Goal: Task Accomplishment & Management: Use online tool/utility

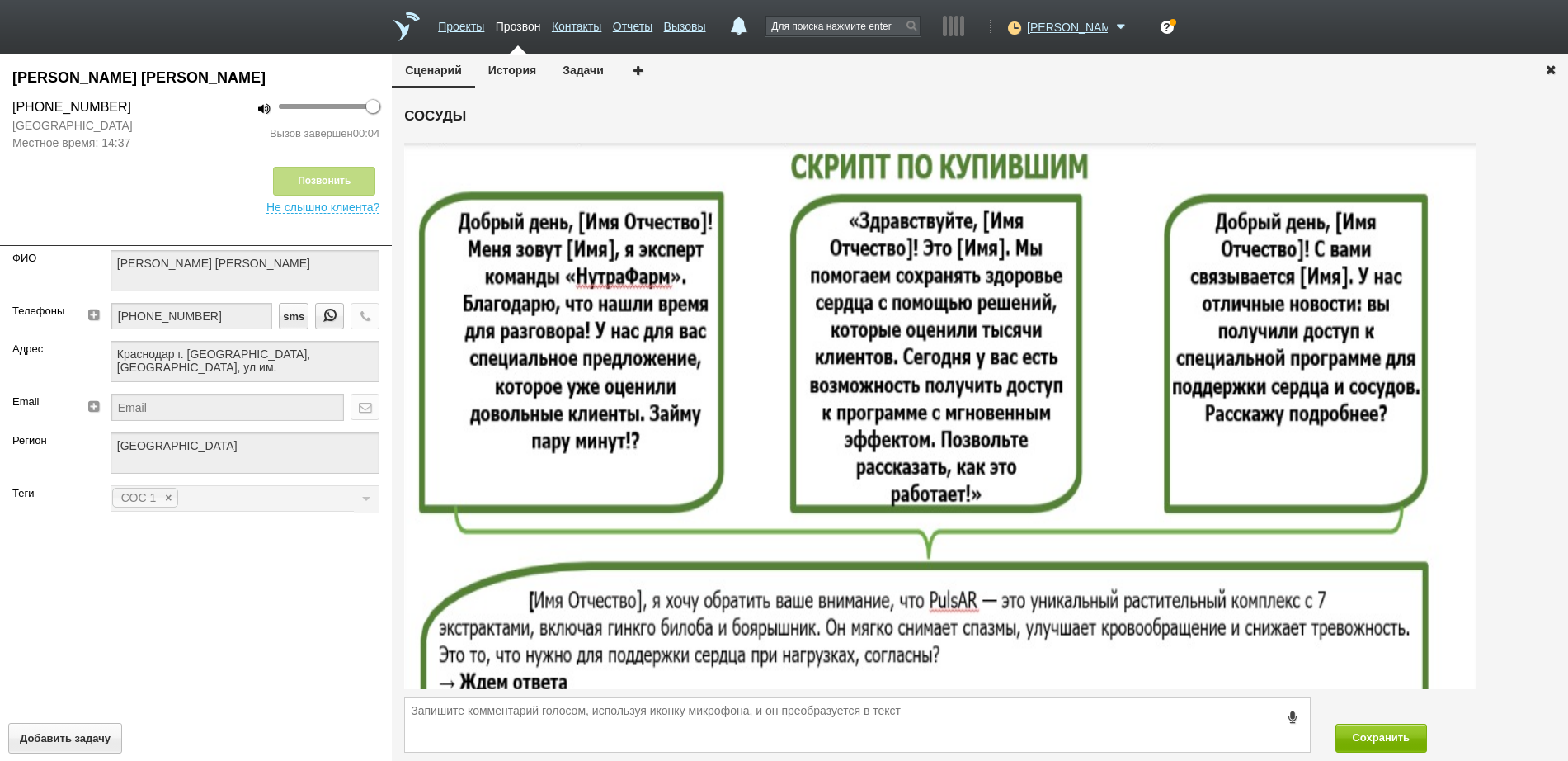
click at [1551, 69] on icon "button" at bounding box center [1550, 69] width 18 height 12
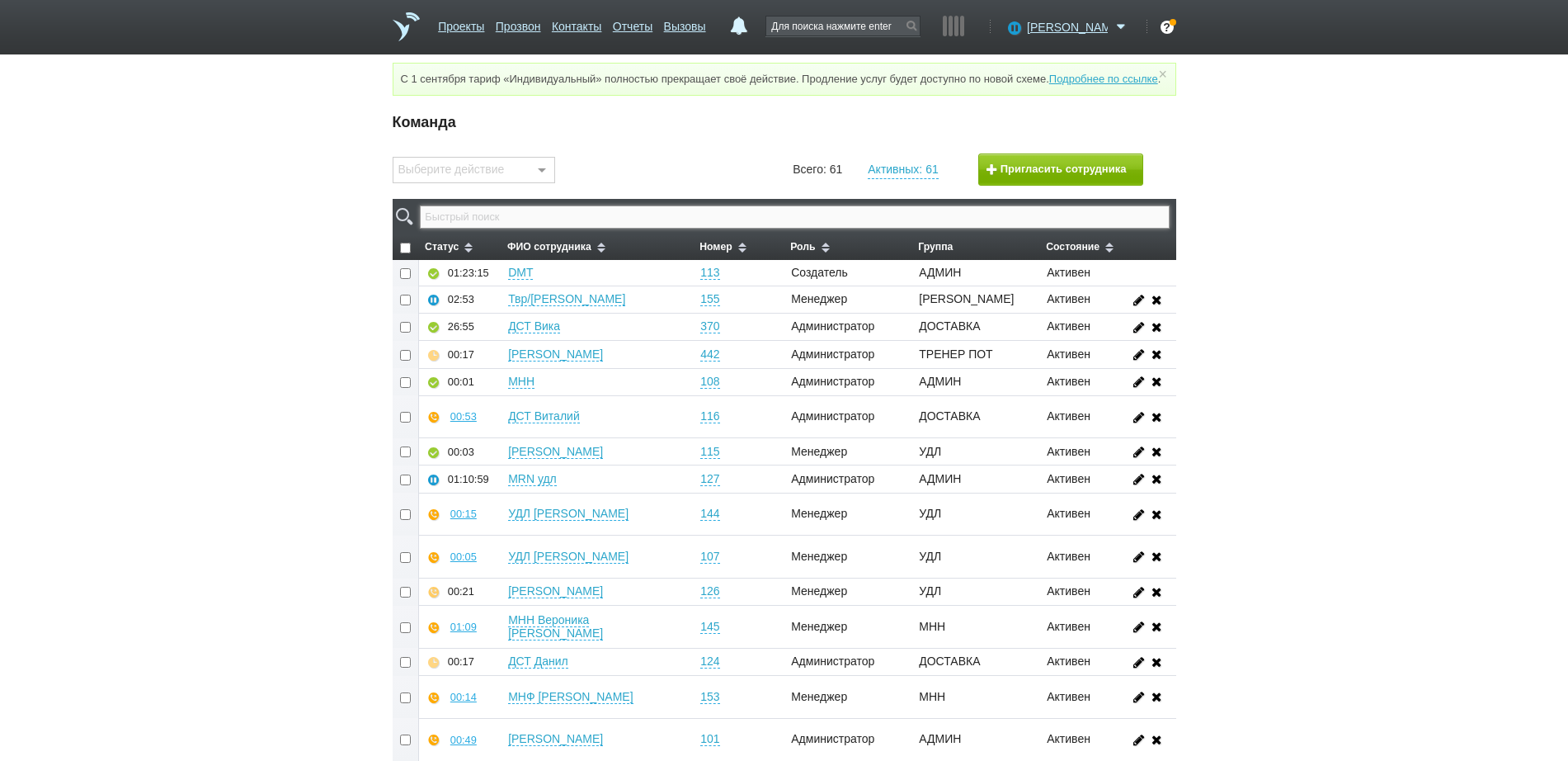
click at [734, 229] on input "text" at bounding box center [794, 217] width 749 height 23
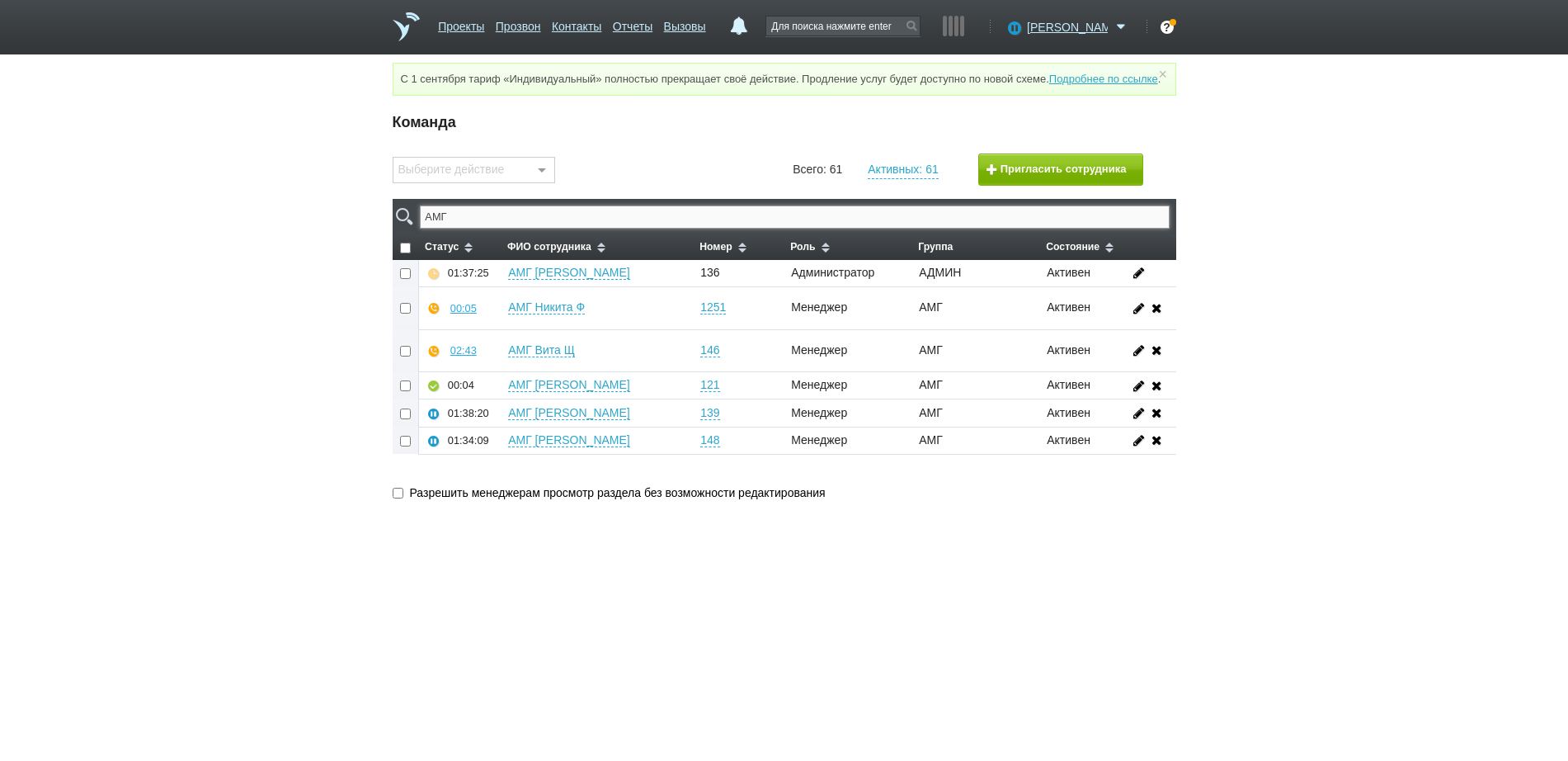
type input "АМГ"
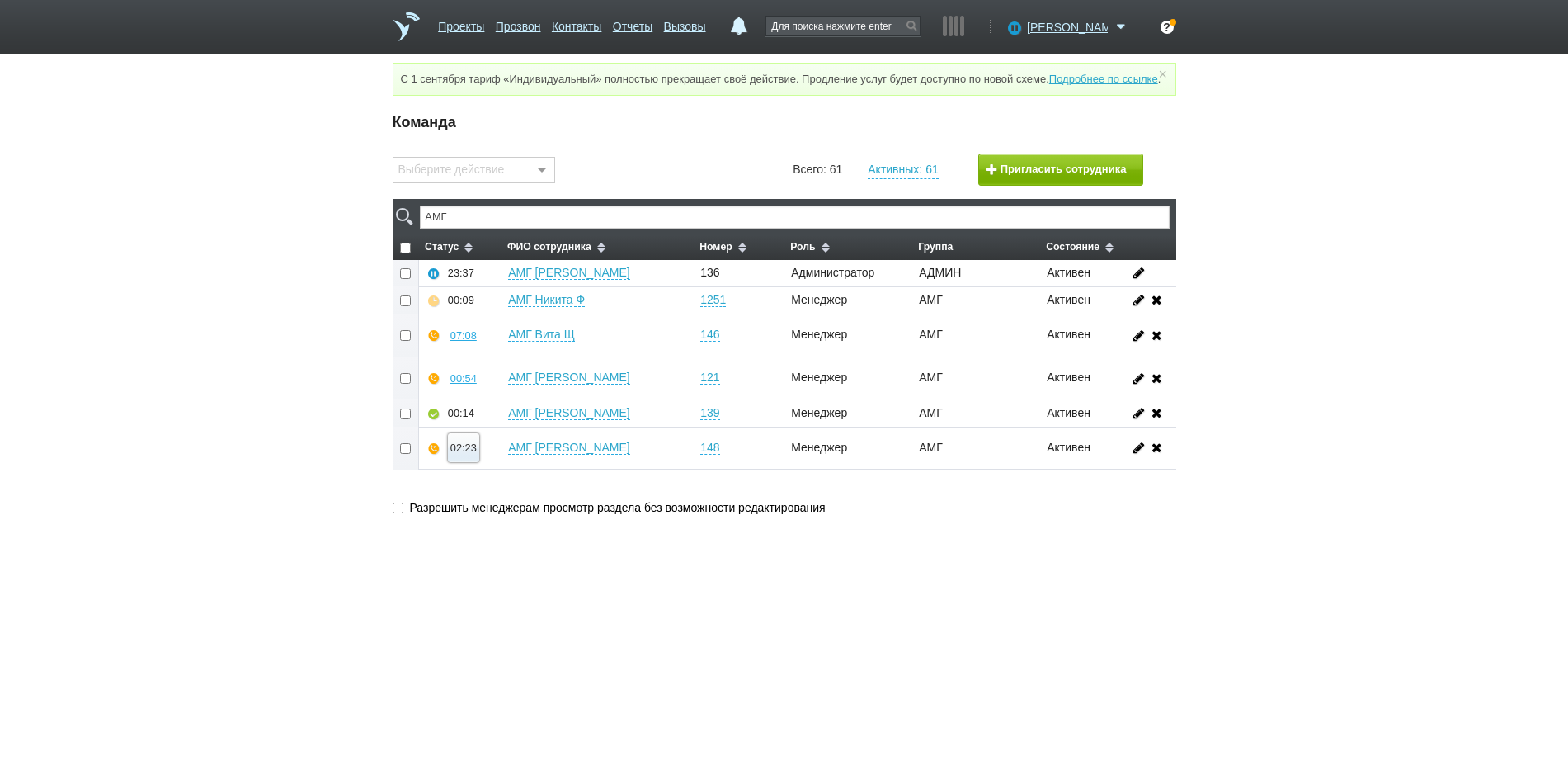
click at [448, 462] on button "02:23" at bounding box center [463, 447] width 31 height 28
click at [480, 429] on button "Суфлировать" at bounding box center [512, 418] width 128 height 28
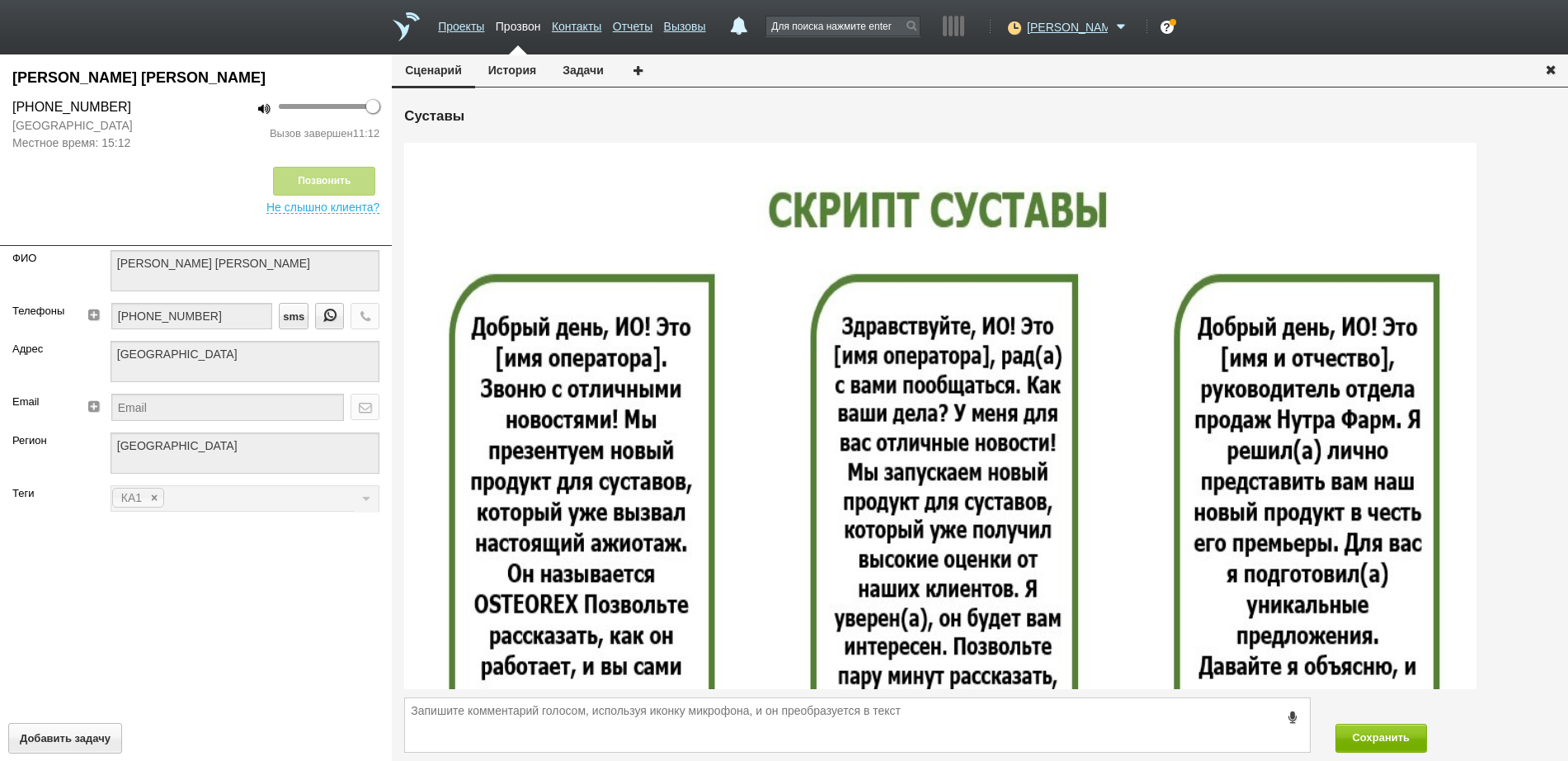
click at [1548, 66] on icon "button" at bounding box center [1550, 69] width 18 height 12
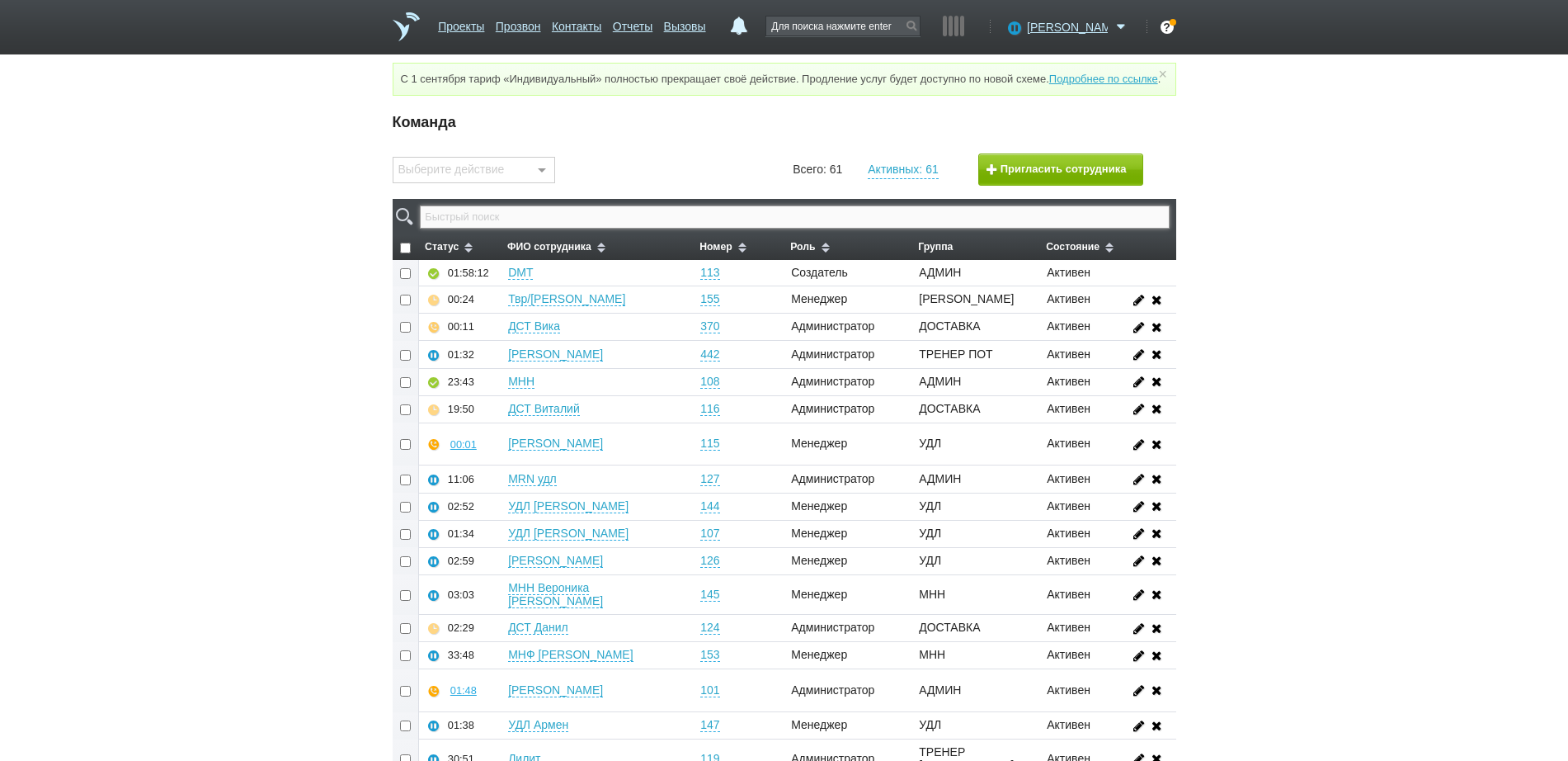
click at [919, 227] on input "text" at bounding box center [794, 217] width 749 height 23
click at [706, 31] on link "Вызовы" at bounding box center [685, 23] width 42 height 24
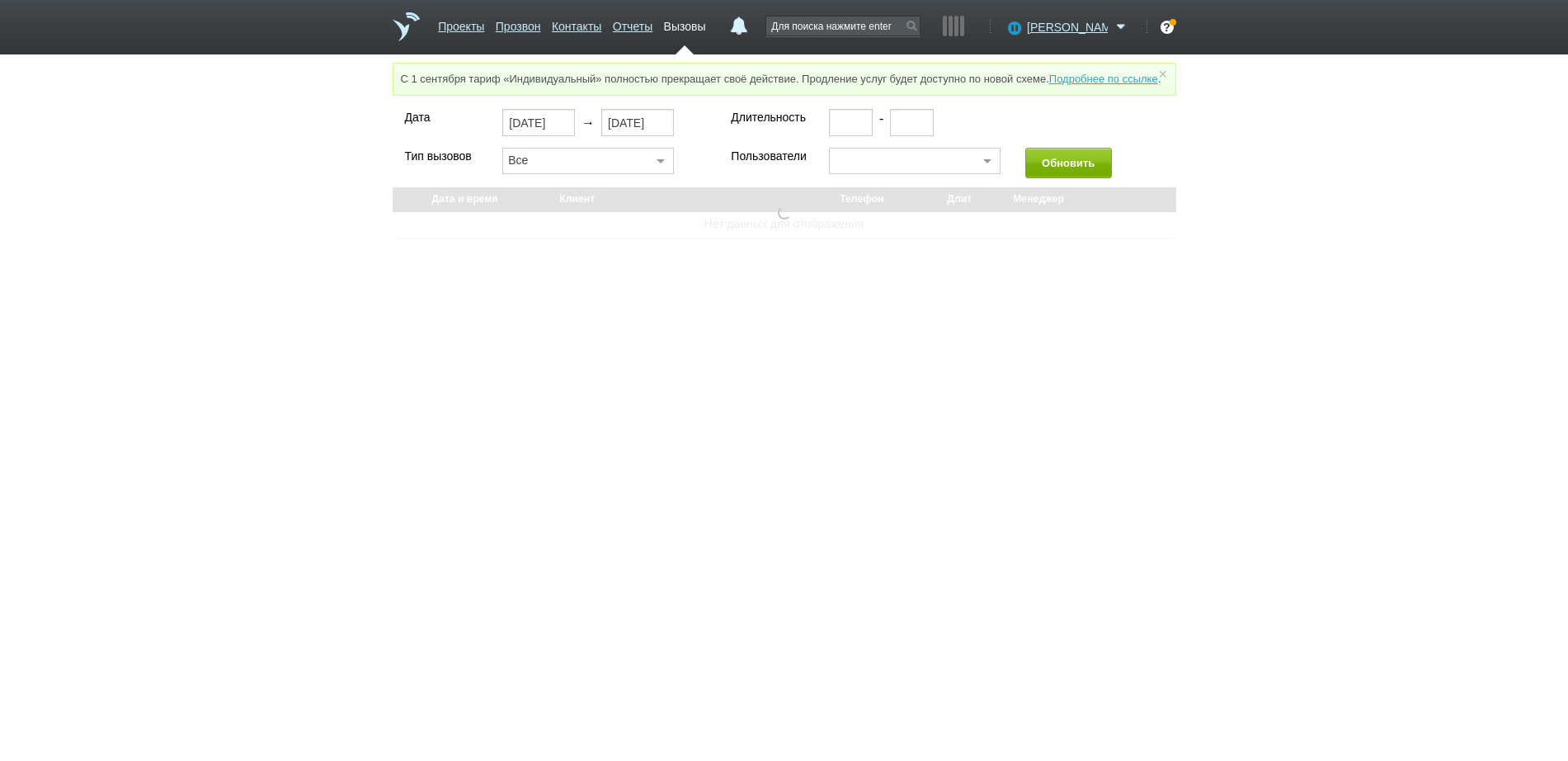
select select "30"
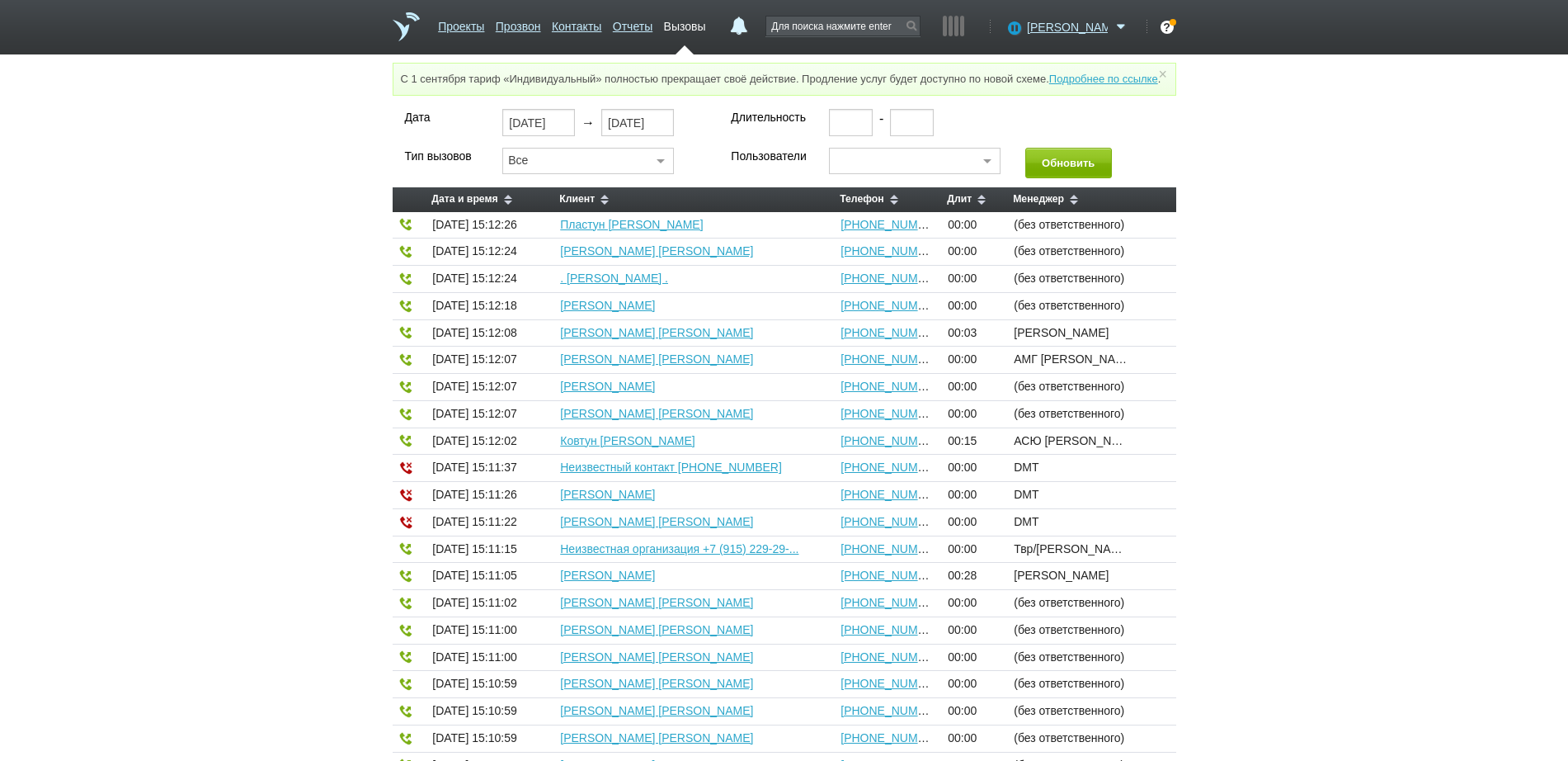
click at [864, 174] on div at bounding box center [914, 160] width 172 height 27
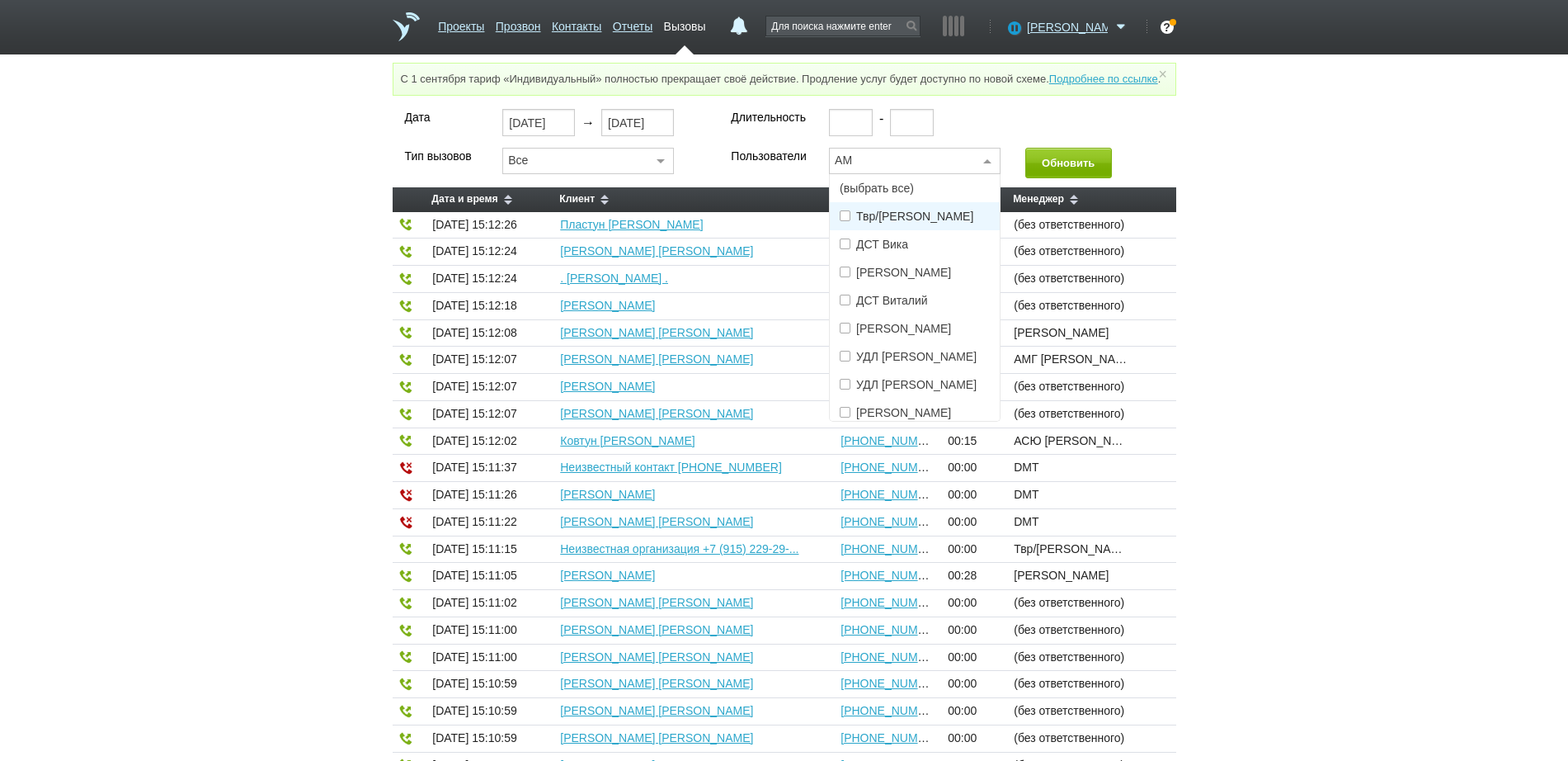
type input "АМГ"
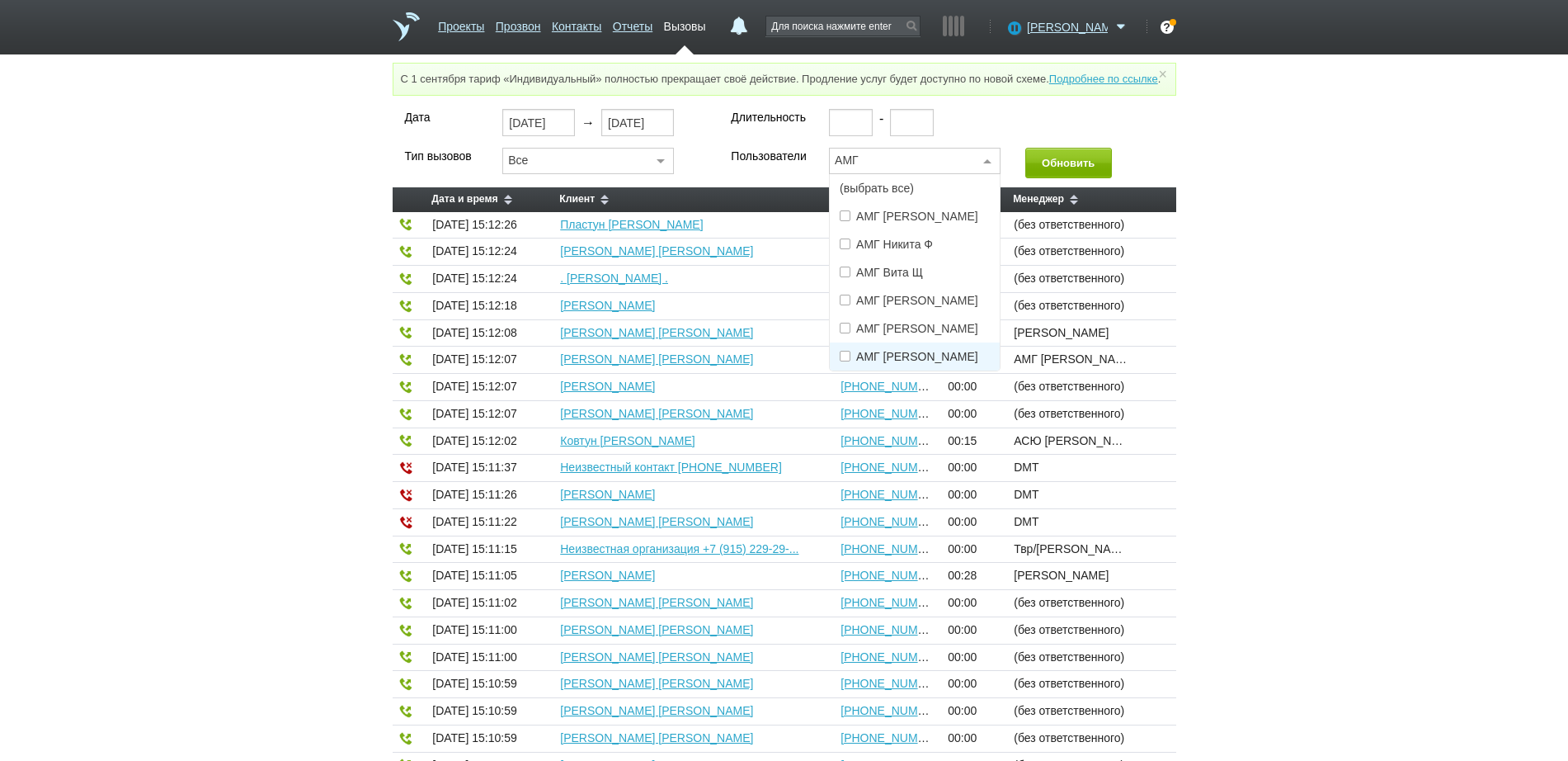
click at [887, 362] on span "АМГ [PERSON_NAME]" at bounding box center [918, 355] width 122 height 11
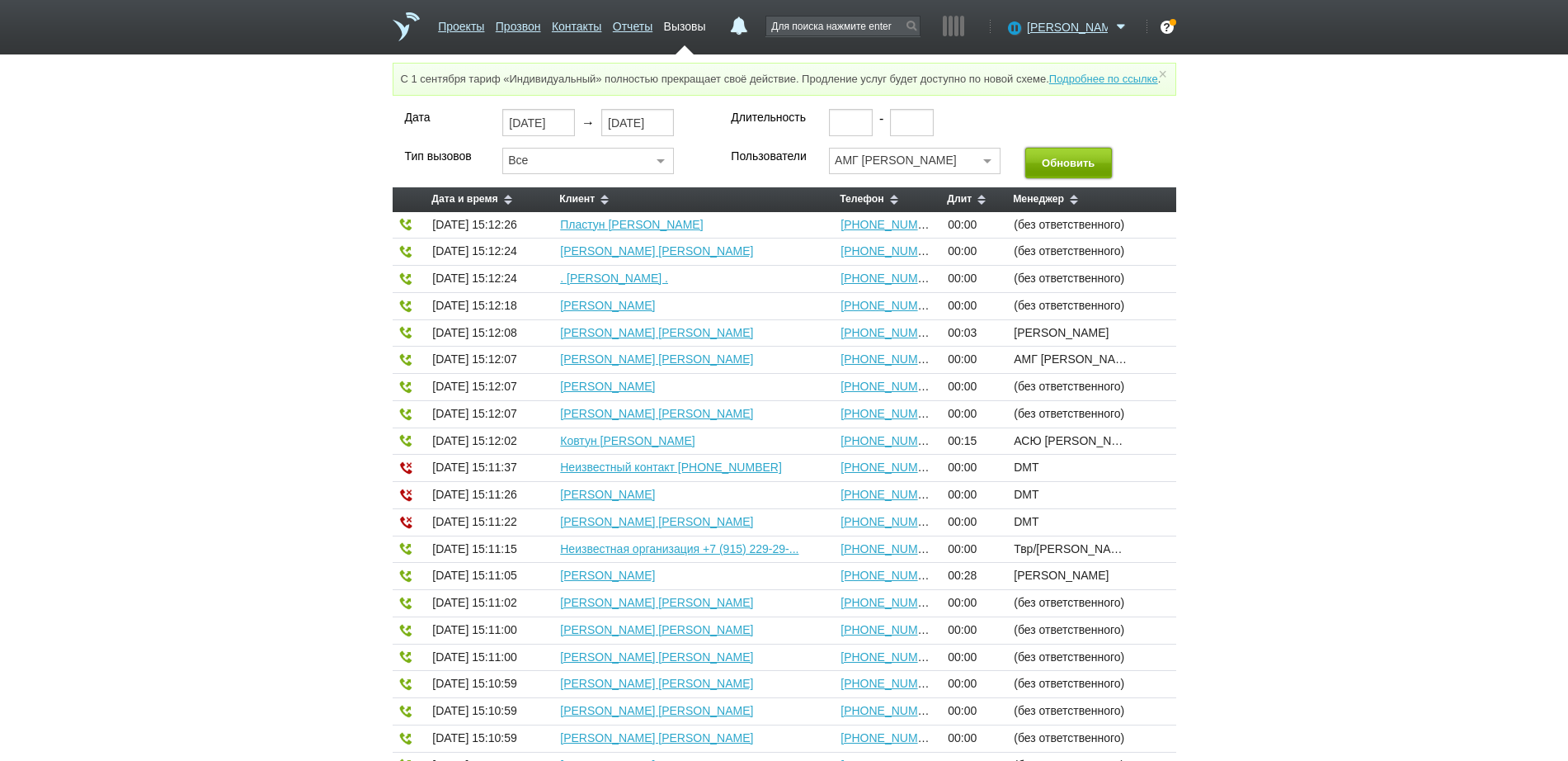
click at [1074, 179] on button "Обновить" at bounding box center [1069, 162] width 86 height 30
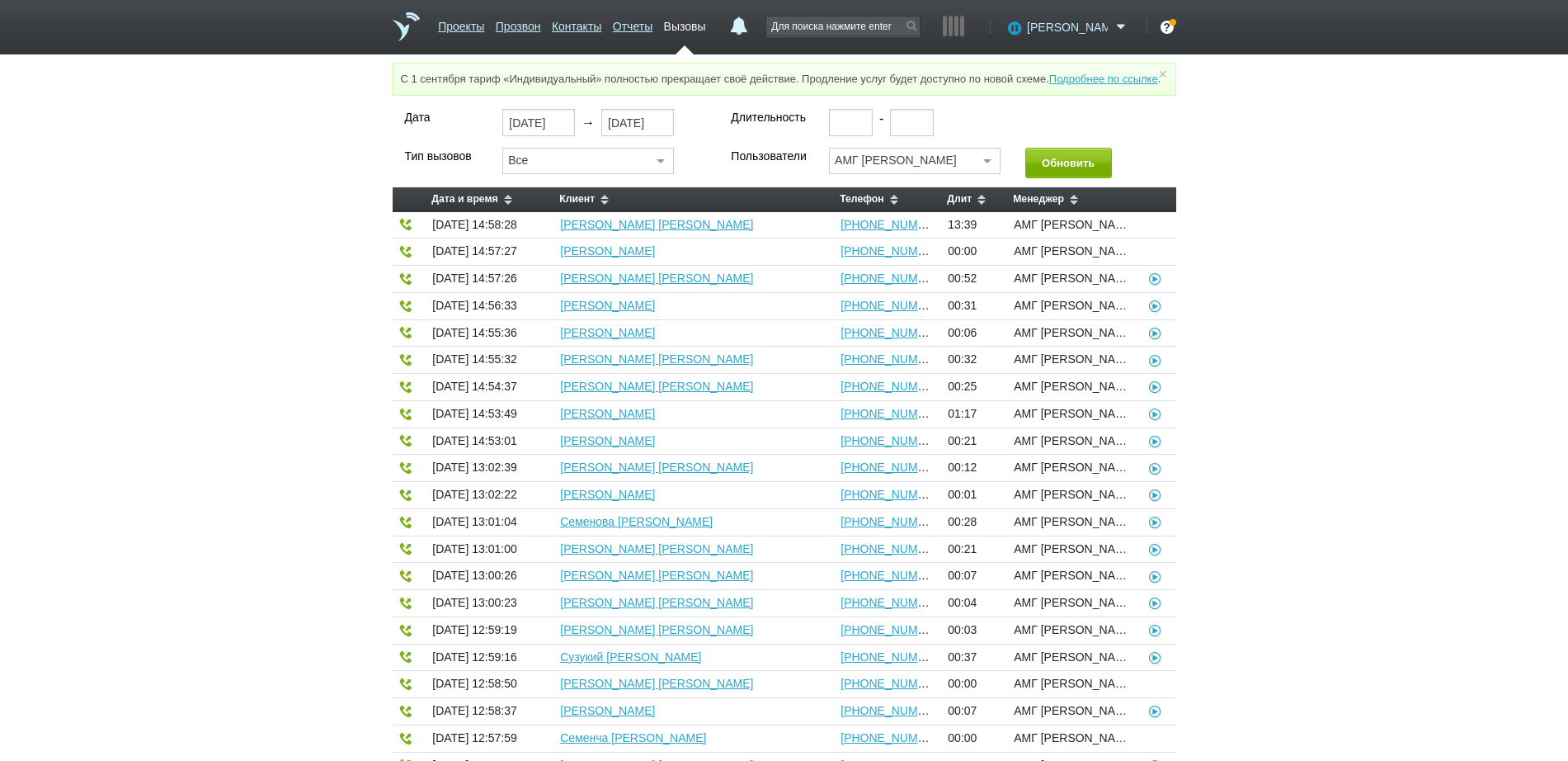
click at [1065, 34] on span "[PERSON_NAME]" at bounding box center [1068, 27] width 81 height 16
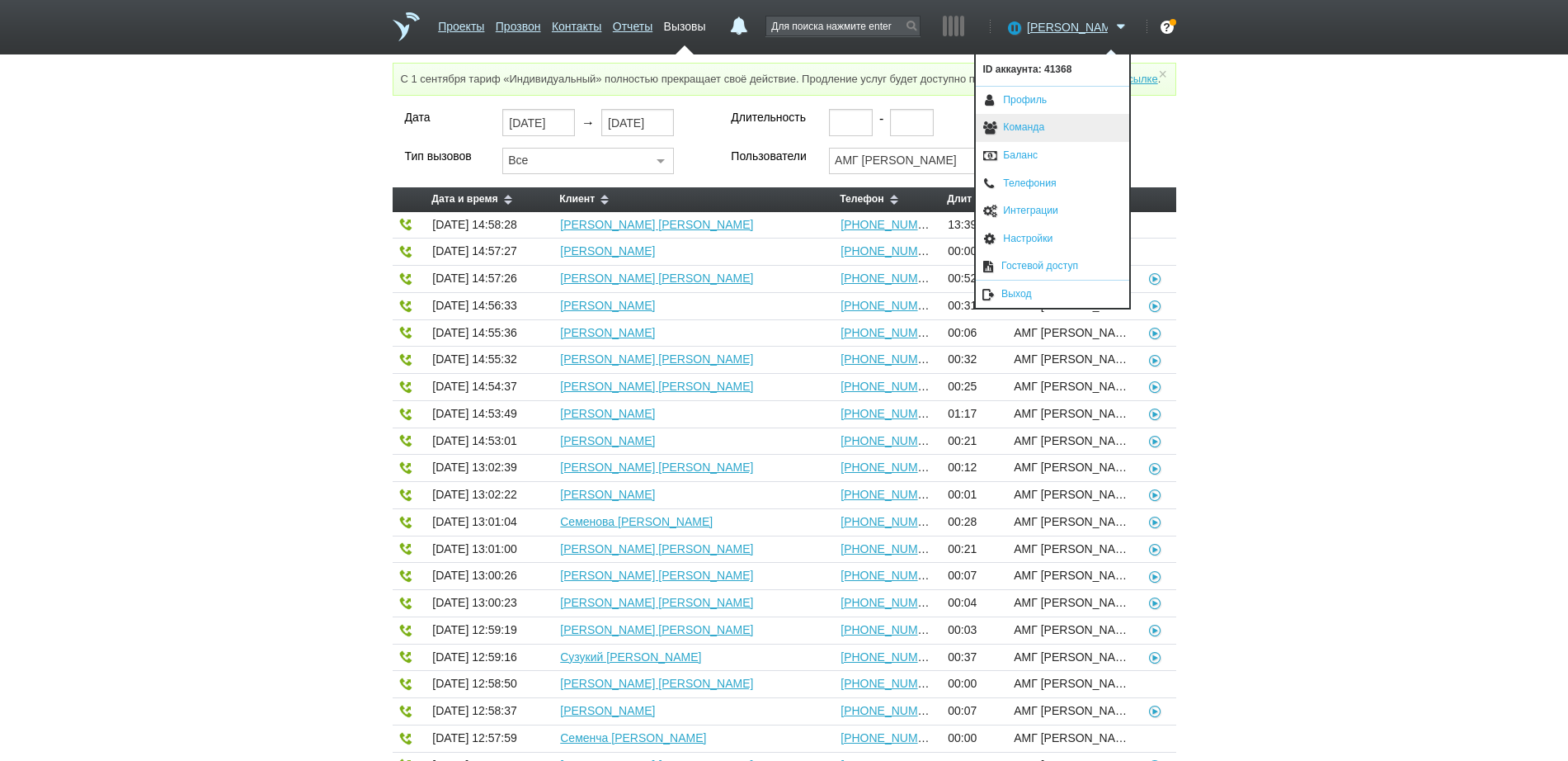
click at [1038, 137] on link "Команда" at bounding box center [1052, 128] width 154 height 28
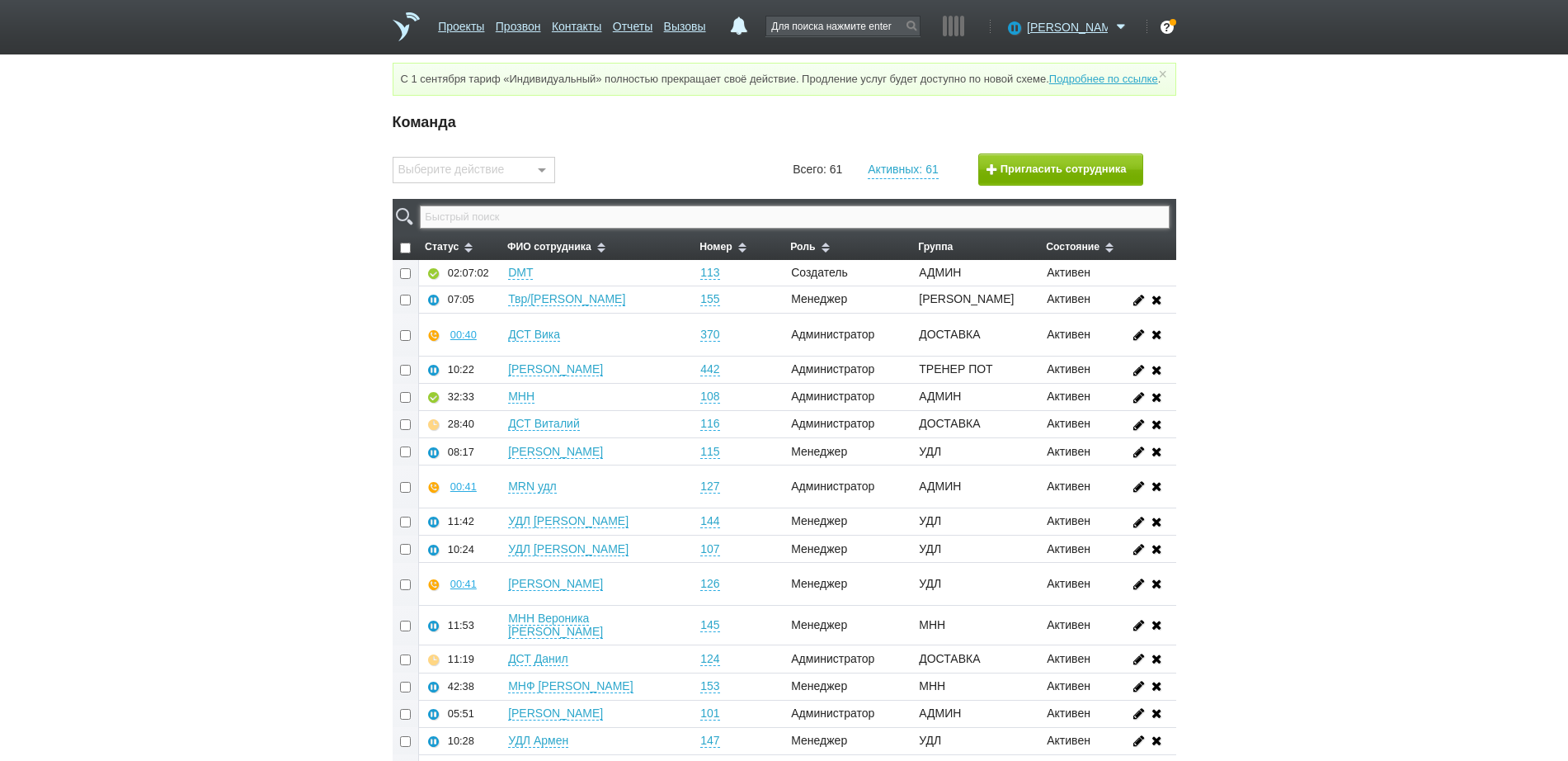
click at [796, 229] on input "text" at bounding box center [794, 217] width 749 height 23
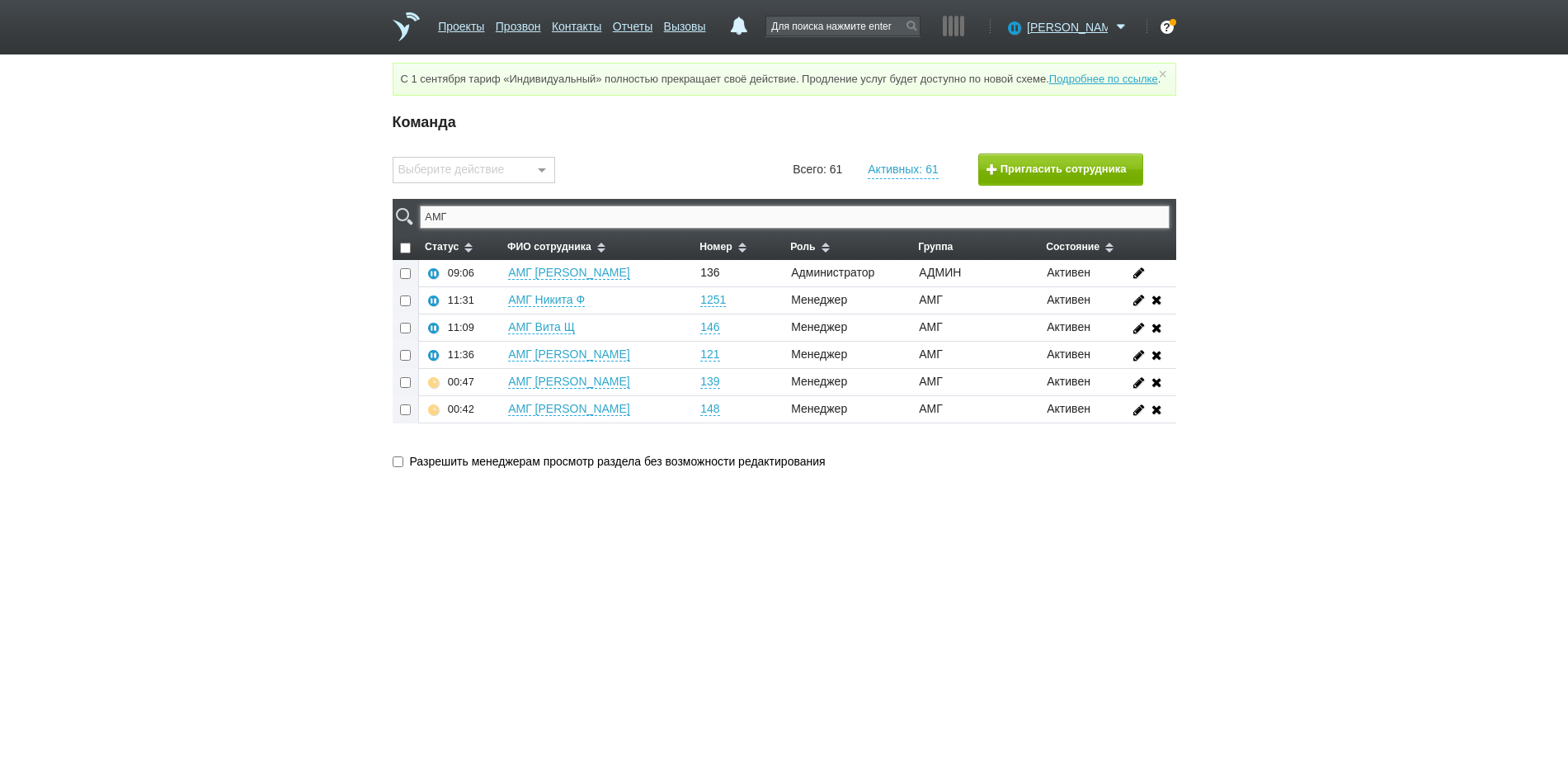
type input "АМГ"
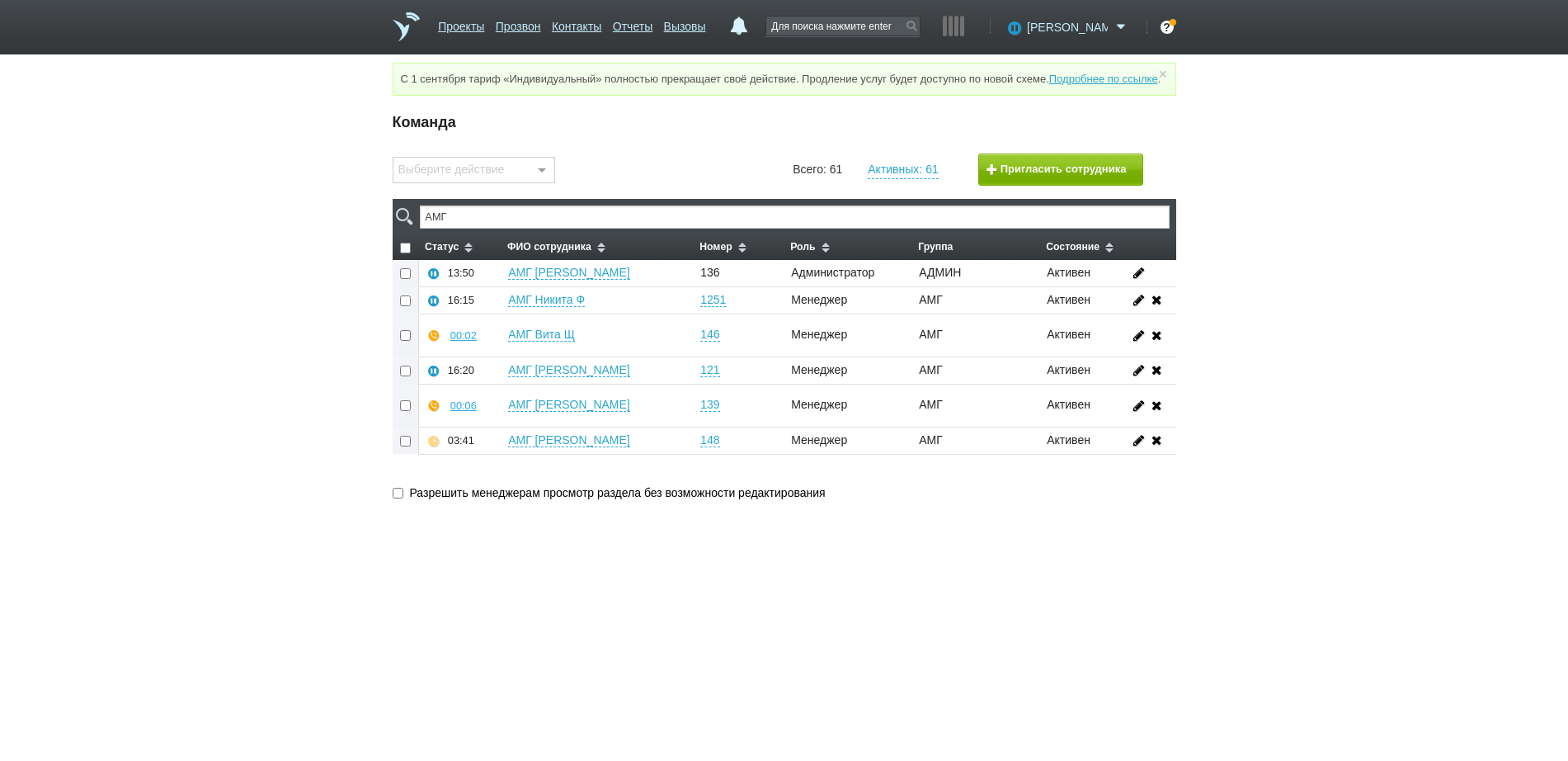
click at [1081, 28] on span "[PERSON_NAME]" at bounding box center [1068, 27] width 81 height 16
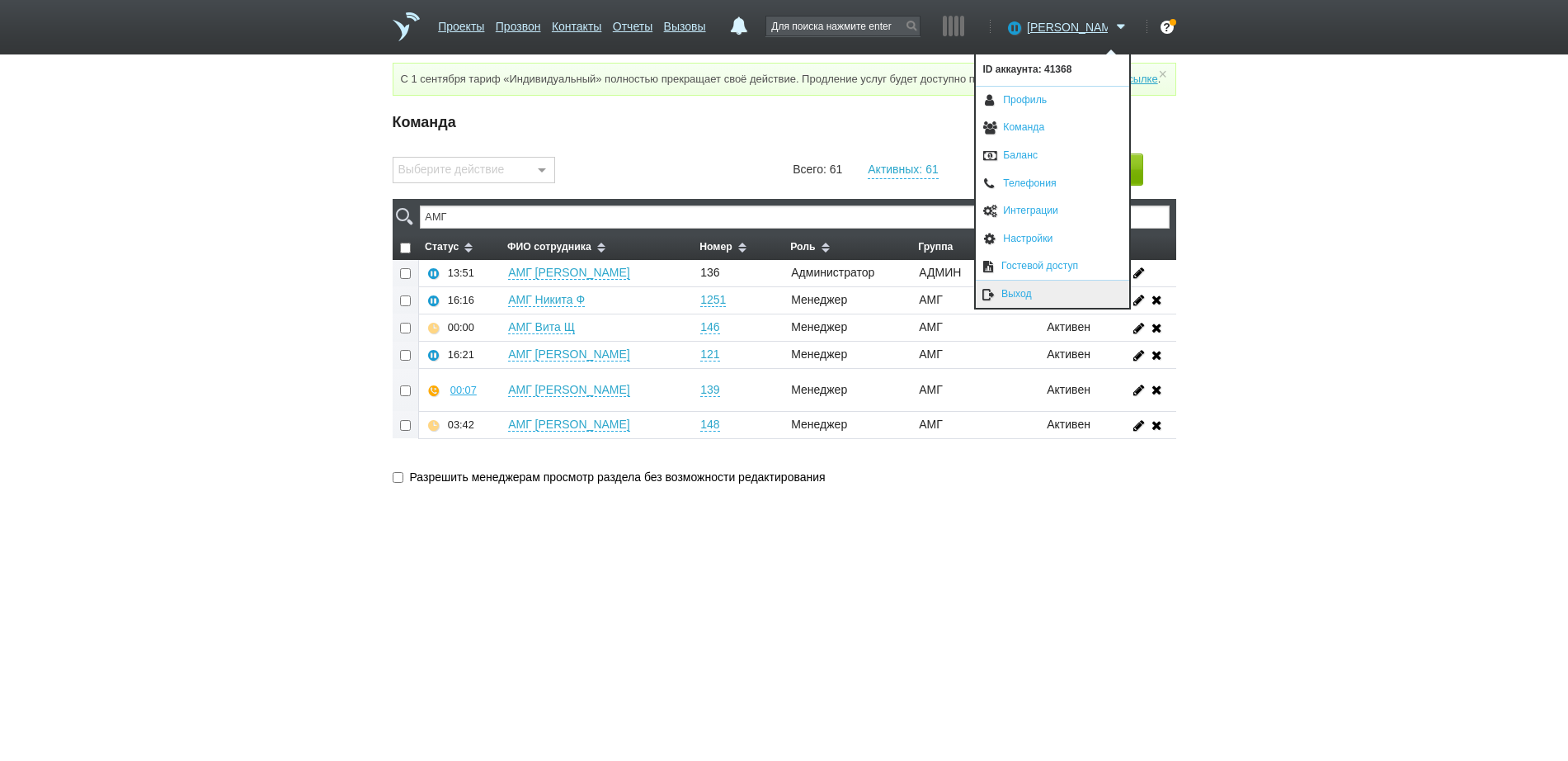
click at [1030, 286] on link "Выход" at bounding box center [1052, 294] width 154 height 28
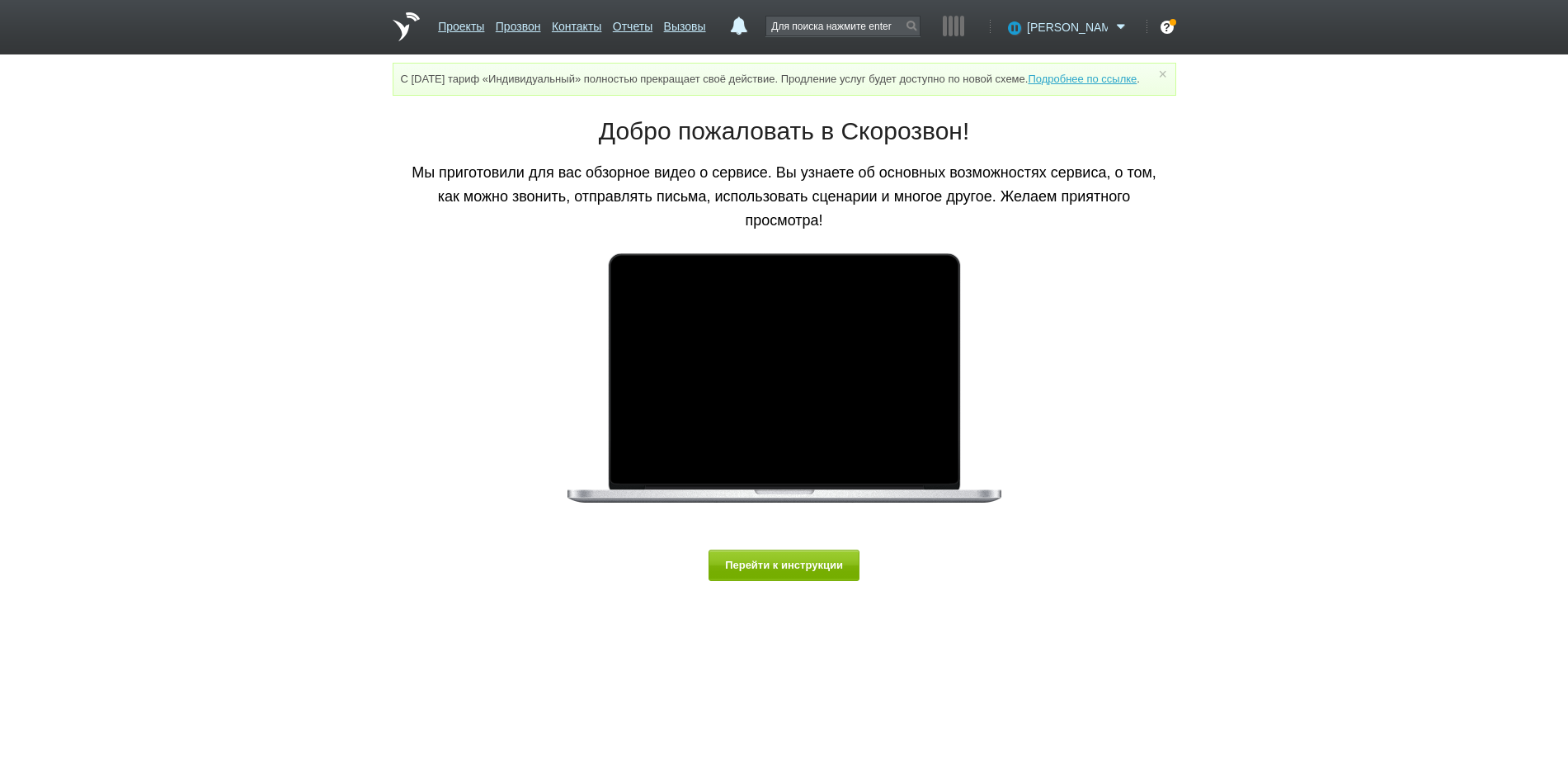
click at [1090, 28] on span "[PERSON_NAME]" at bounding box center [1068, 27] width 81 height 16
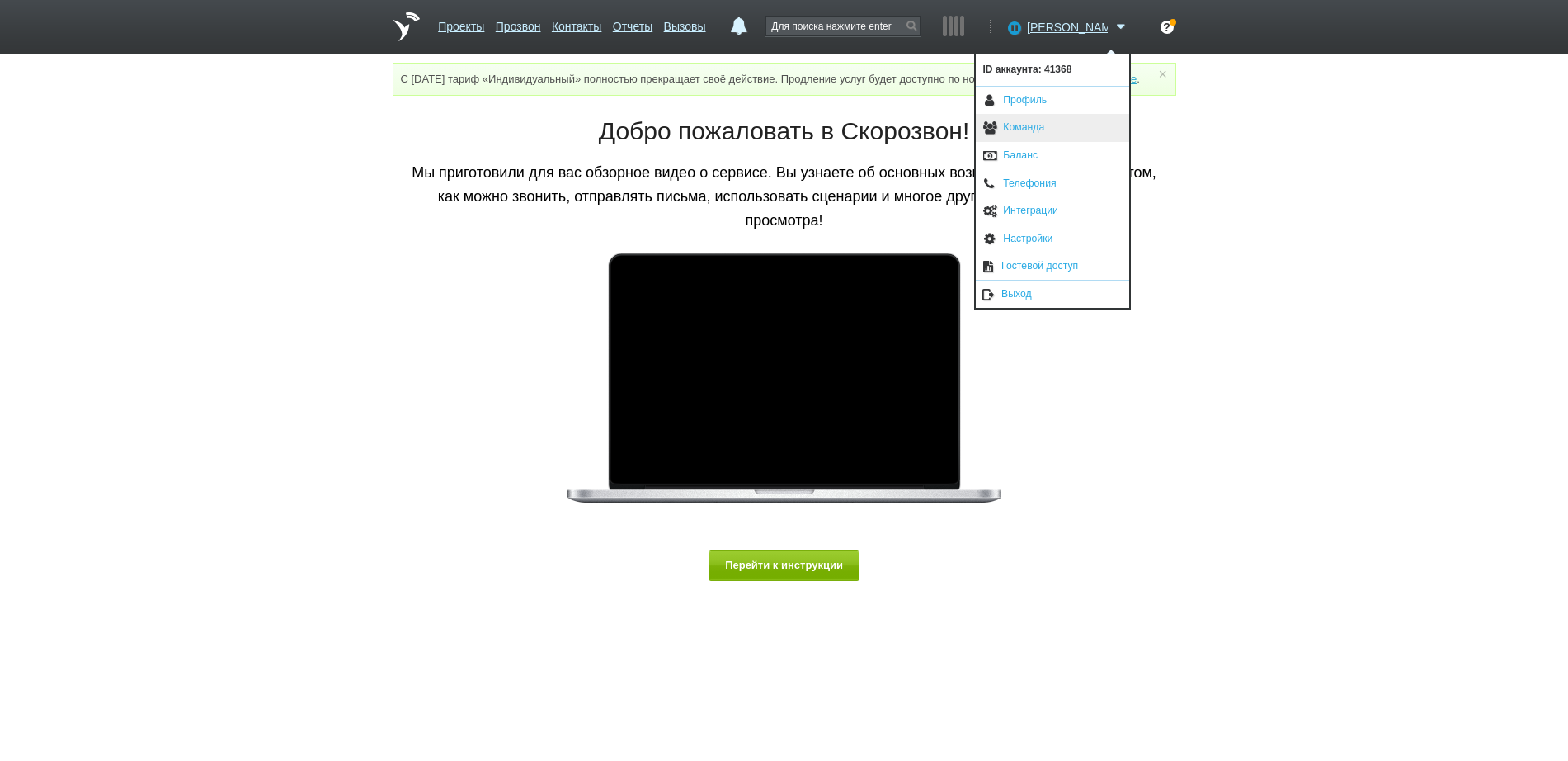
click at [1052, 126] on link "Команда" at bounding box center [1052, 128] width 154 height 28
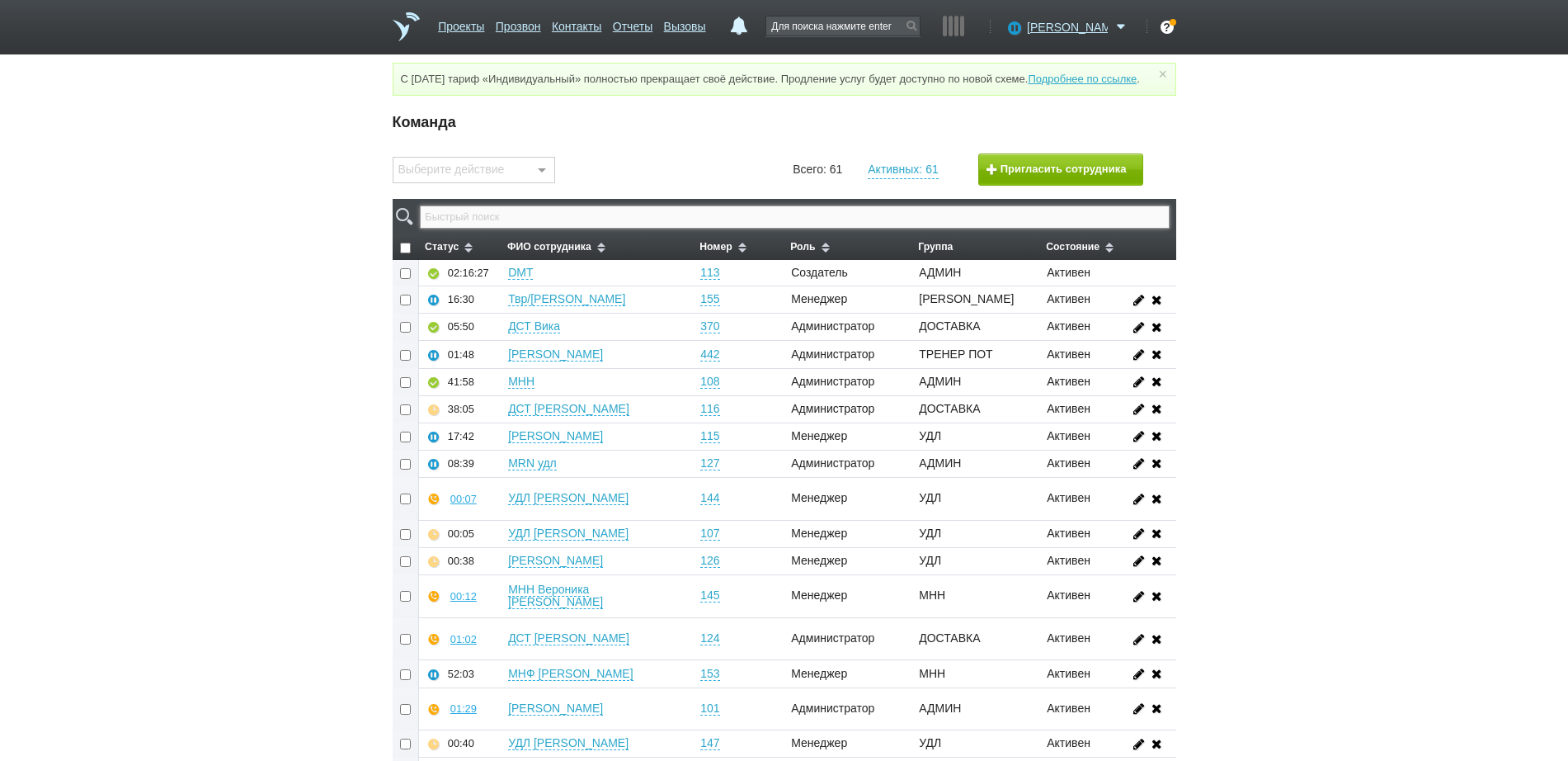
click at [722, 229] on input "text" at bounding box center [794, 217] width 749 height 23
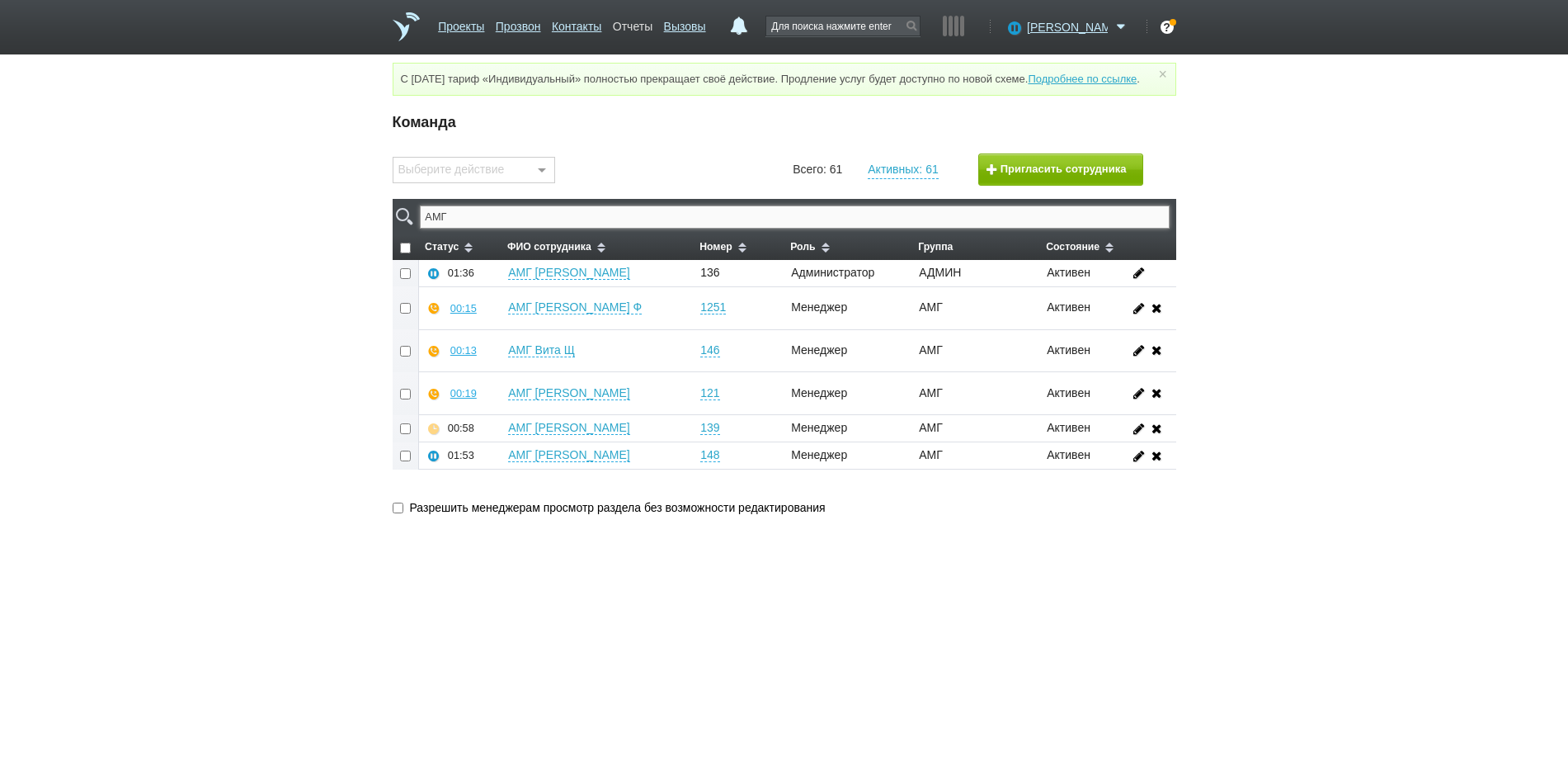
type input "АМГ"
click at [644, 28] on link "Отчеты" at bounding box center [633, 23] width 40 height 24
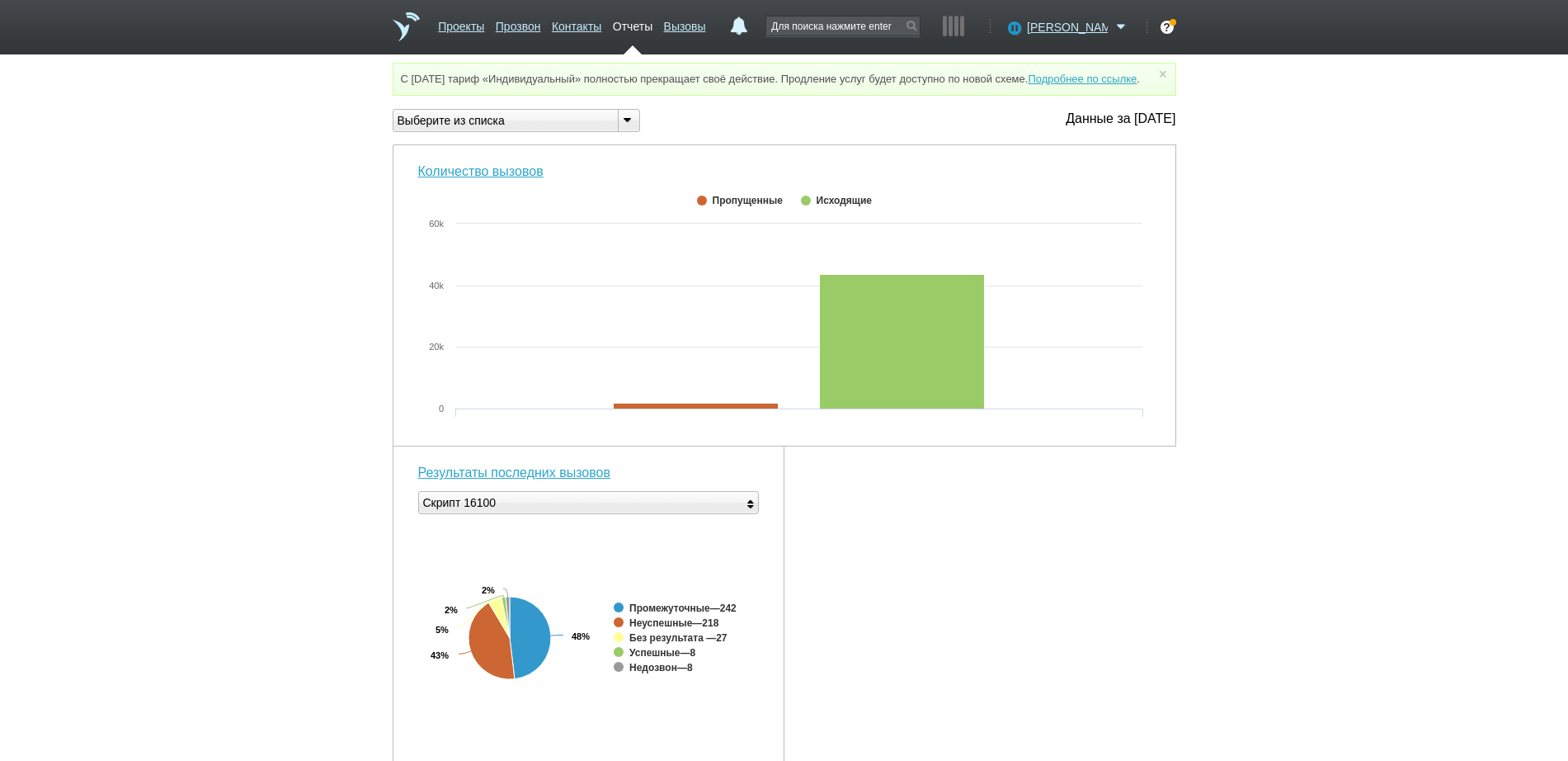
click at [564, 129] on div "Выберите из списка" at bounding box center [499, 121] width 211 height 17
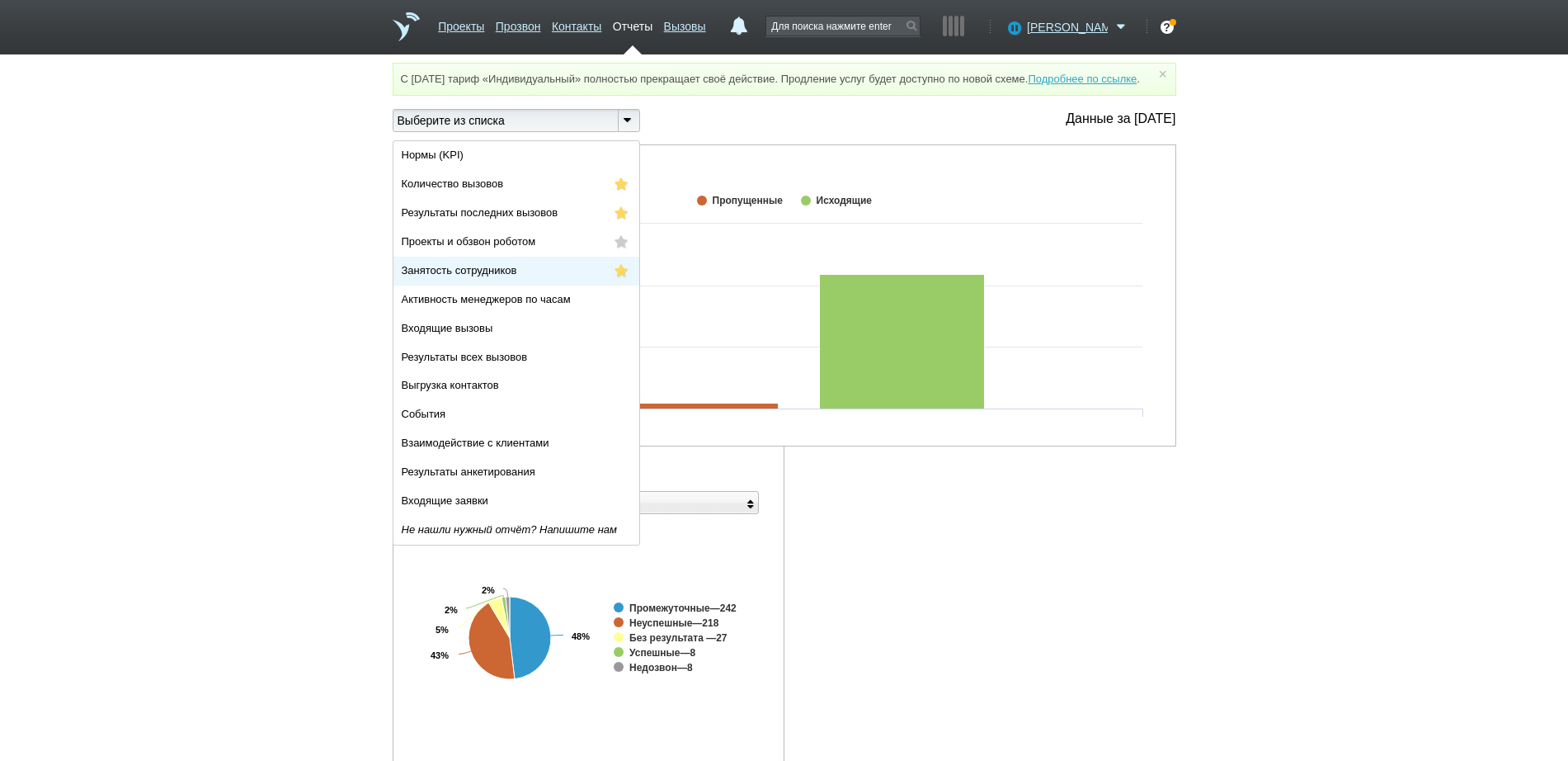
click at [535, 282] on li "Занятость сотрудников" at bounding box center [516, 270] width 246 height 28
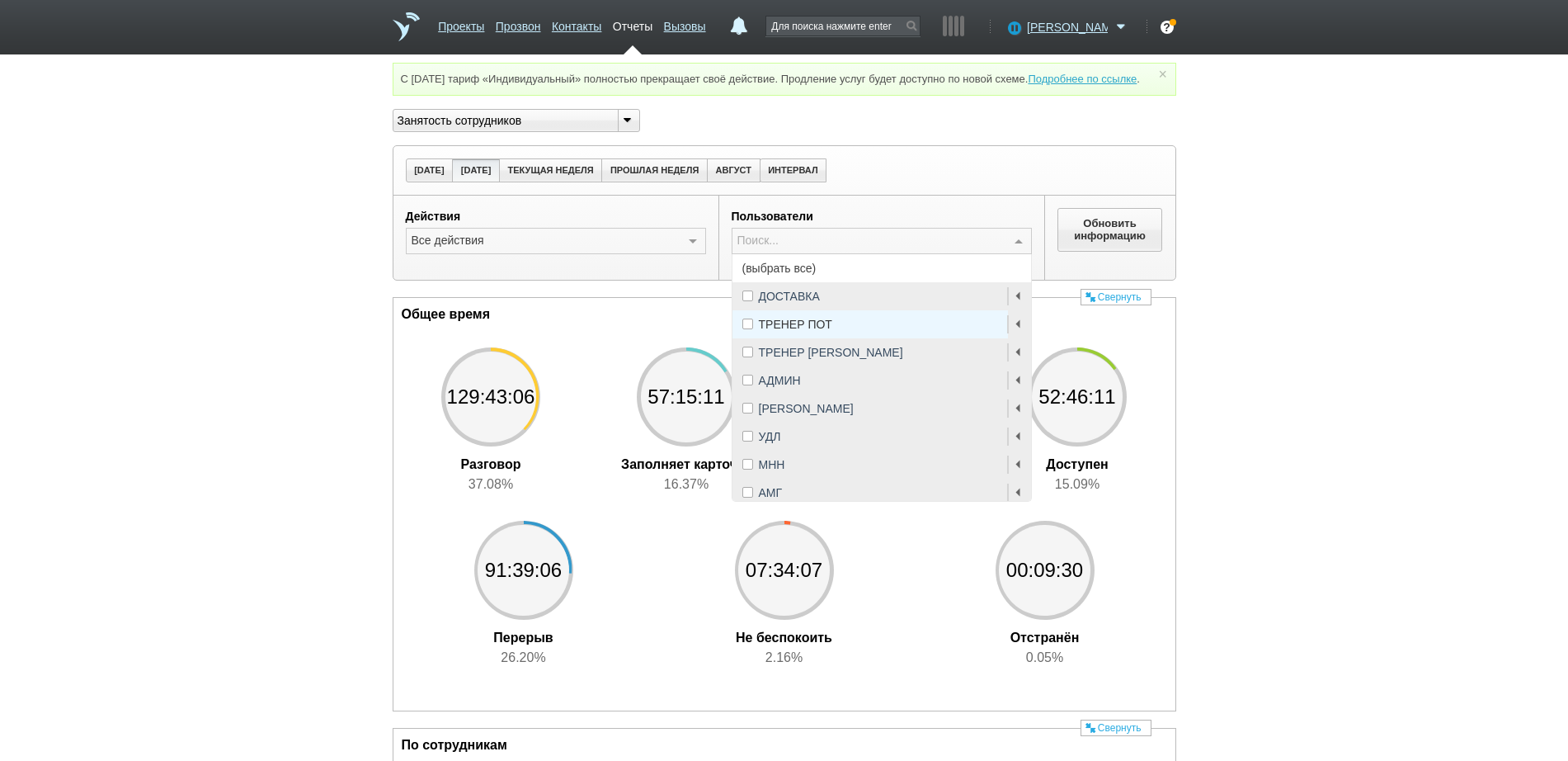
click at [781, 280] on span "(выбрать все)" at bounding box center [881, 268] width 298 height 28
click at [752, 498] on span at bounding box center [748, 492] width 10 height 10
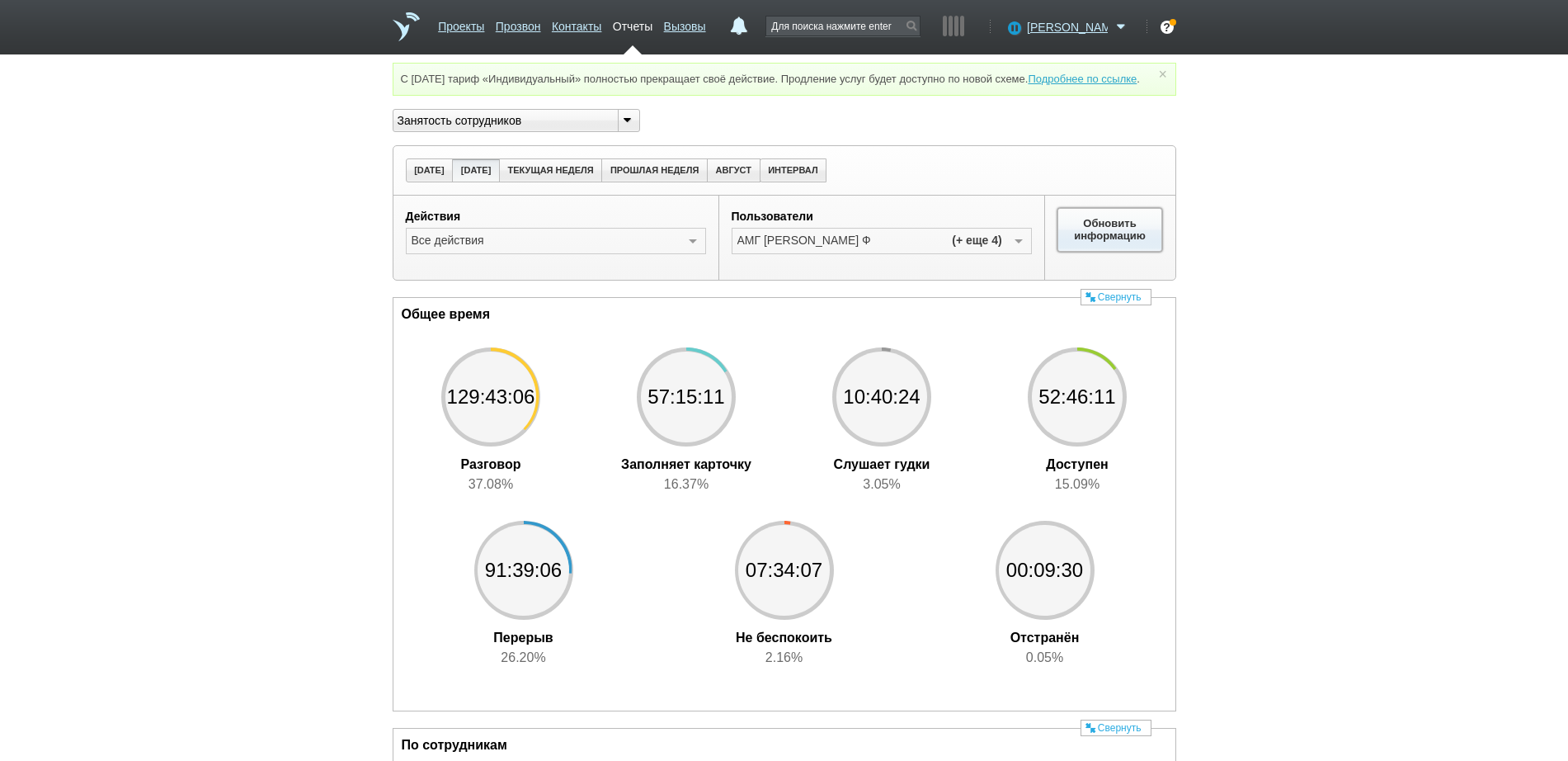
click at [1092, 243] on button "Обновить информацию" at bounding box center [1110, 230] width 105 height 43
click at [706, 28] on link "Вызовы" at bounding box center [685, 23] width 42 height 24
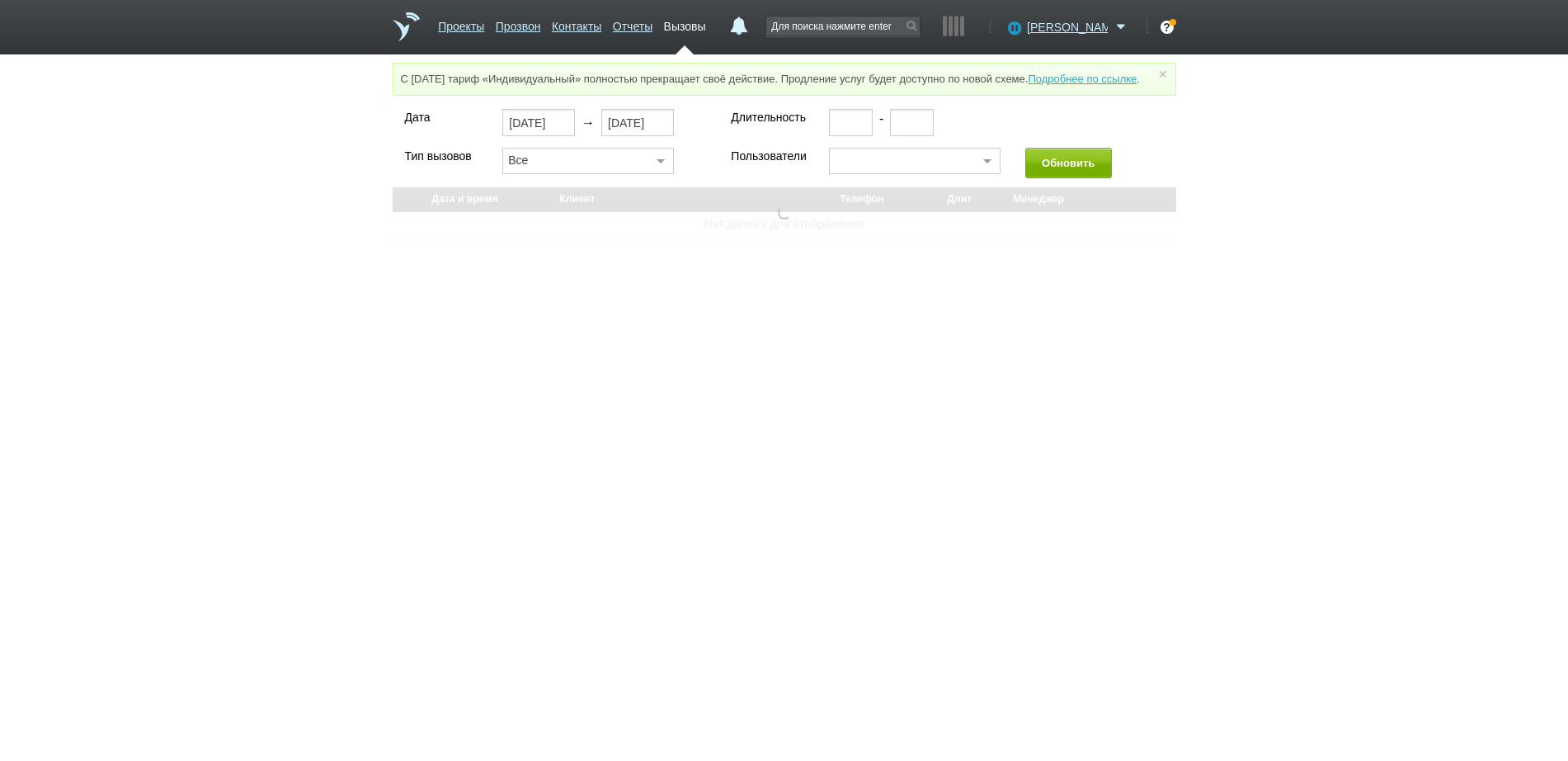
select select "30"
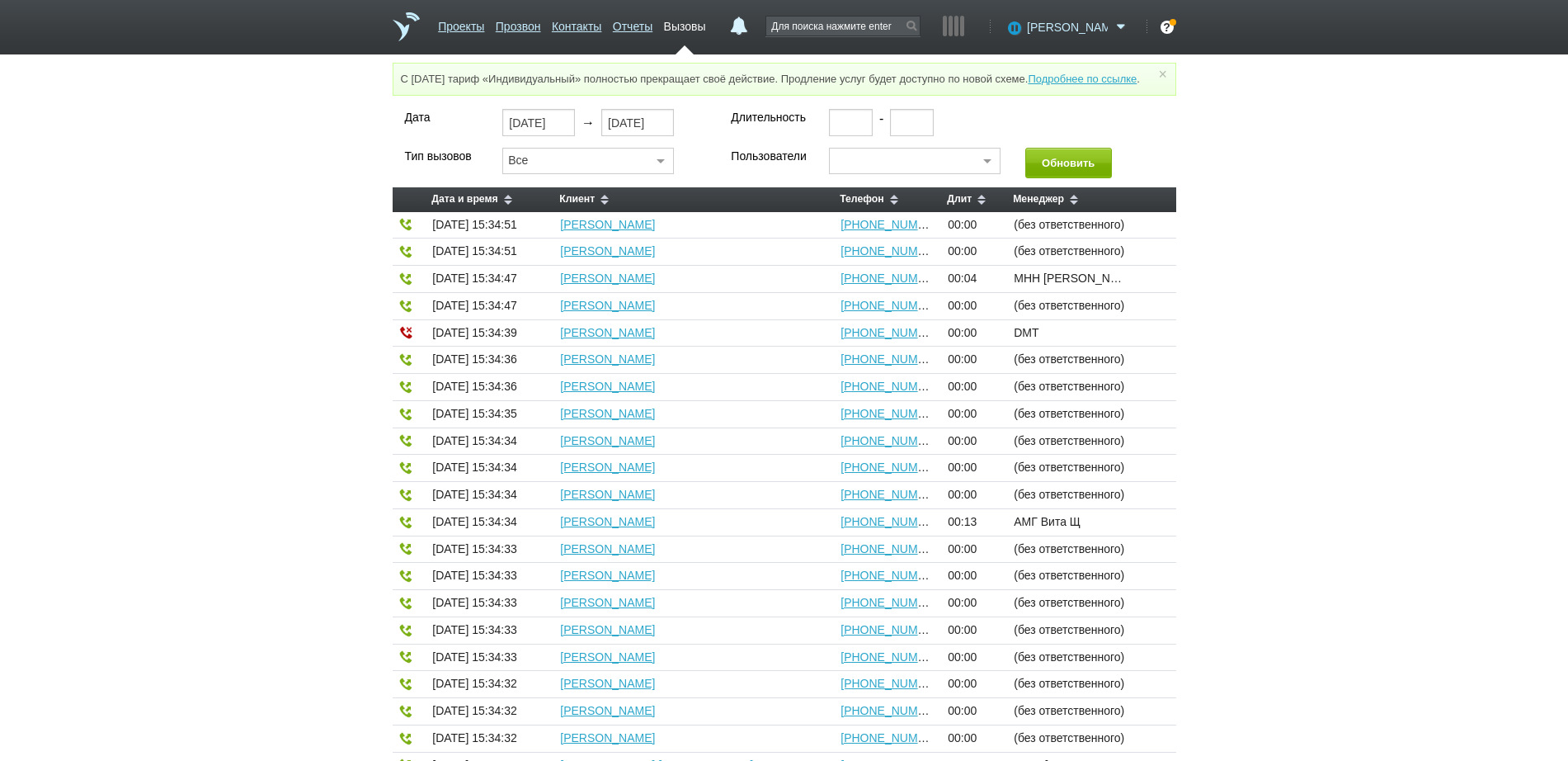
click at [1082, 24] on span "[PERSON_NAME]" at bounding box center [1068, 27] width 81 height 16
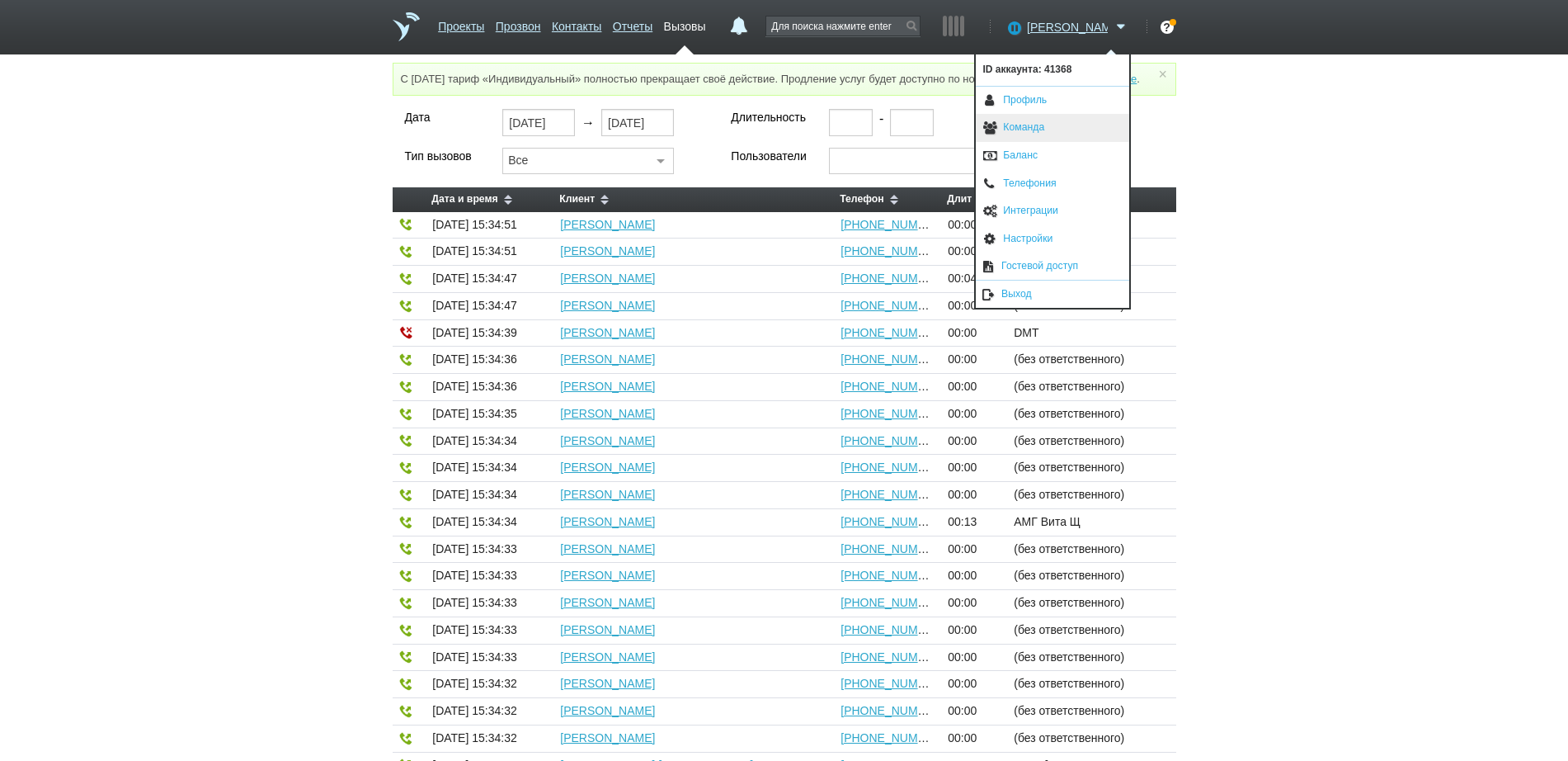
click at [1019, 133] on link "Команда" at bounding box center [1052, 128] width 154 height 28
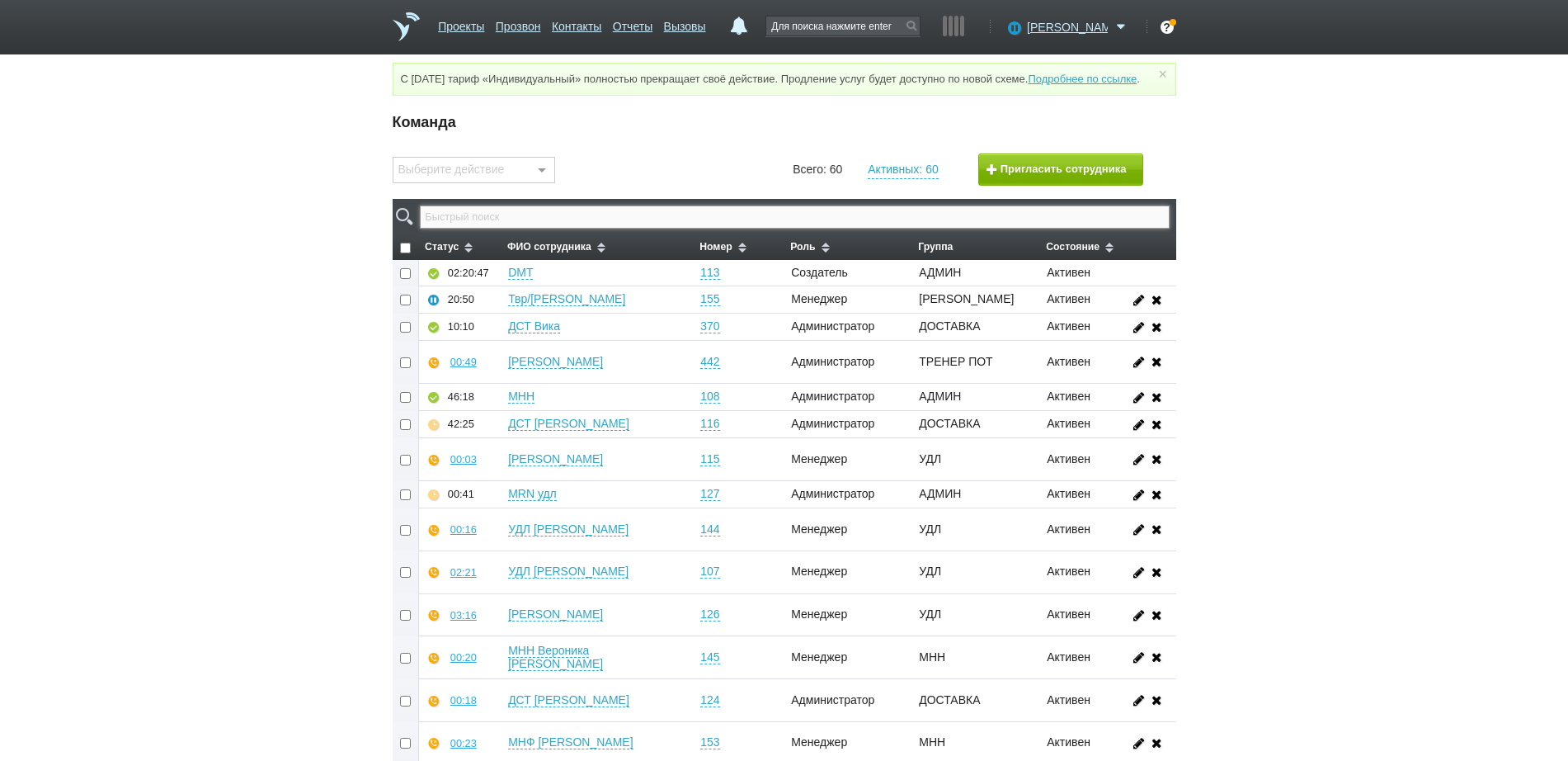
click at [867, 226] on input "text" at bounding box center [794, 217] width 749 height 23
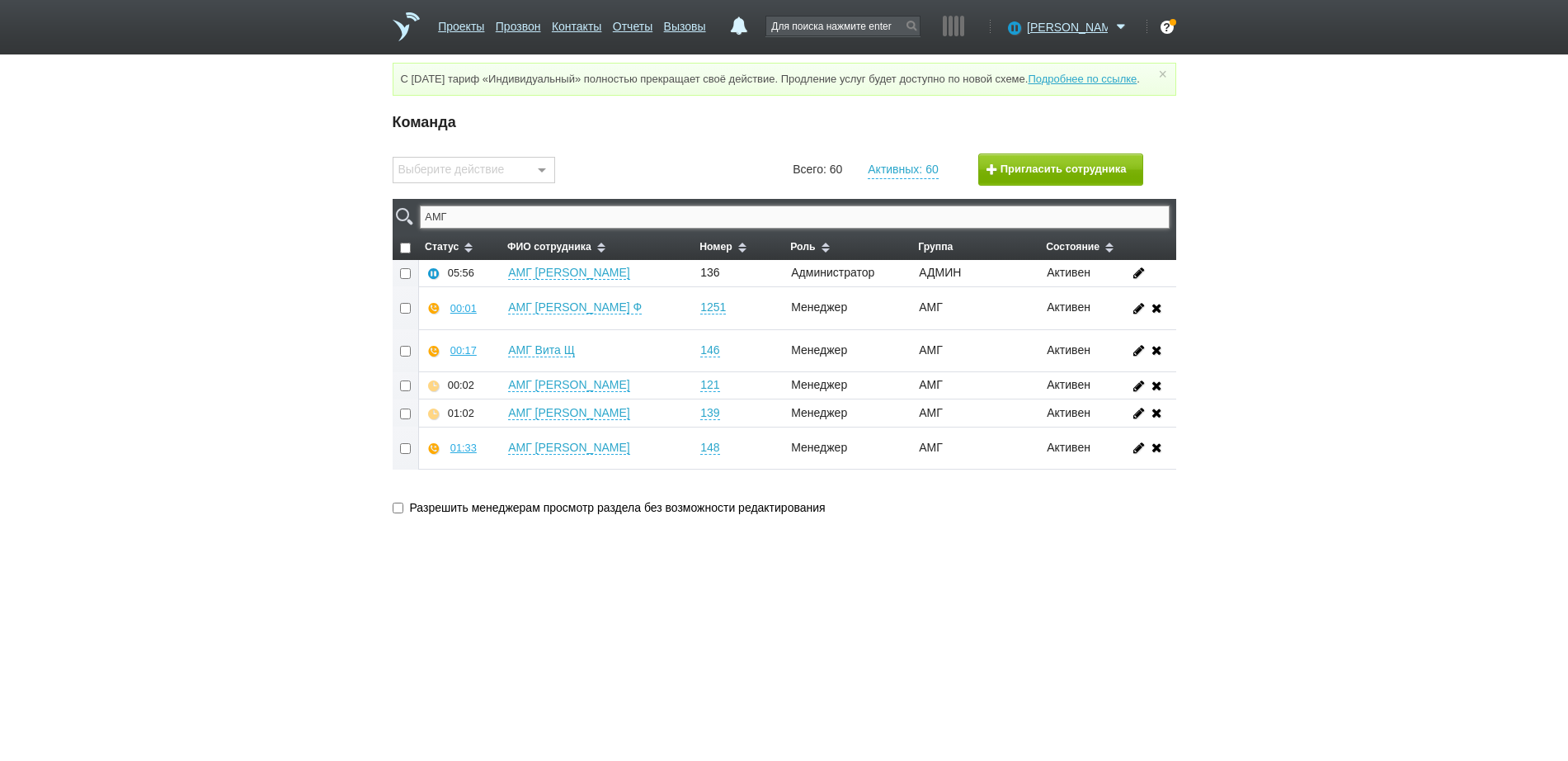
type input "АМГ"
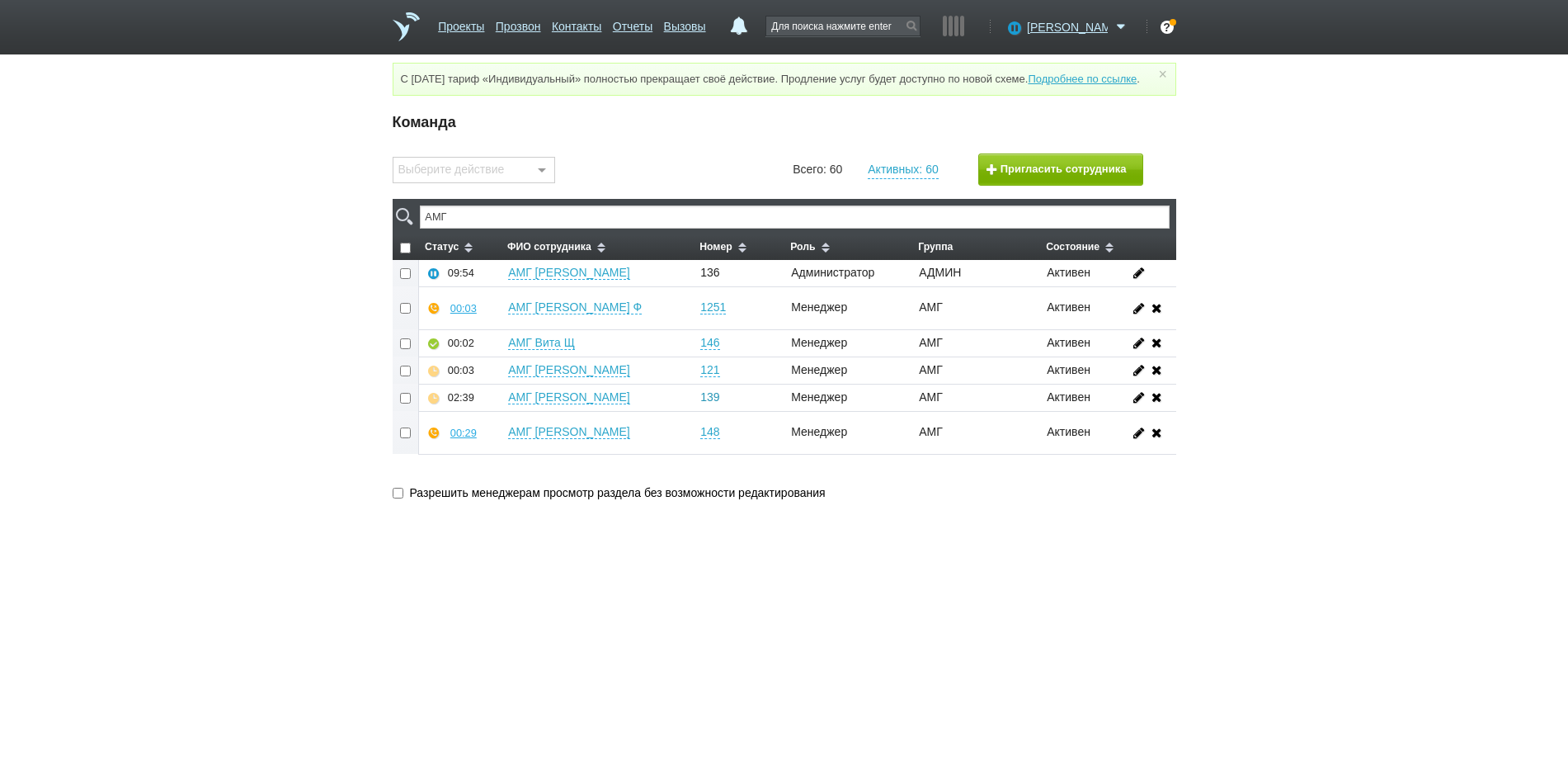
click at [709, 405] on link "139" at bounding box center [710, 397] width 19 height 14
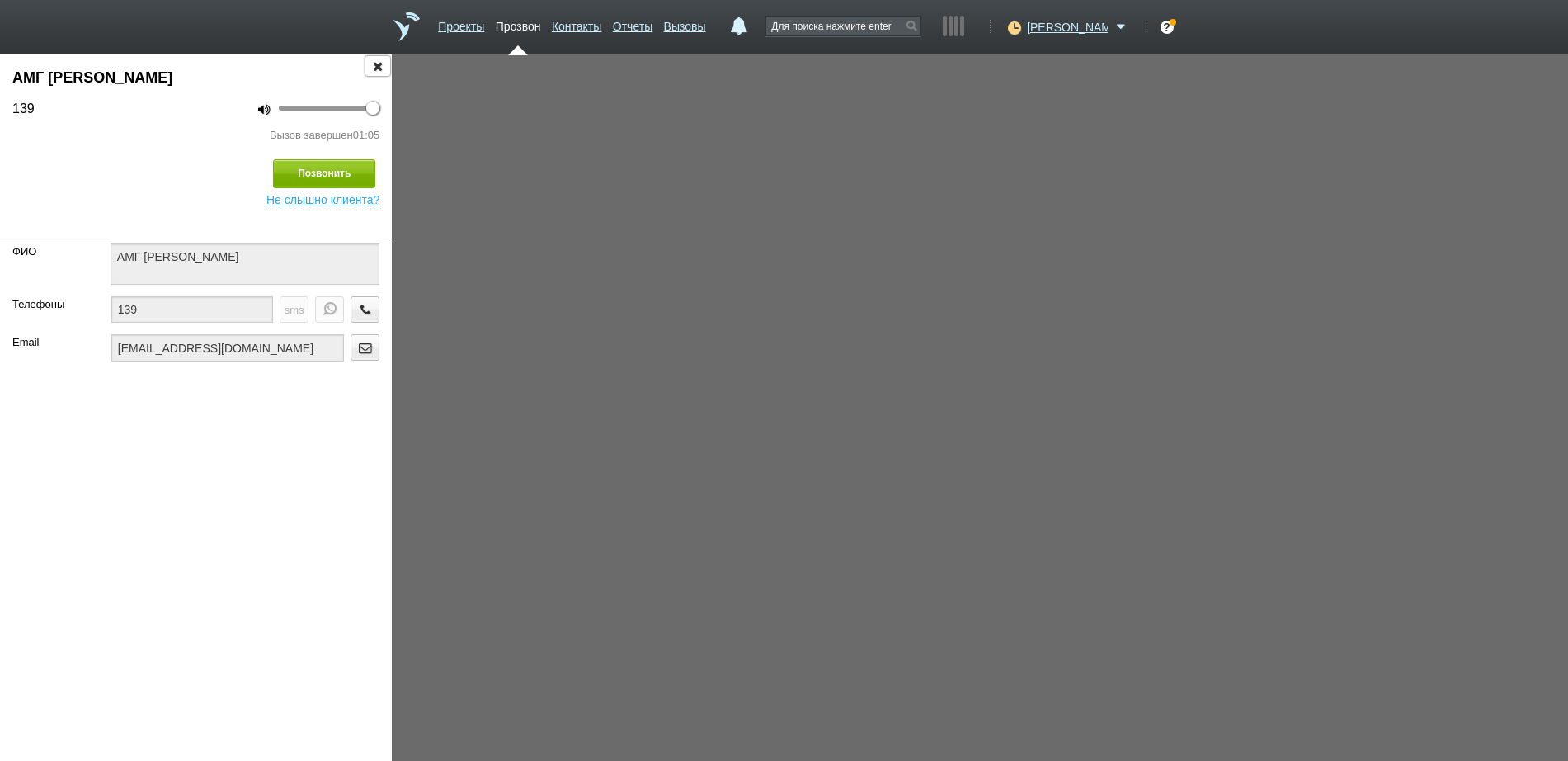
click at [379, 60] on icon "button" at bounding box center [377, 66] width 18 height 12
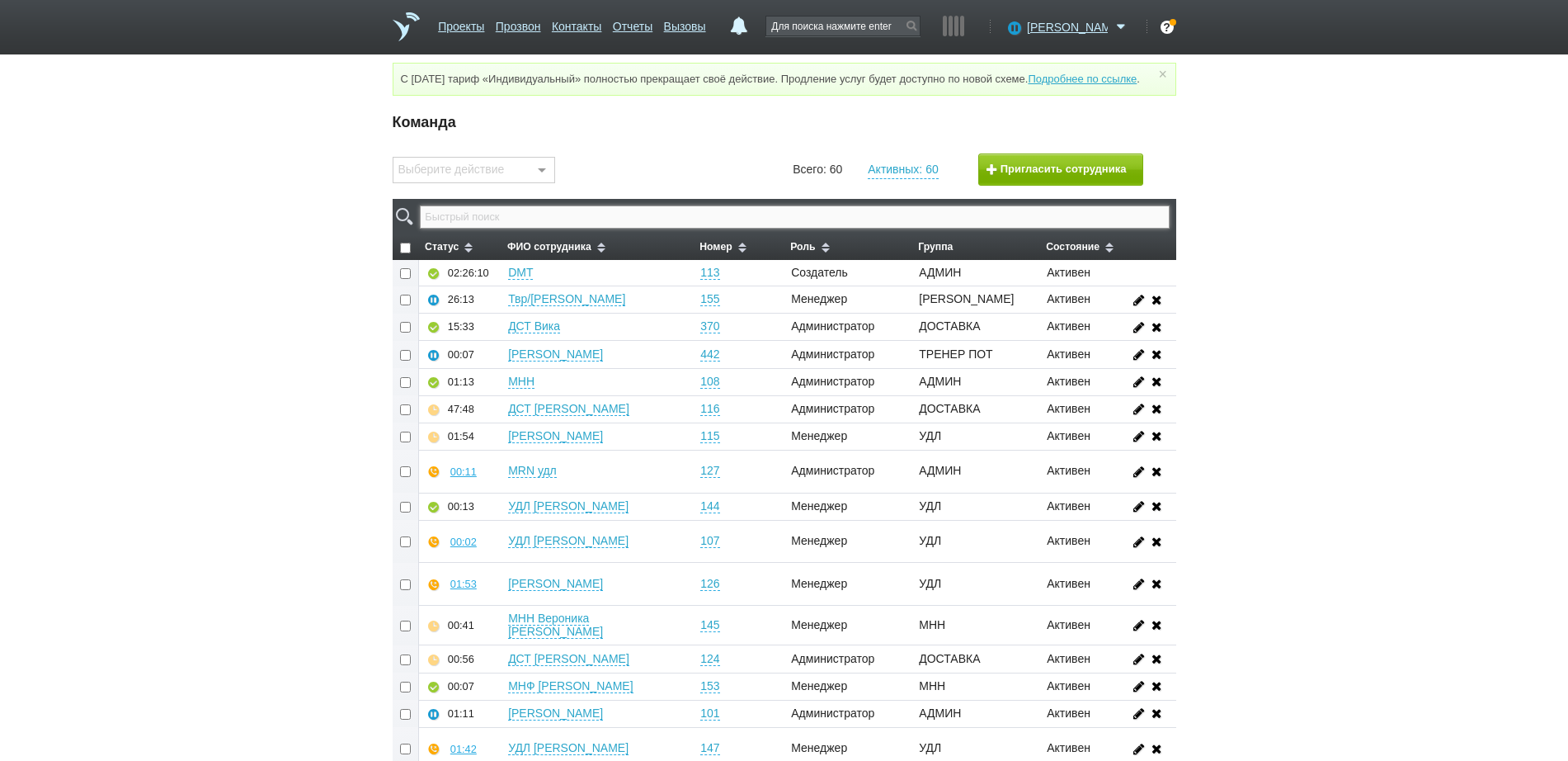
click at [523, 228] on input "text" at bounding box center [794, 217] width 749 height 23
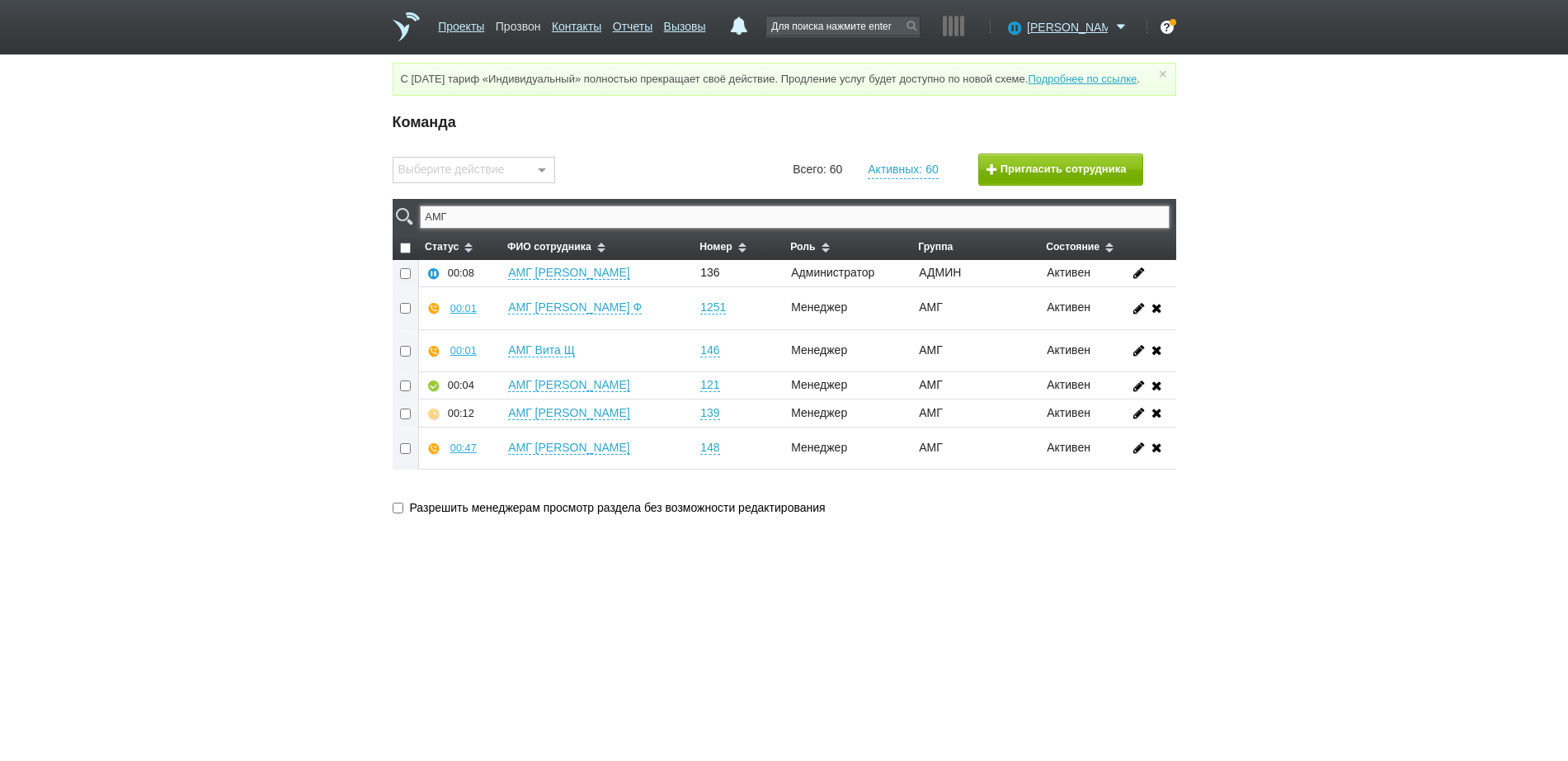
type input "АМГ"
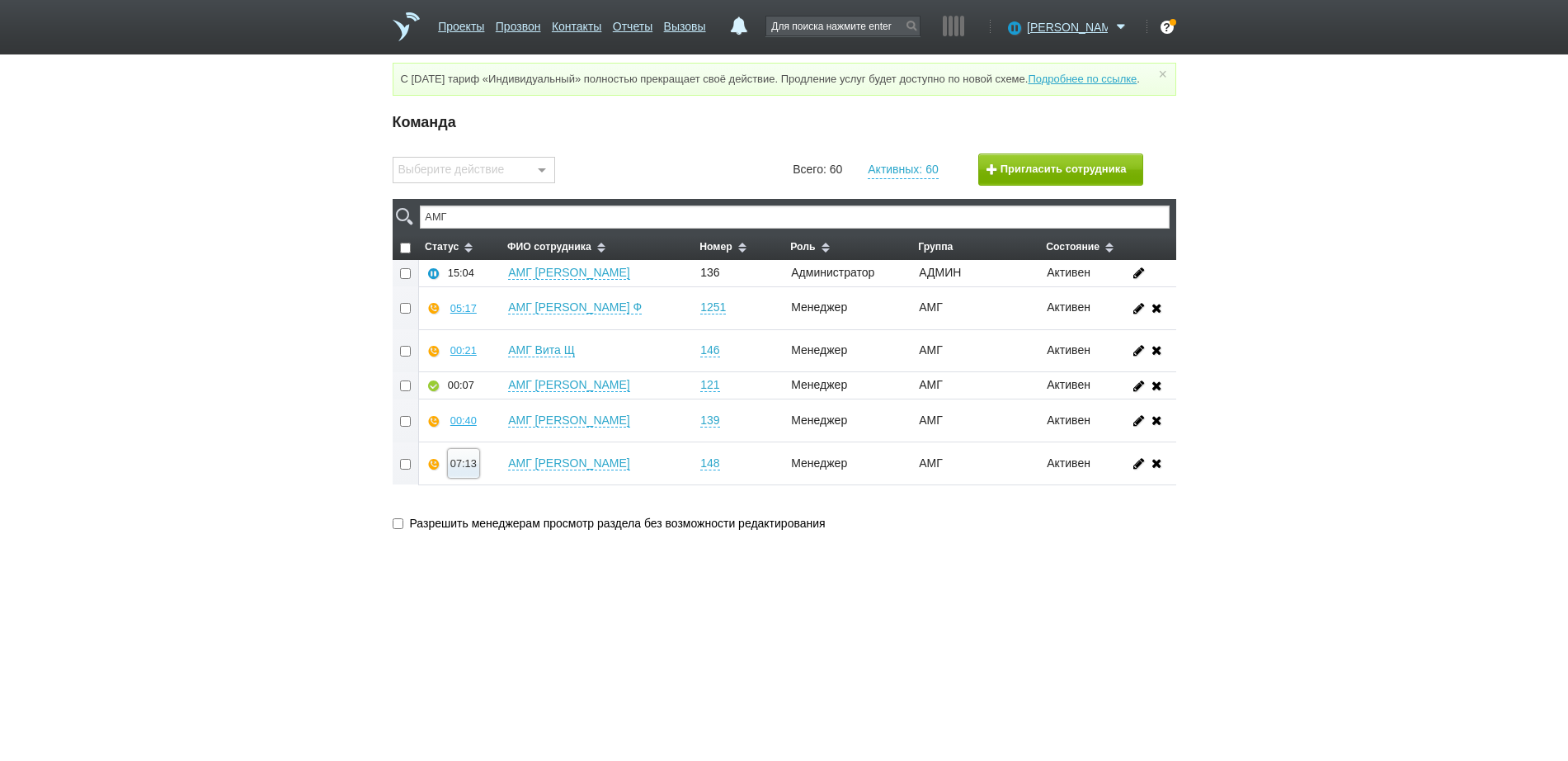
click at [469, 469] on div "07:13" at bounding box center [463, 463] width 27 height 12
click at [492, 446] on button "Суфлировать" at bounding box center [512, 433] width 128 height 28
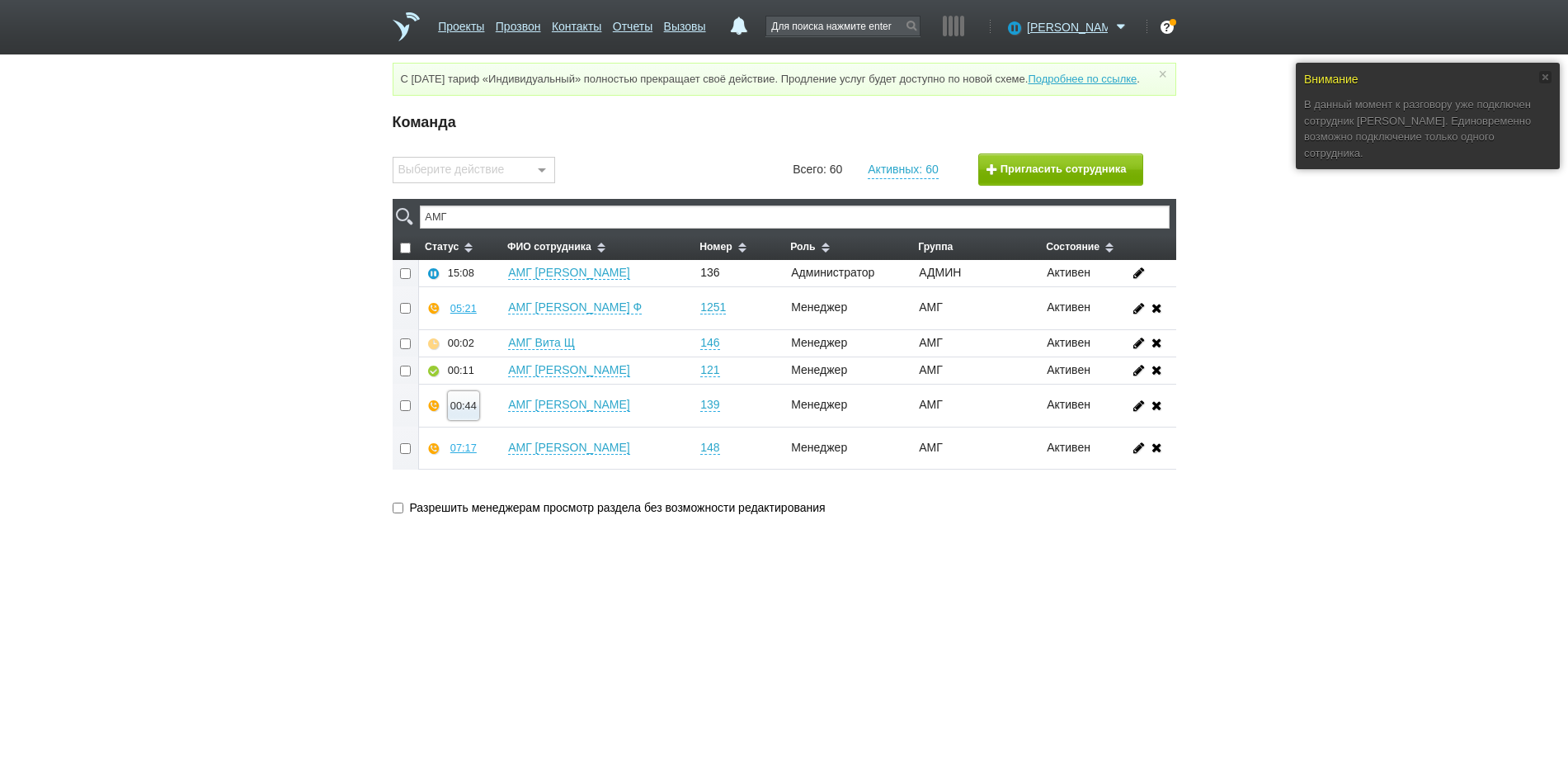
click at [463, 412] on div "00:44" at bounding box center [463, 406] width 27 height 12
click at [492, 390] on button "Суфлировать" at bounding box center [512, 375] width 128 height 28
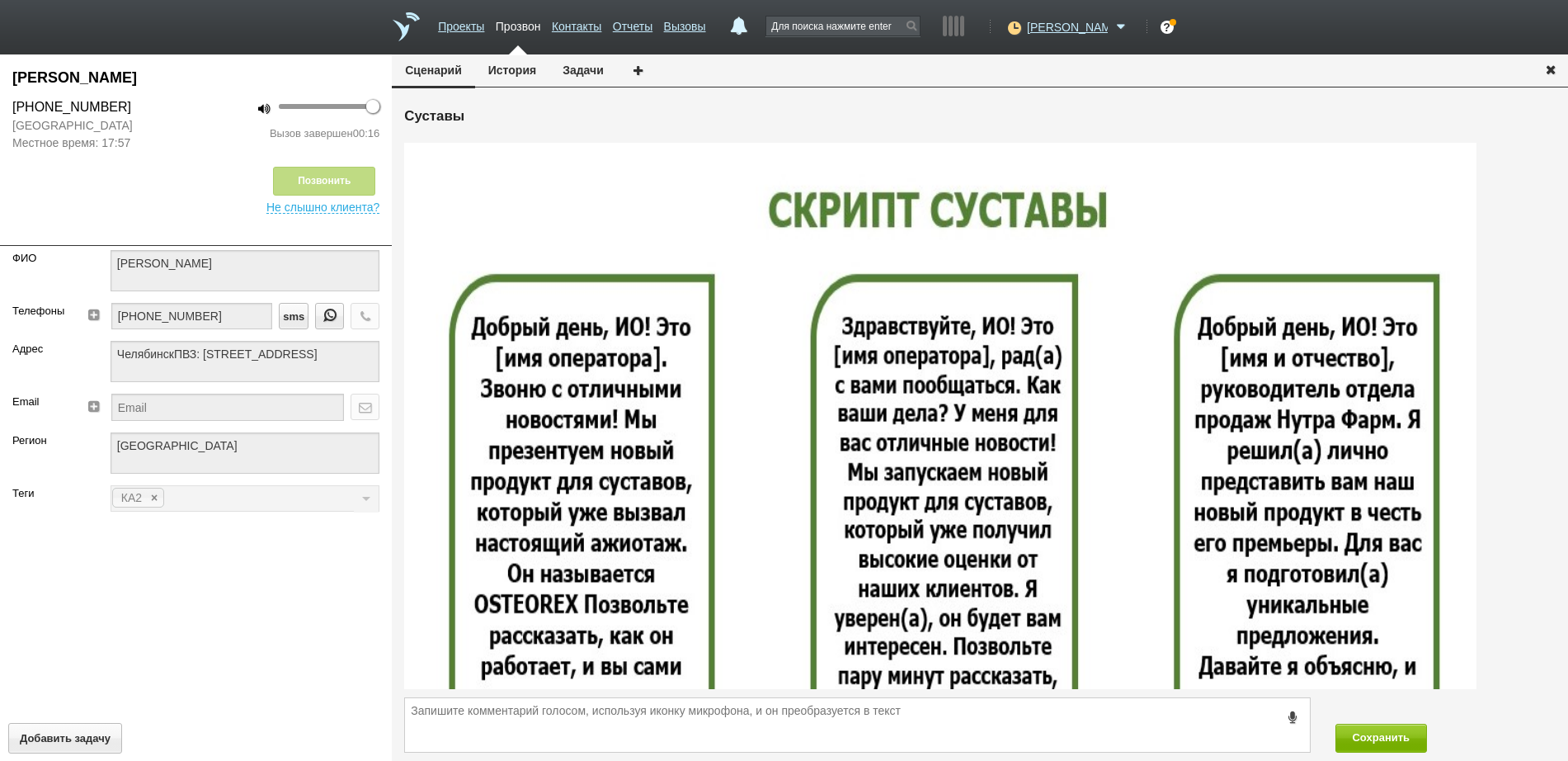
click at [1547, 64] on icon "button" at bounding box center [1550, 69] width 18 height 12
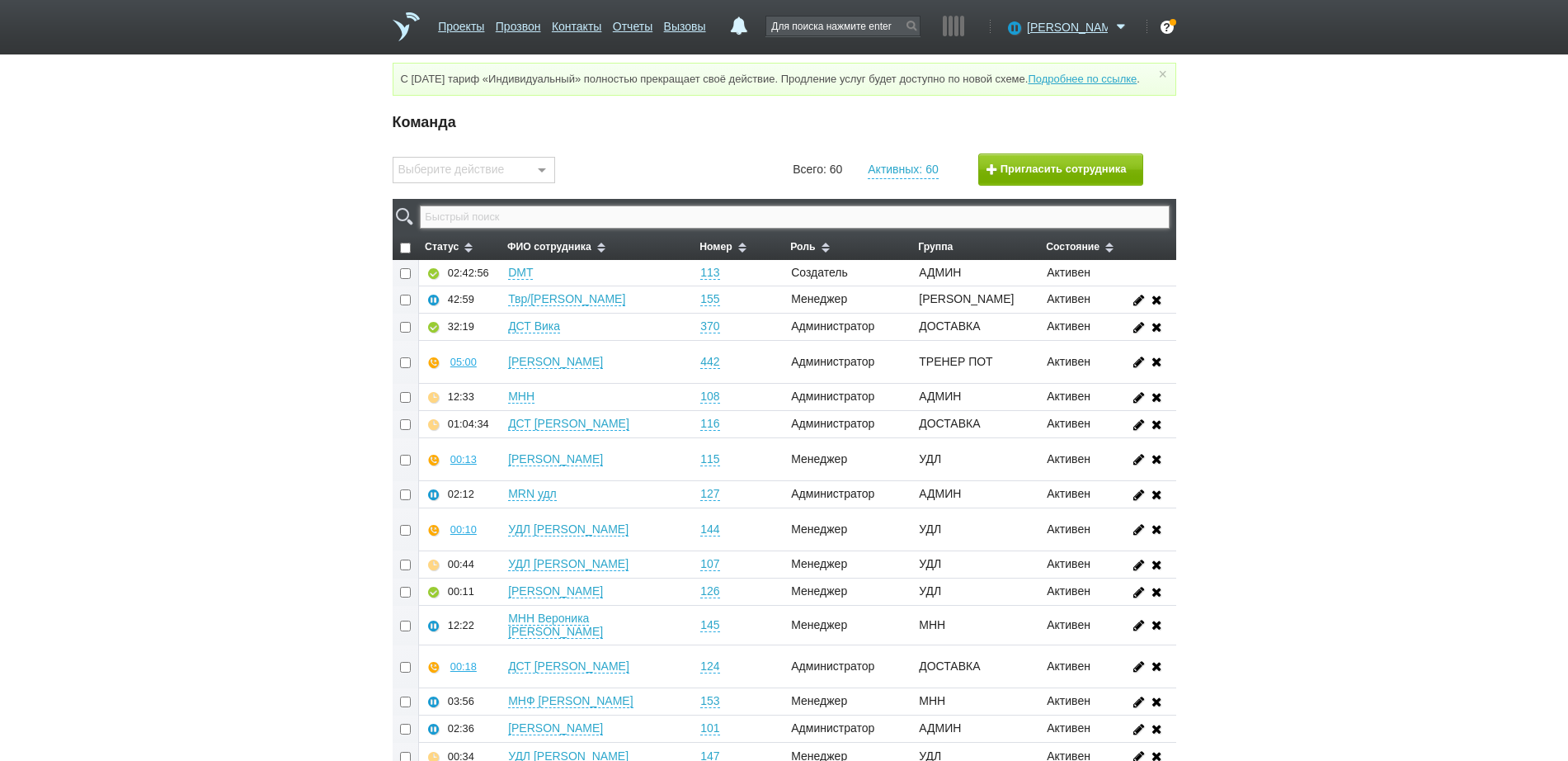
click at [620, 224] on input "text" at bounding box center [794, 217] width 749 height 23
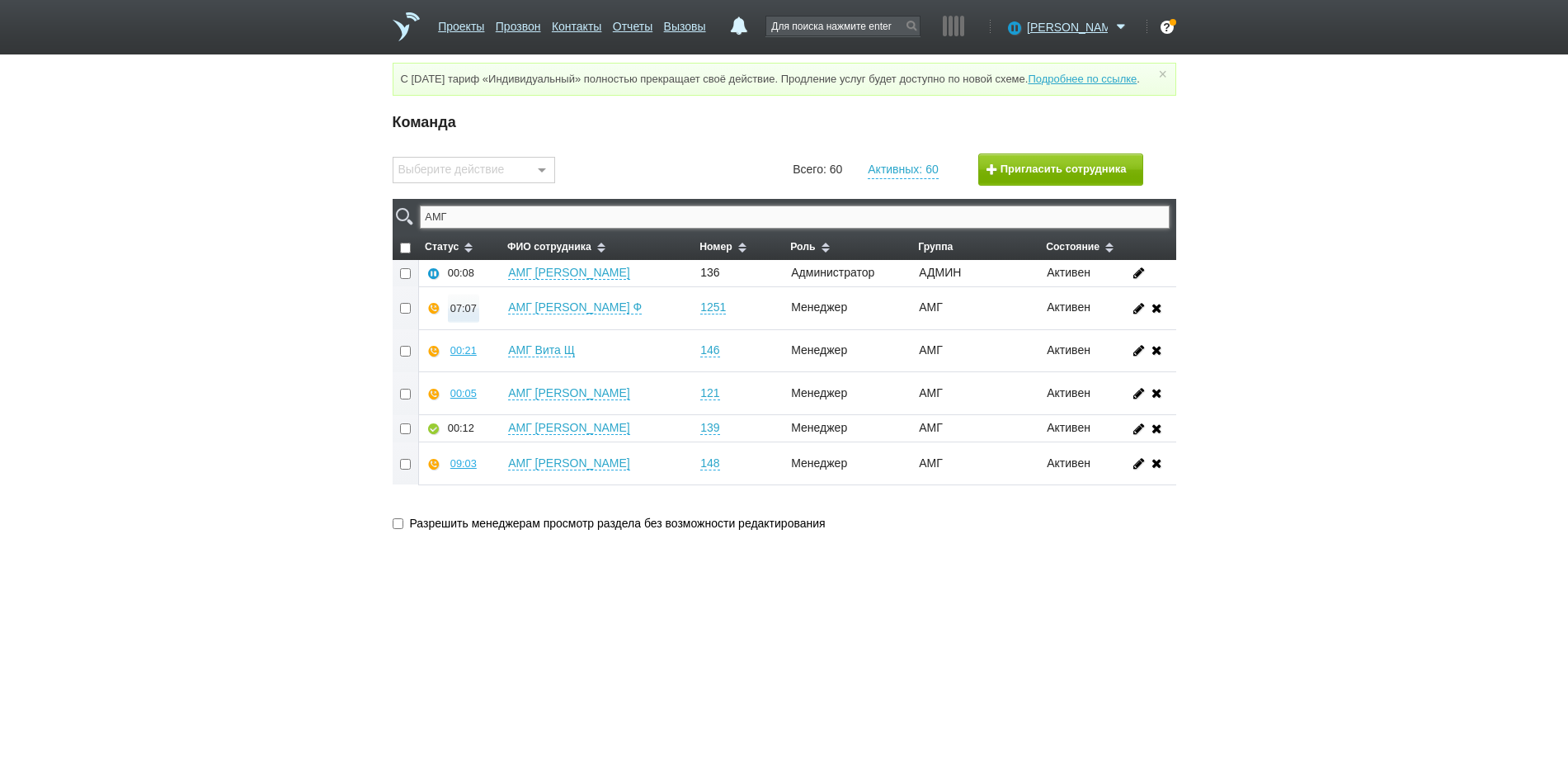
type input "АМГ"
click at [461, 314] on div "07:07" at bounding box center [463, 308] width 27 height 12
click at [487, 293] on button "Суфлировать" at bounding box center [512, 278] width 128 height 28
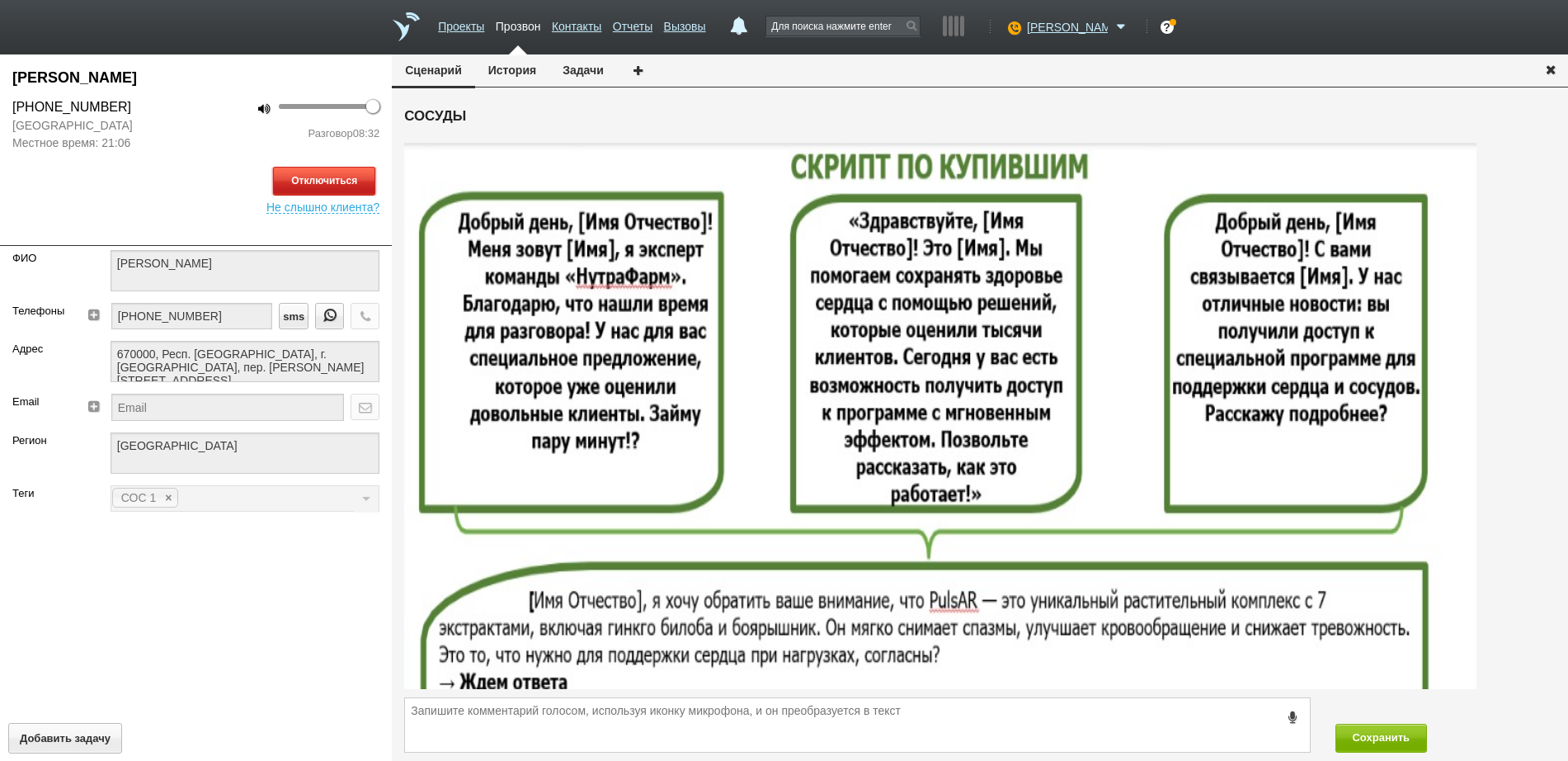
click at [343, 186] on button "Отключиться" at bounding box center [324, 180] width 103 height 28
click at [1551, 67] on icon "button" at bounding box center [1550, 69] width 18 height 12
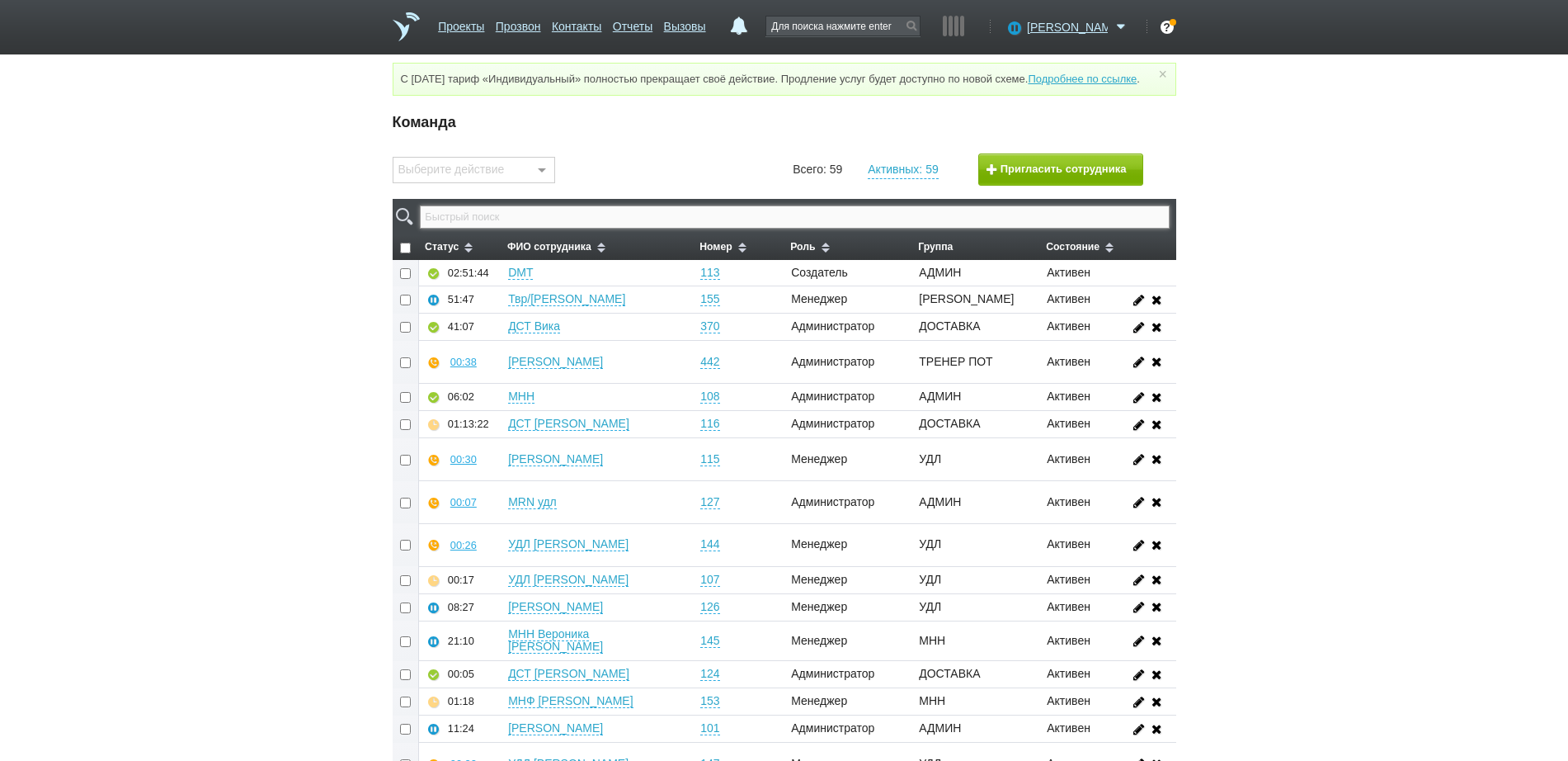
click at [817, 228] on input "text" at bounding box center [794, 217] width 749 height 23
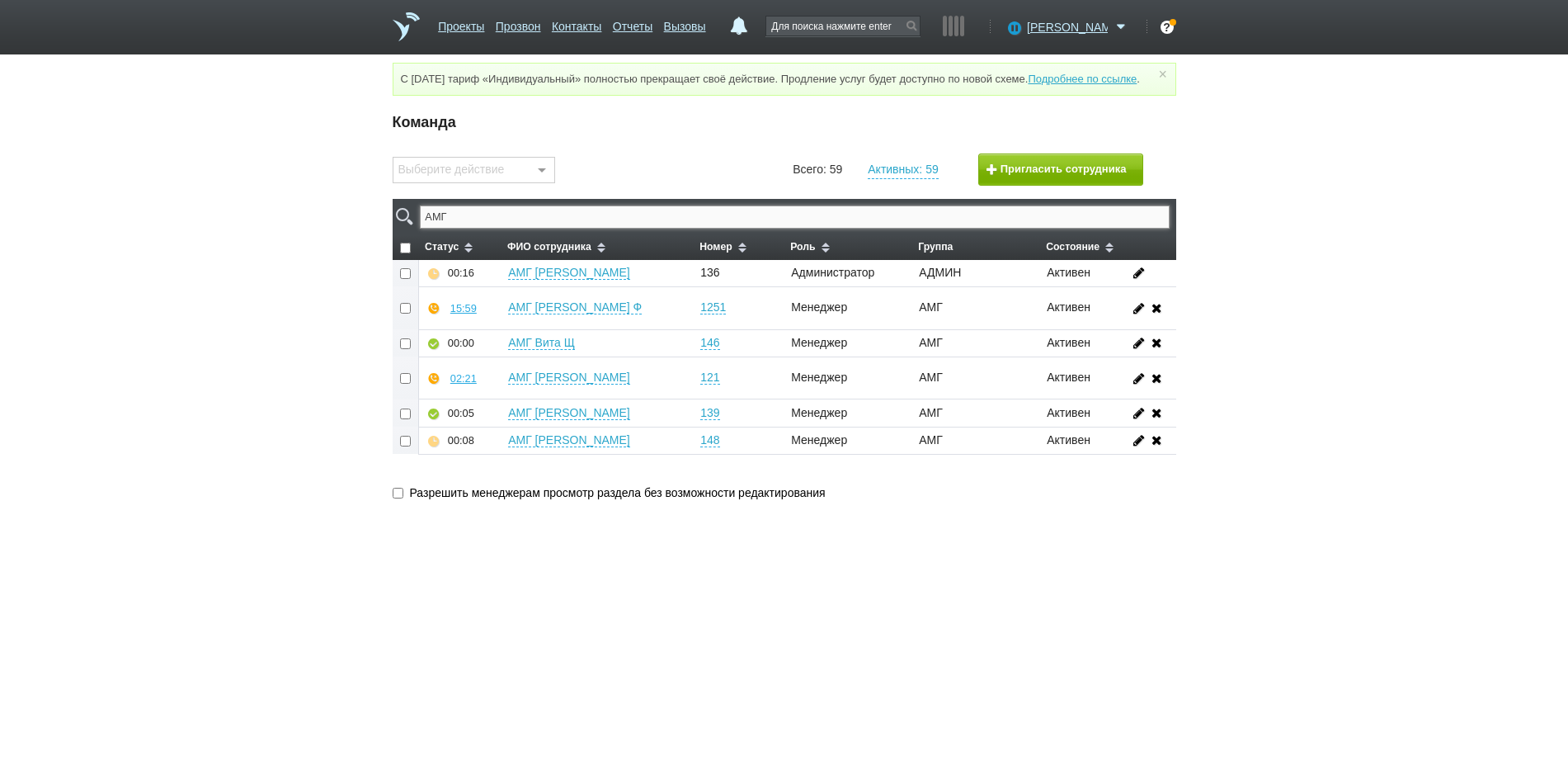
type input "АМГ"
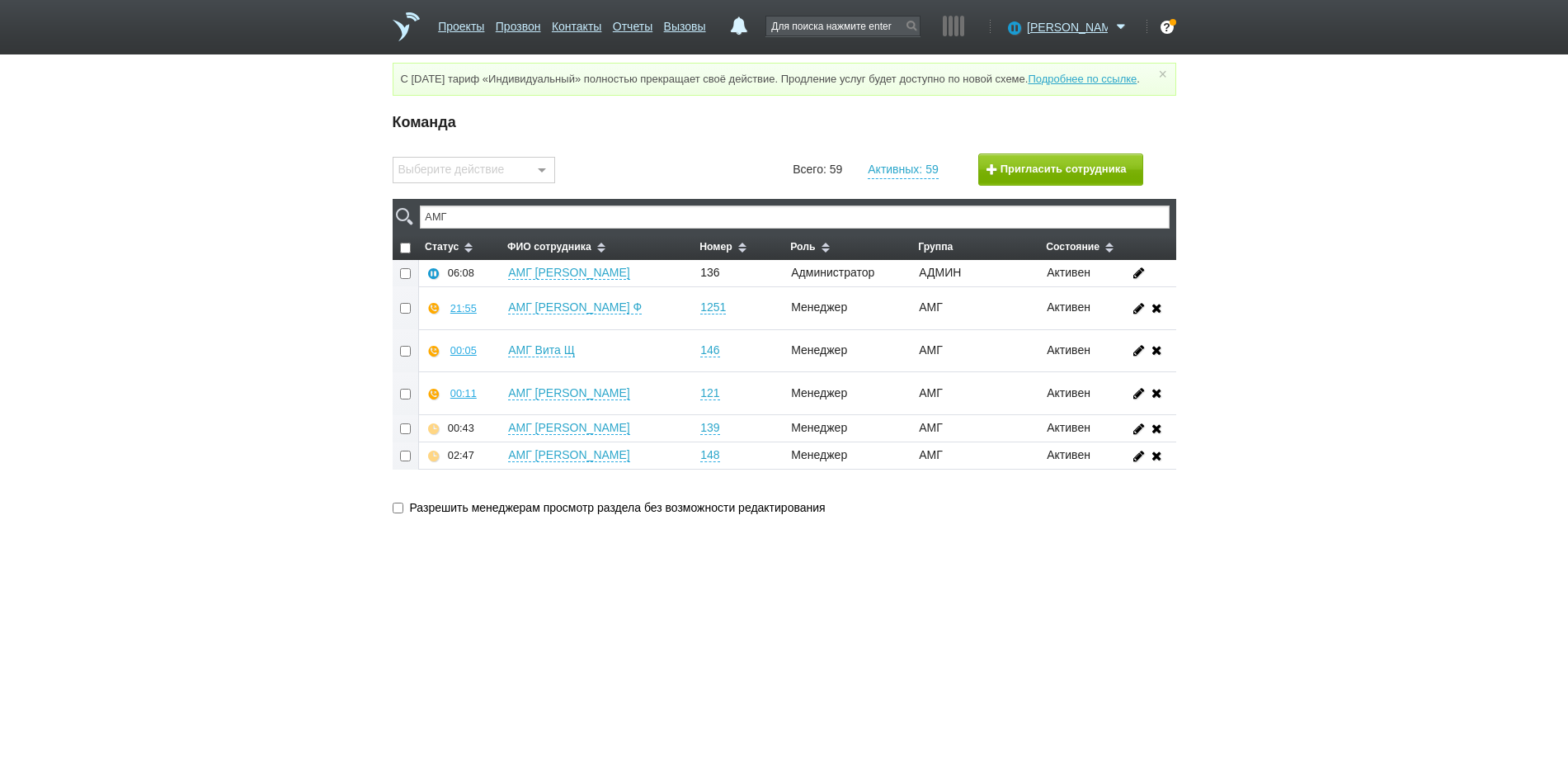
click at [147, 490] on div "Команда Выберите действие Установить номер Добавить в группу Удалить из группы …" at bounding box center [784, 319] width 1568 height 421
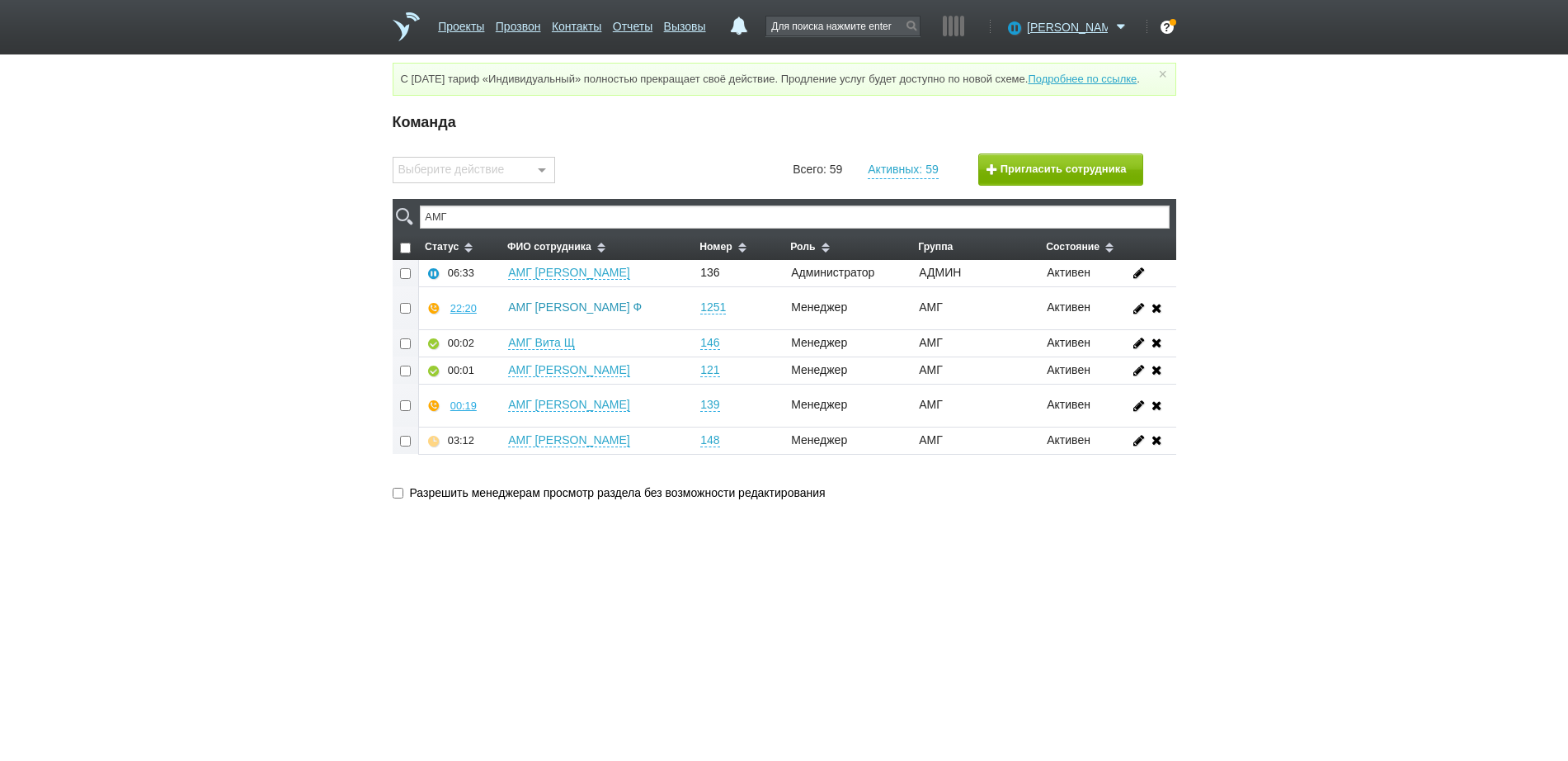
click at [560, 314] on link "АМГ Никита Ф" at bounding box center [574, 307] width 134 height 14
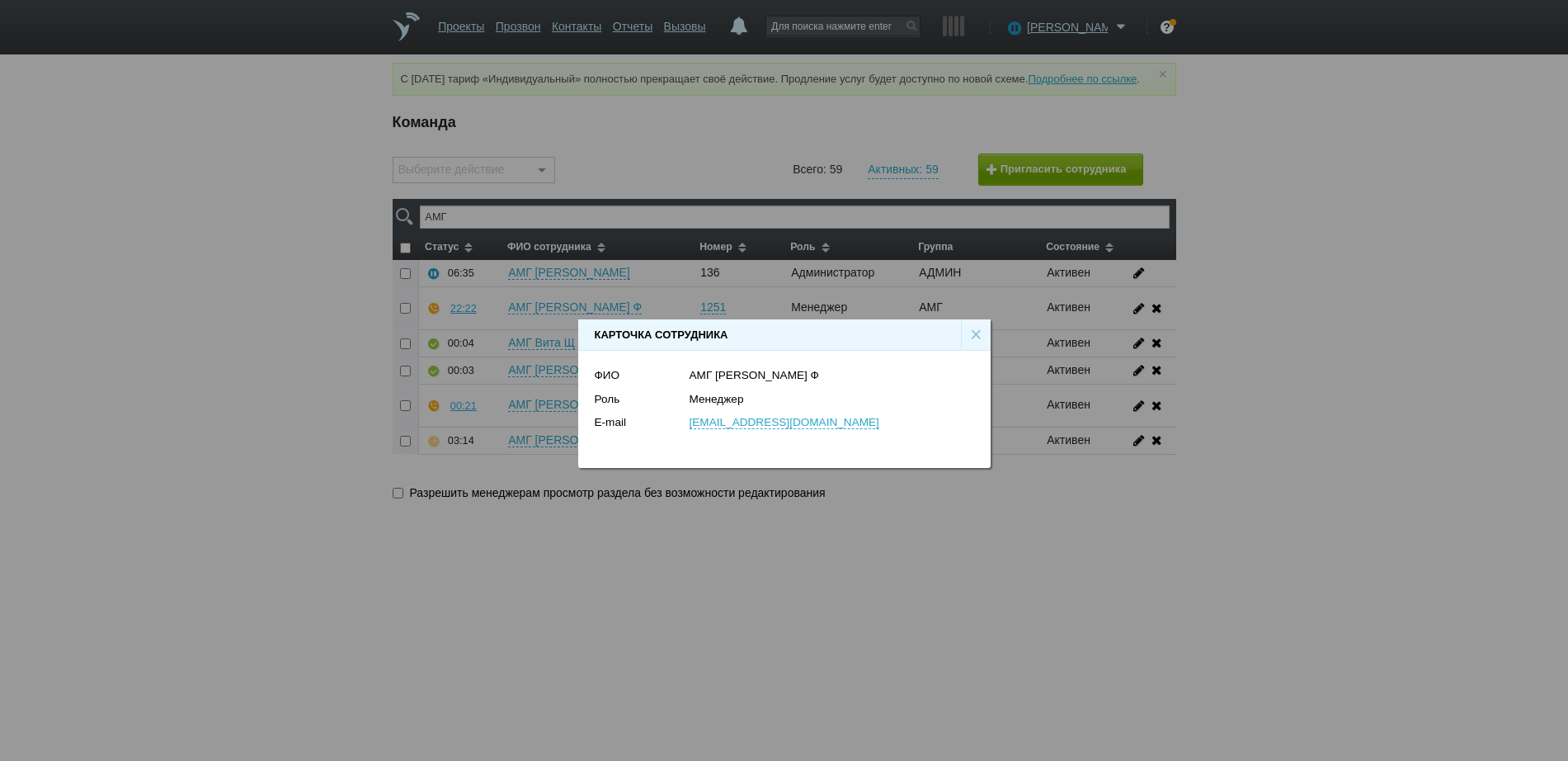
click at [658, 585] on div "Карточка сотрудника × ФИО АМГ Никита Ф Роль Менеджер E-mail qweasd.129a@gmail.c…" at bounding box center [784, 387] width 1568 height 774
click at [970, 335] on div "×" at bounding box center [975, 335] width 29 height 31
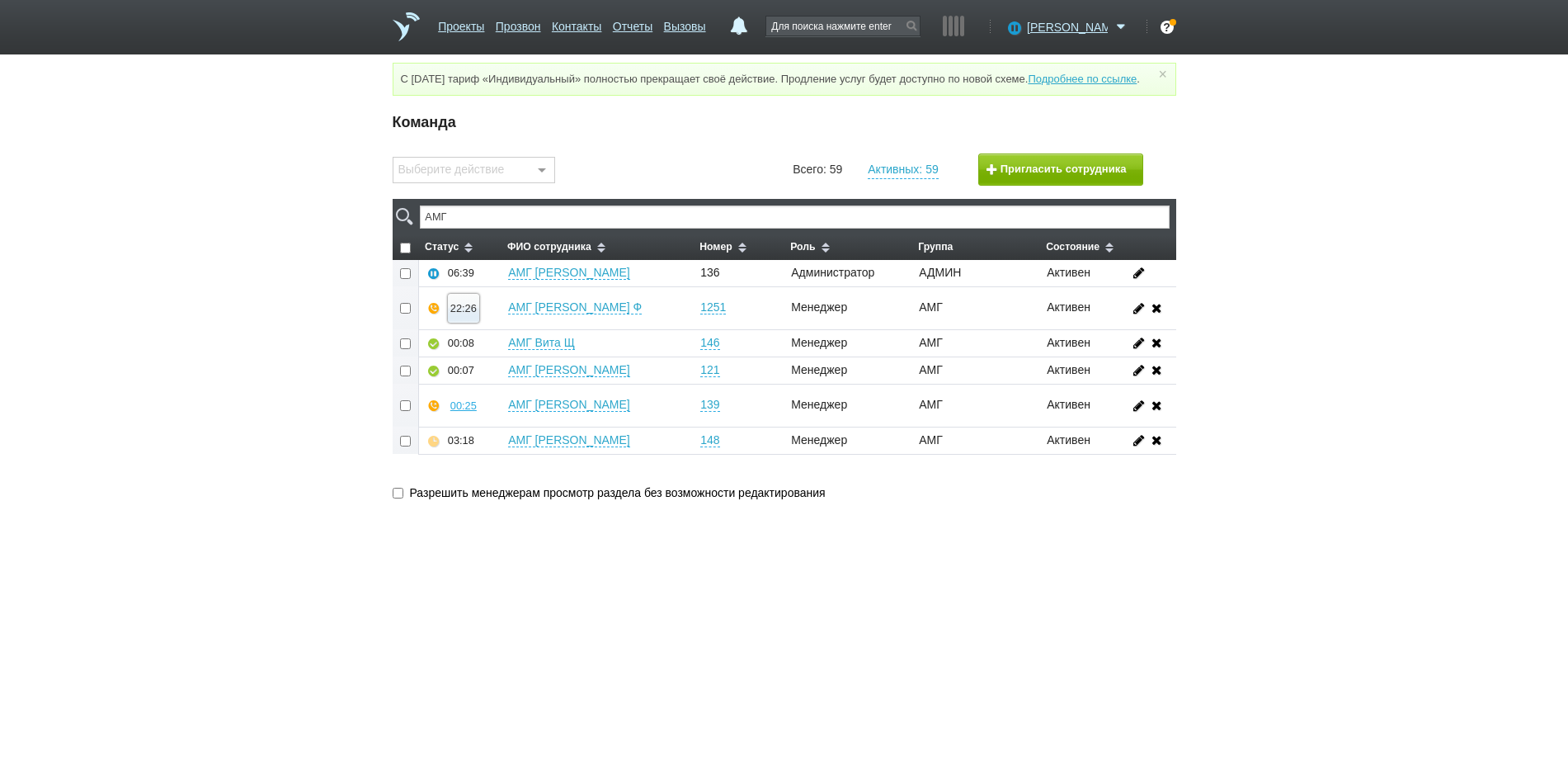
click at [464, 314] on div "22:26" at bounding box center [463, 308] width 27 height 12
click at [513, 290] on button "Суфлировать" at bounding box center [512, 278] width 128 height 28
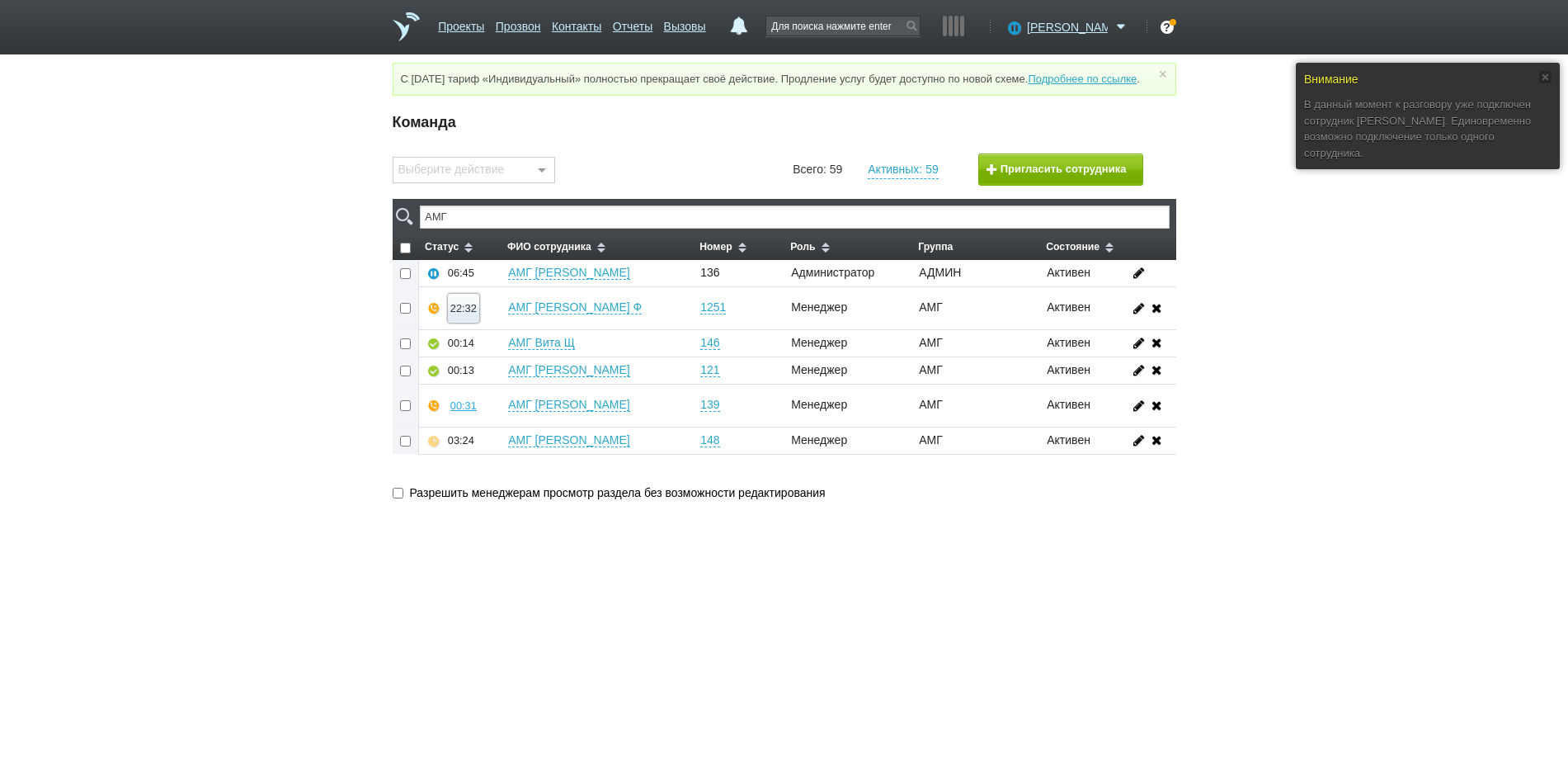
click at [463, 314] on div "22:32" at bounding box center [463, 308] width 27 height 12
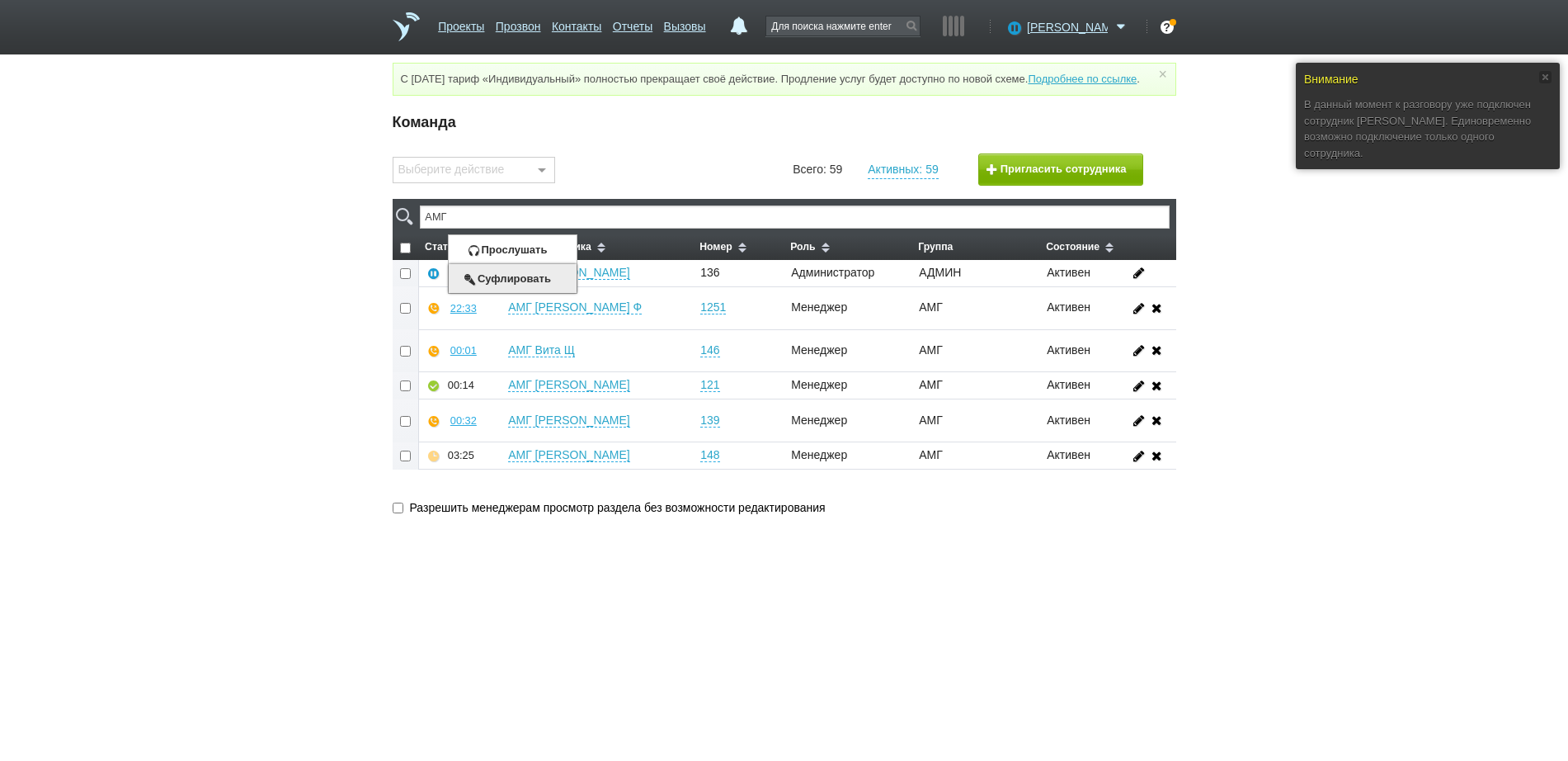
click at [496, 284] on button "Суфлировать" at bounding box center [512, 278] width 128 height 28
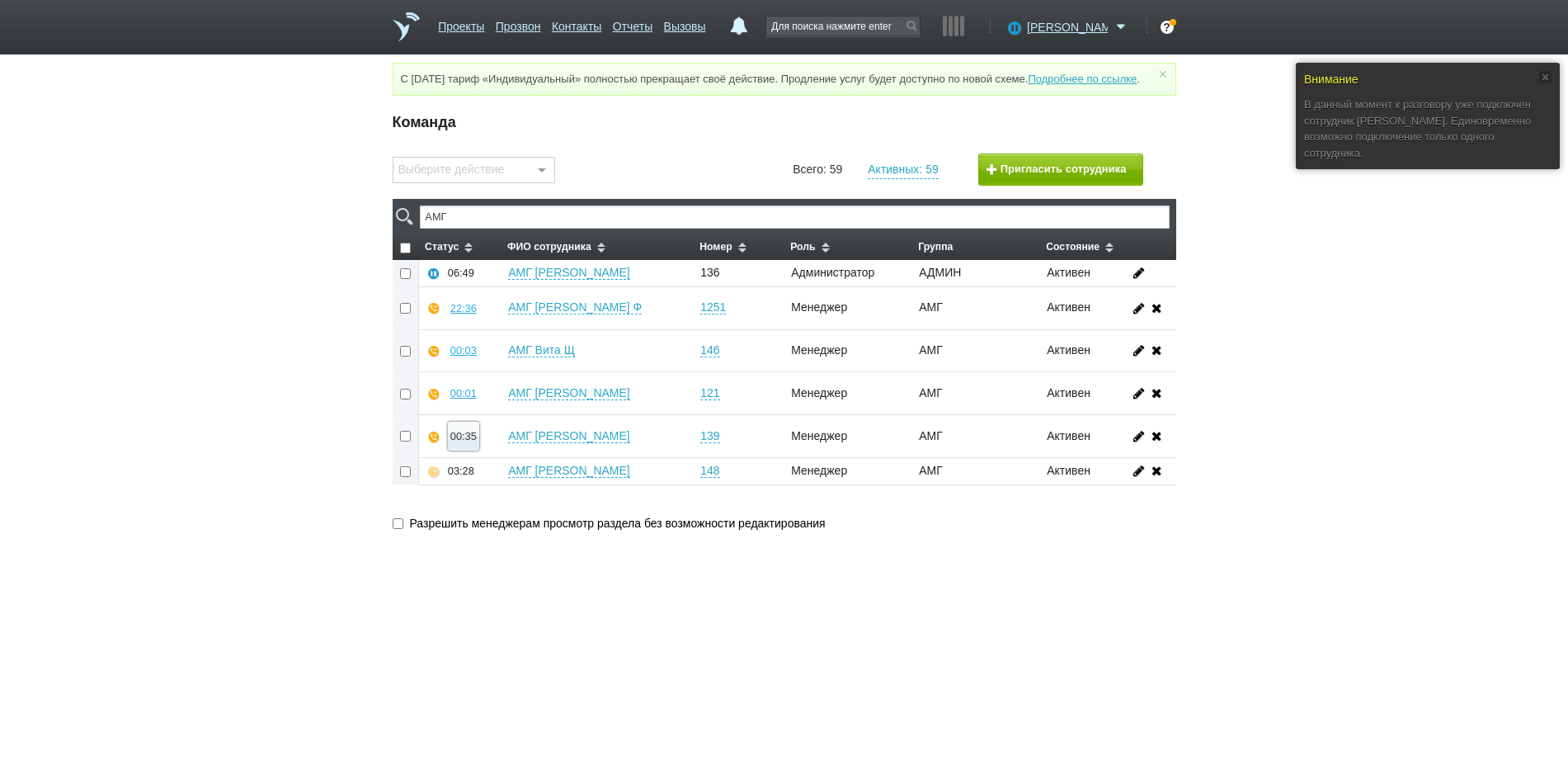
click at [474, 443] on div "00:35" at bounding box center [463, 436] width 27 height 12
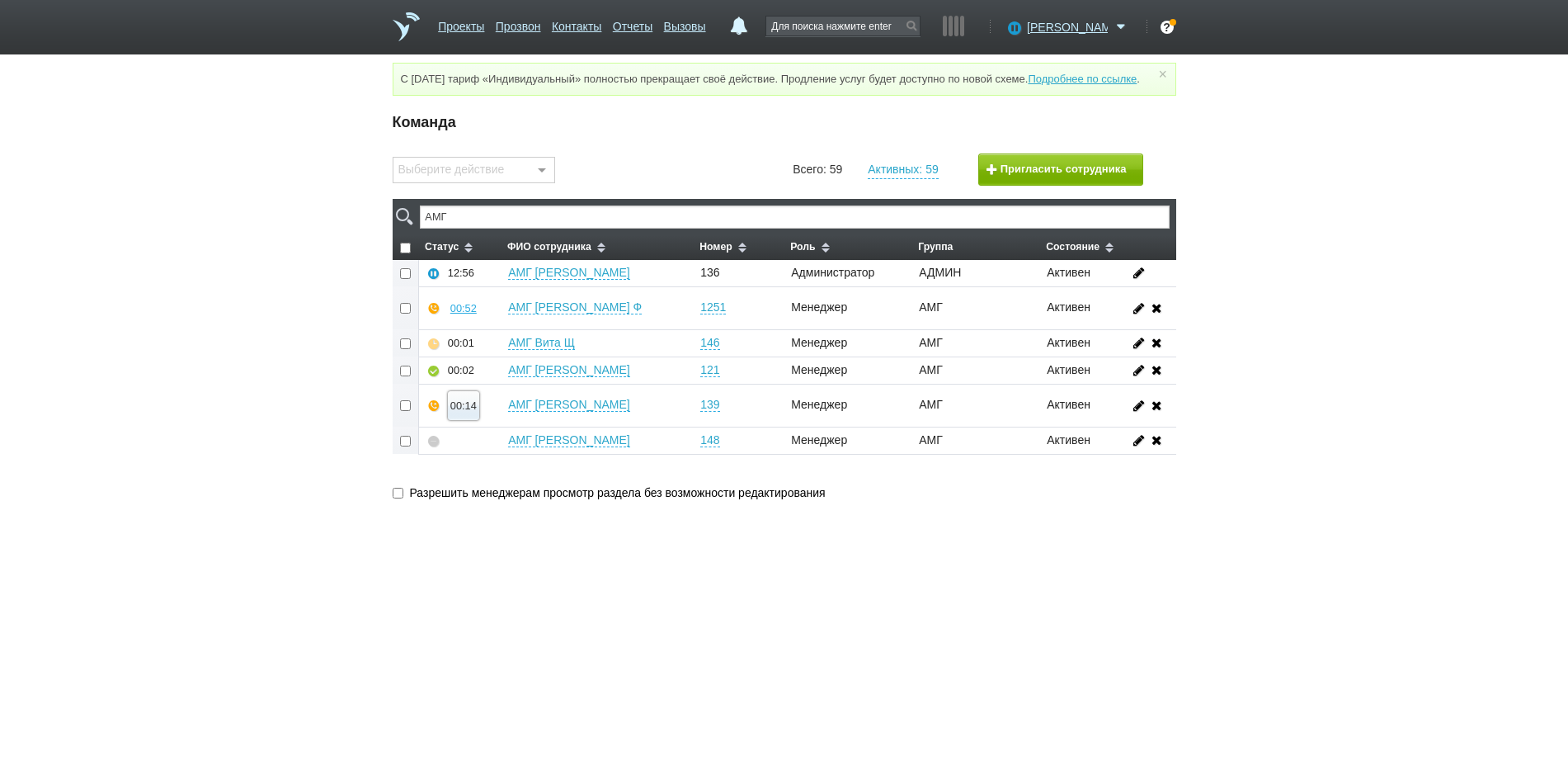
click at [467, 412] on div "00:14" at bounding box center [463, 406] width 27 height 12
click at [485, 387] on button "Суфлировать" at bounding box center [512, 375] width 128 height 28
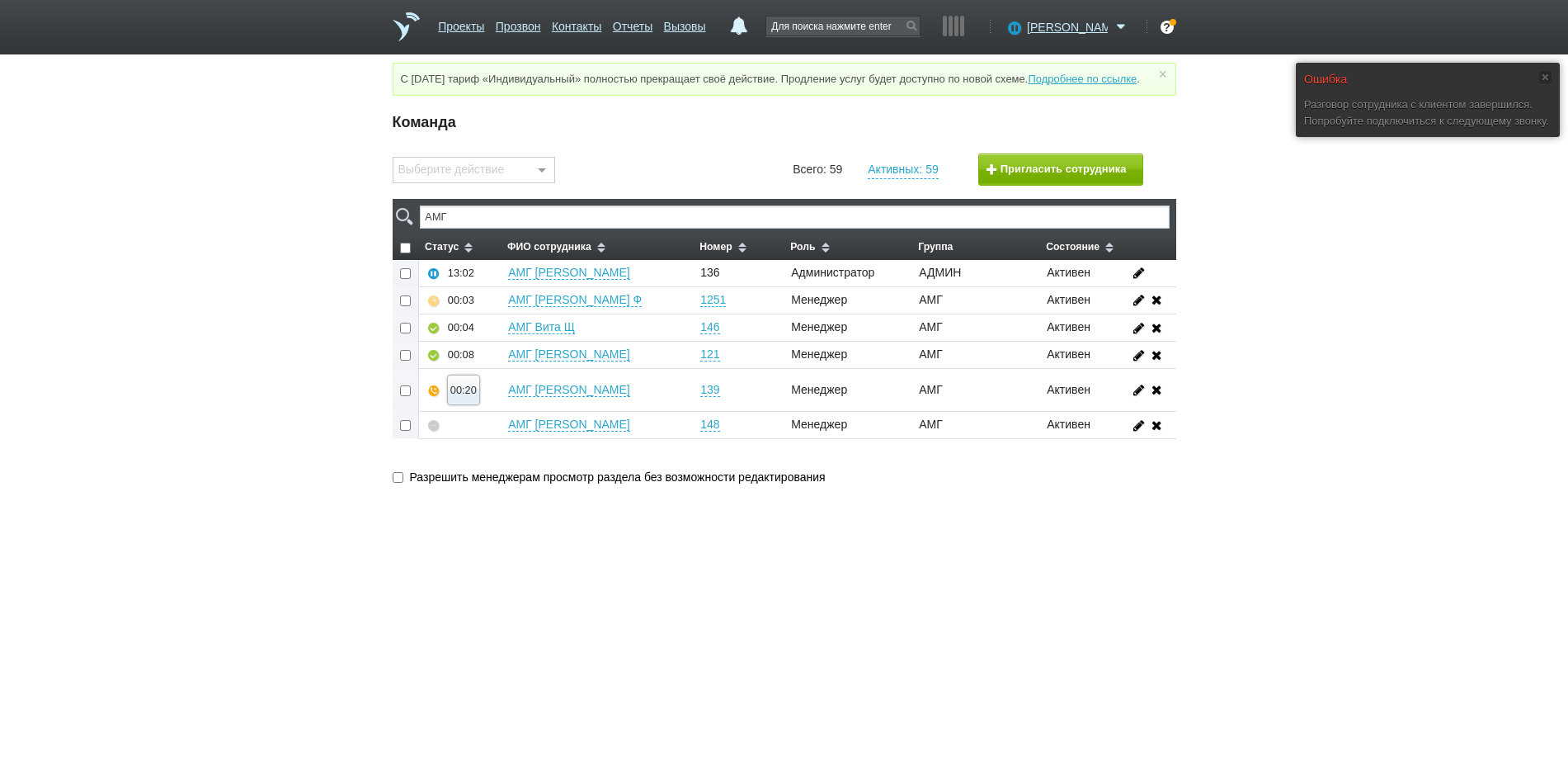
click at [452, 396] on div "00:20" at bounding box center [463, 390] width 27 height 12
click at [486, 374] on button "Суфлировать" at bounding box center [512, 360] width 128 height 28
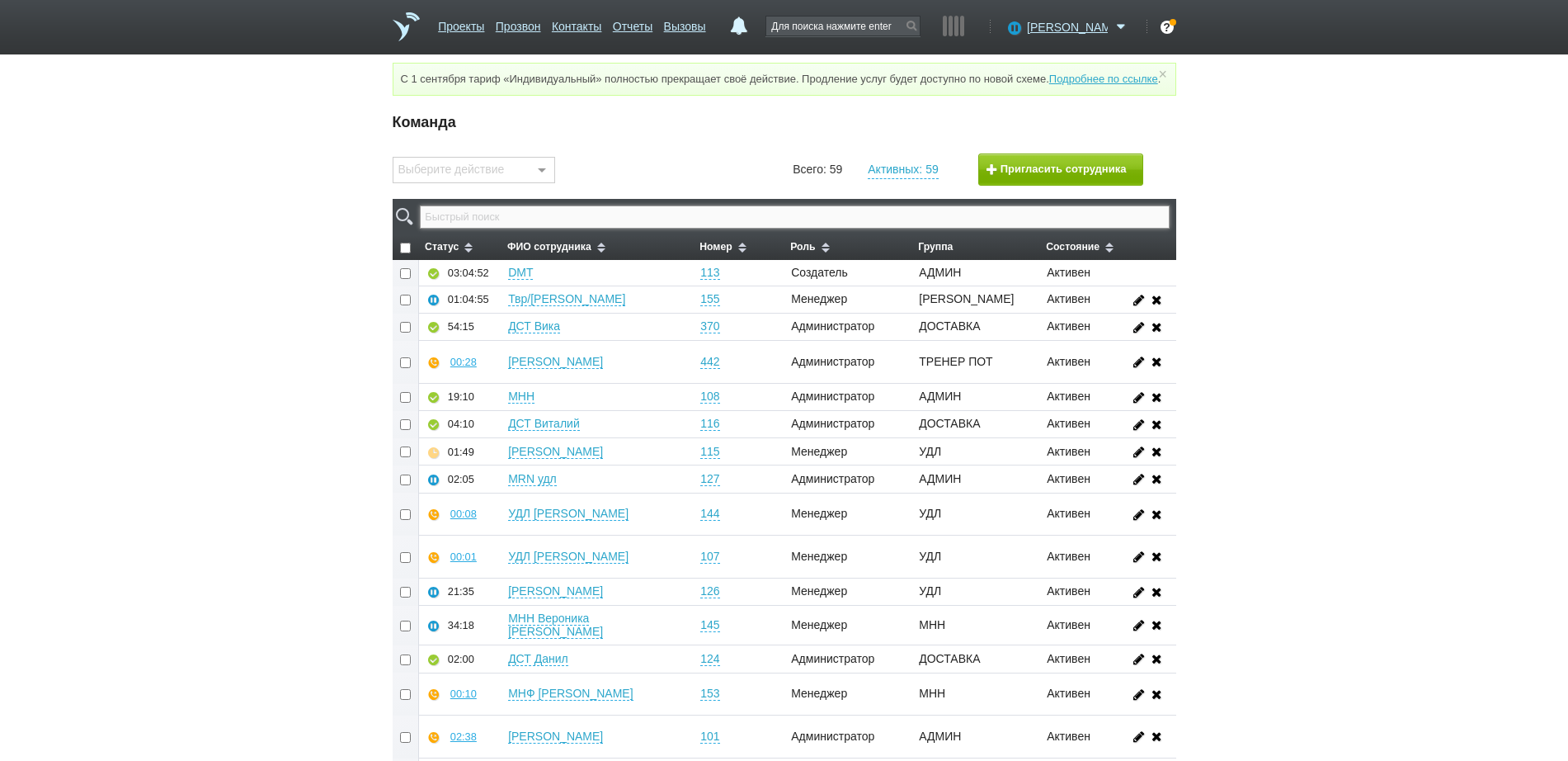
click at [866, 229] on input "text" at bounding box center [794, 217] width 749 height 23
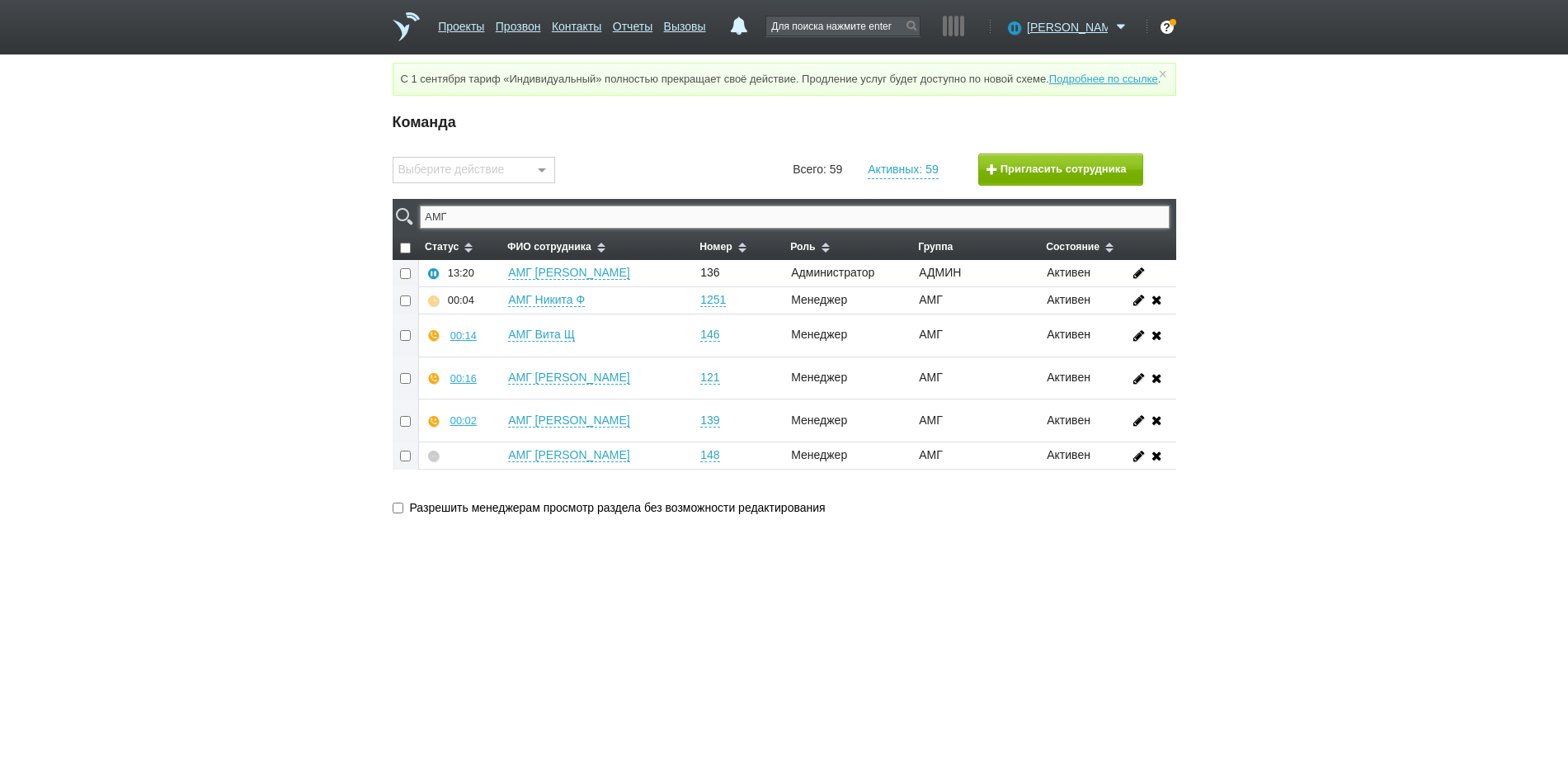
type input "АМГ"
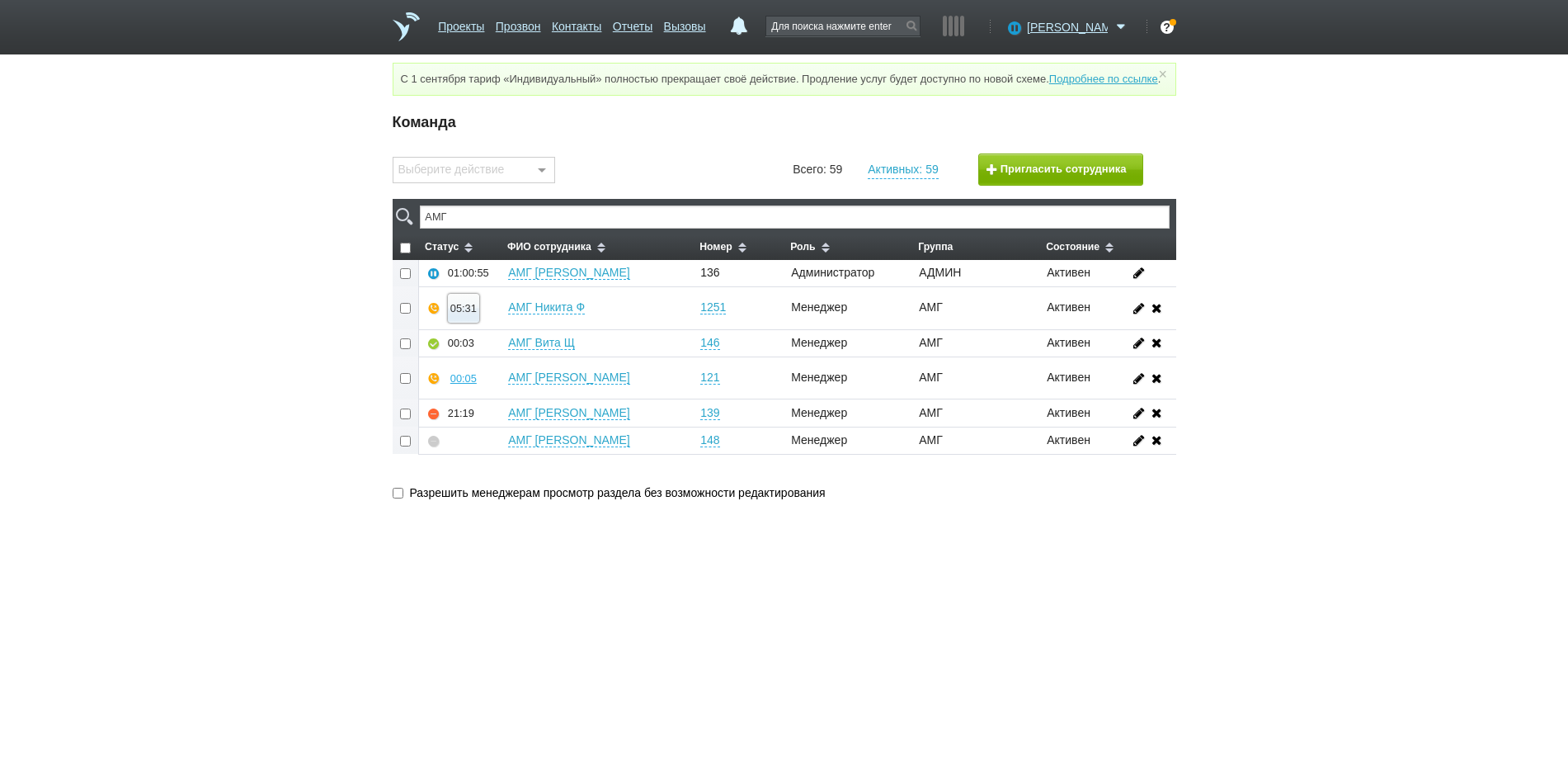
click at [470, 314] on div "05:31" at bounding box center [463, 308] width 27 height 12
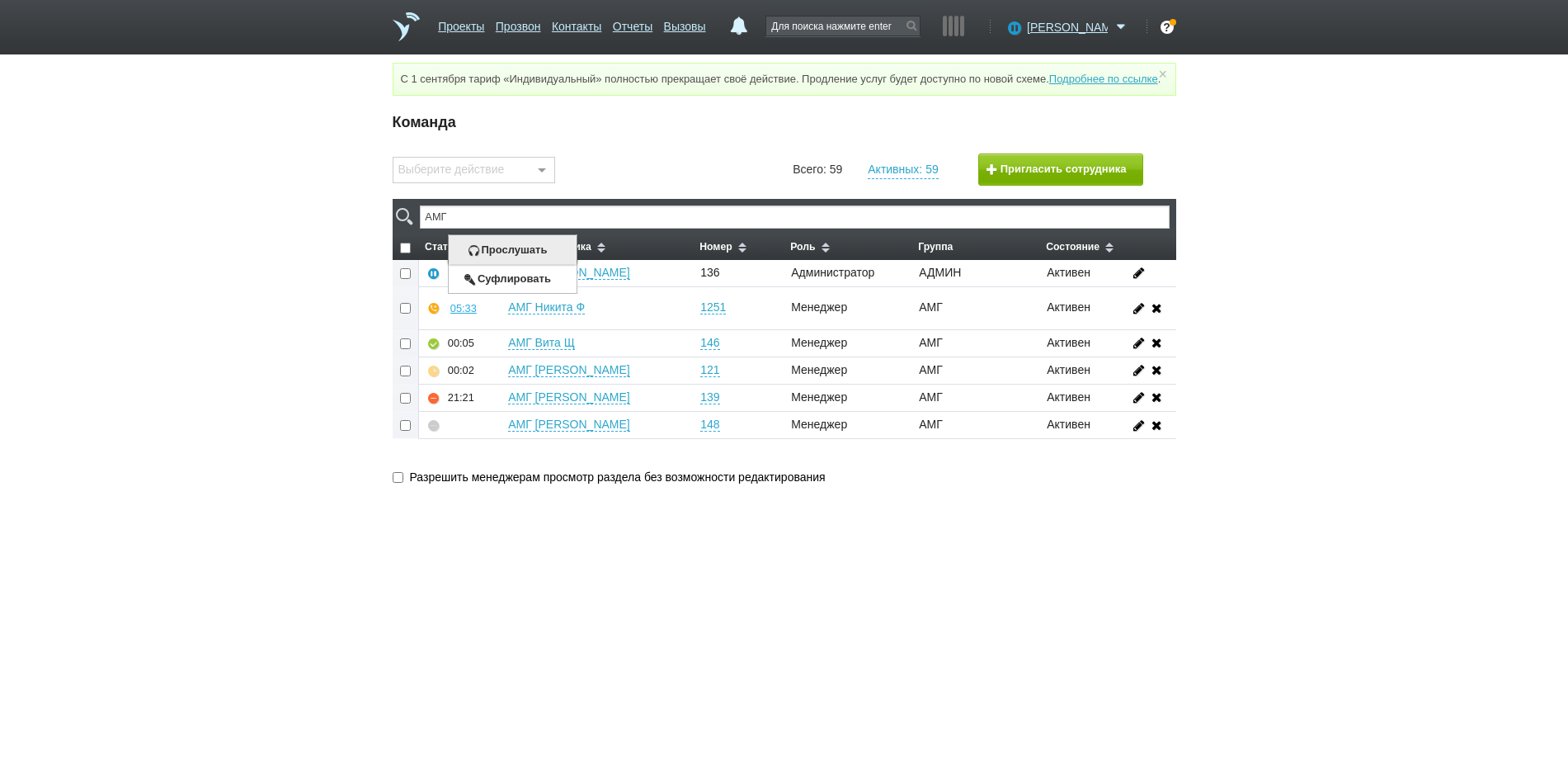
click at [505, 262] on button "Прослушать" at bounding box center [512, 249] width 128 height 28
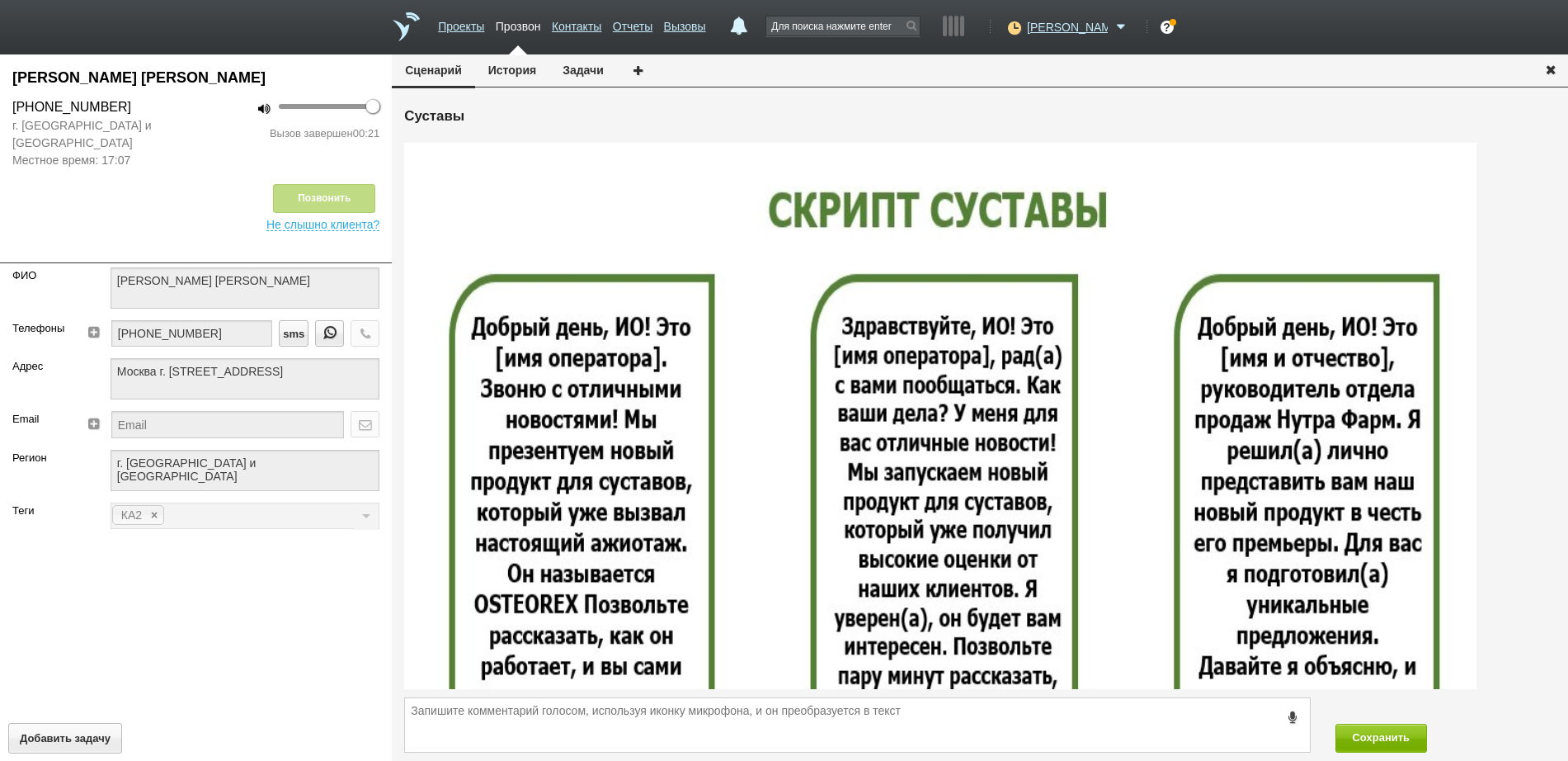
click at [1557, 65] on icon "button" at bounding box center [1550, 69] width 18 height 12
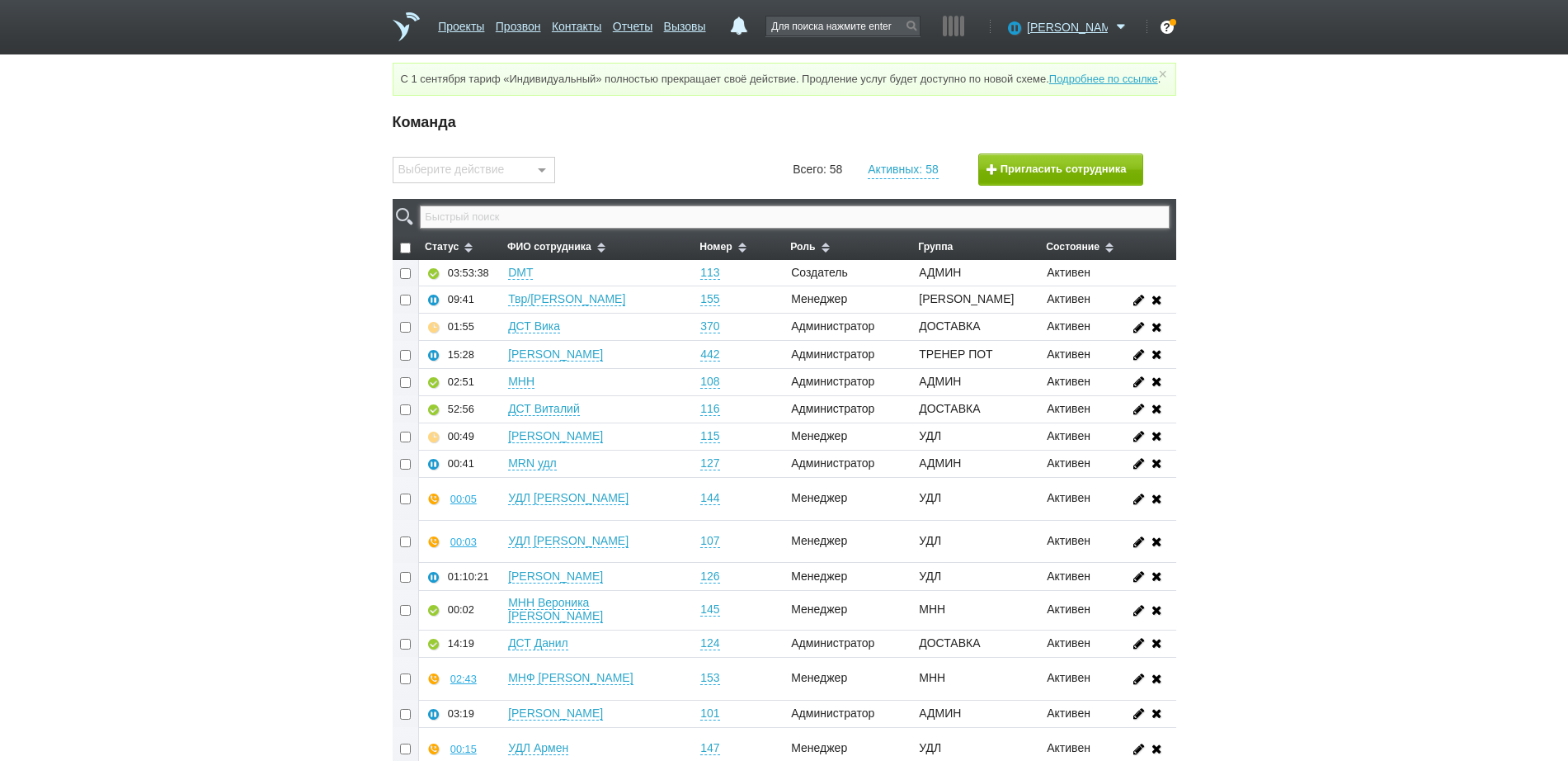
click at [663, 229] on input "text" at bounding box center [794, 217] width 749 height 23
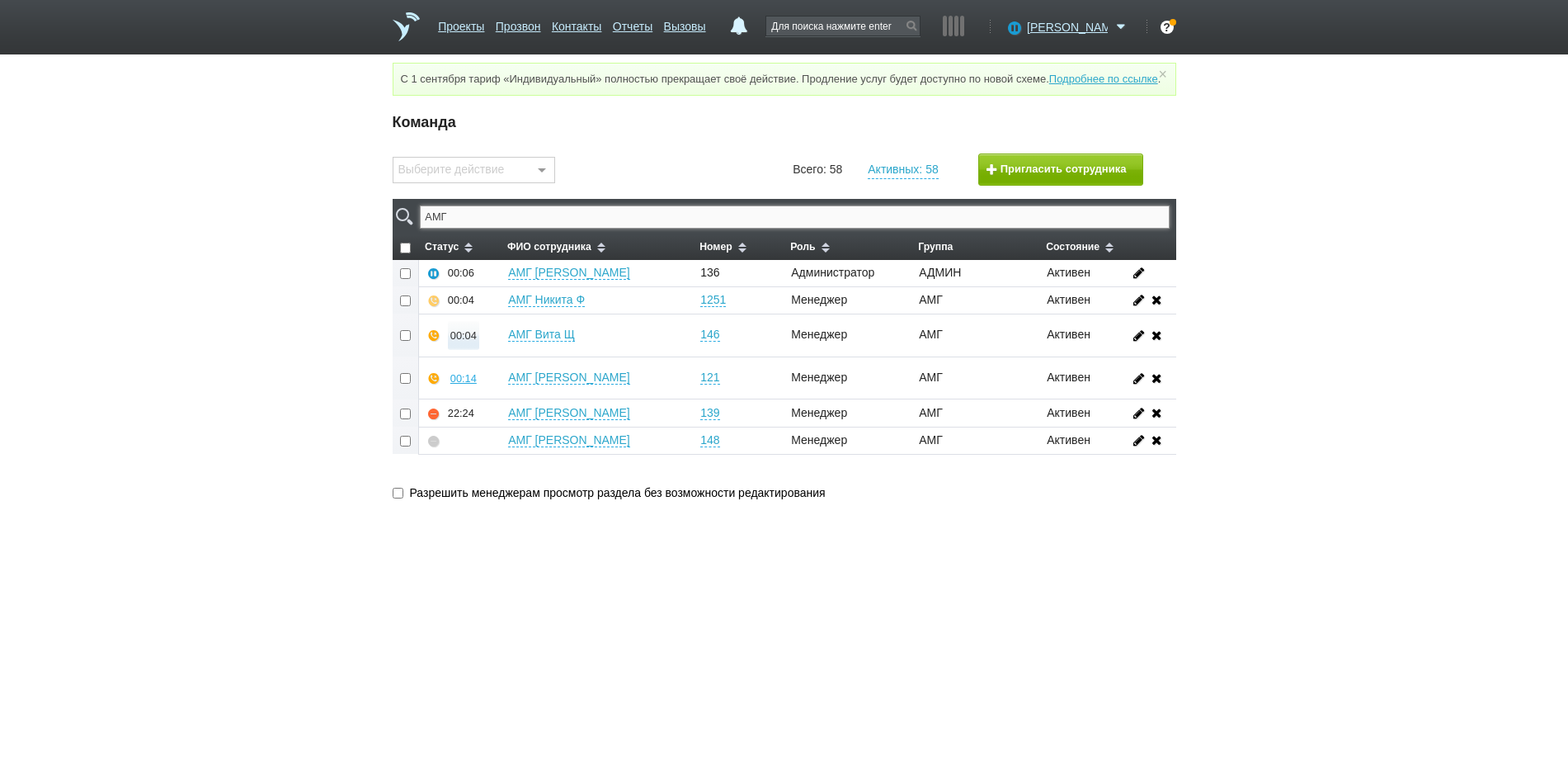
type input "АМГ"
click at [466, 342] on div "00:04" at bounding box center [463, 336] width 27 height 12
click at [498, 291] on button "Прослушать" at bounding box center [512, 276] width 128 height 28
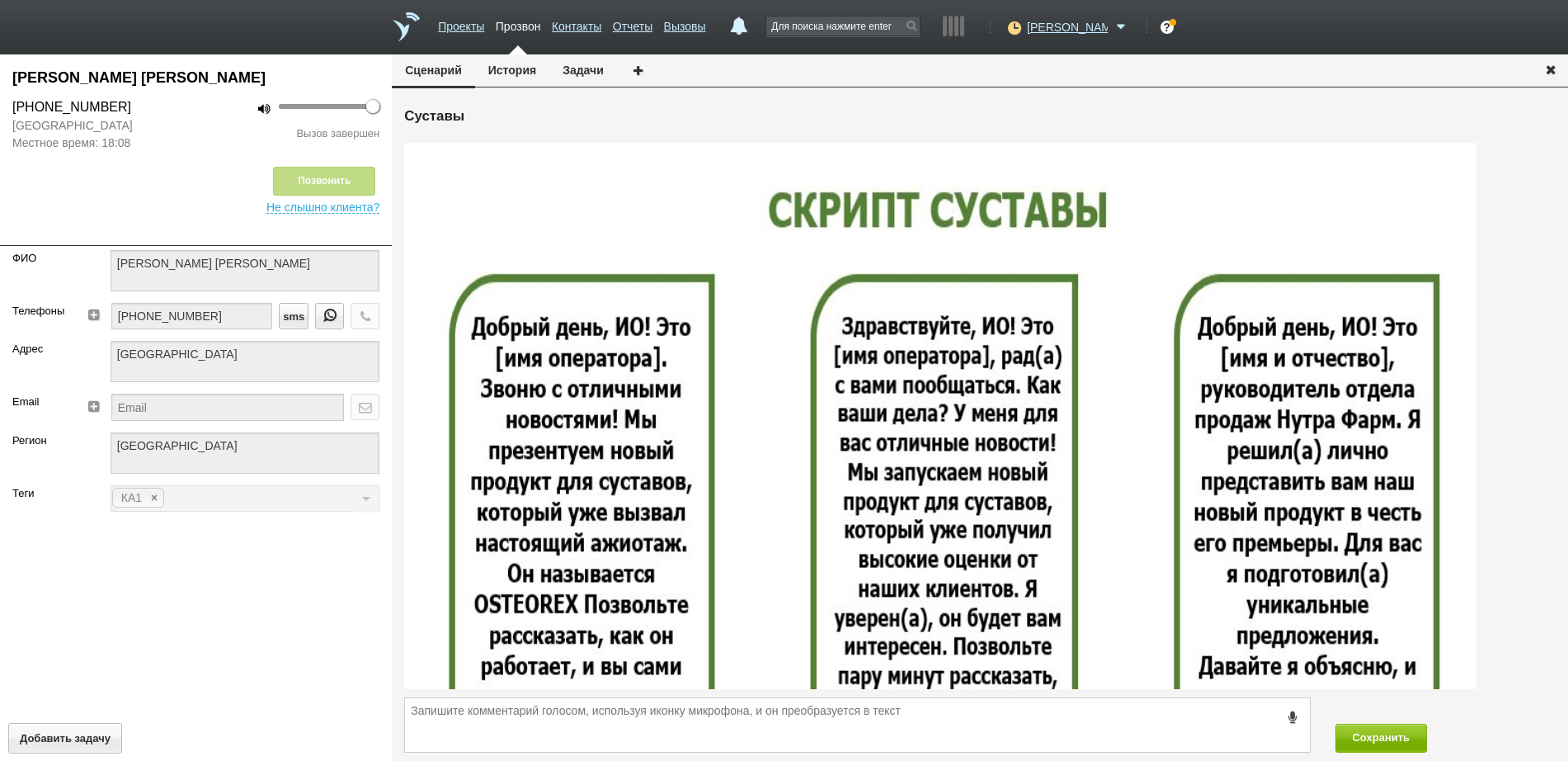
click at [1547, 72] on icon "button" at bounding box center [1550, 69] width 18 height 12
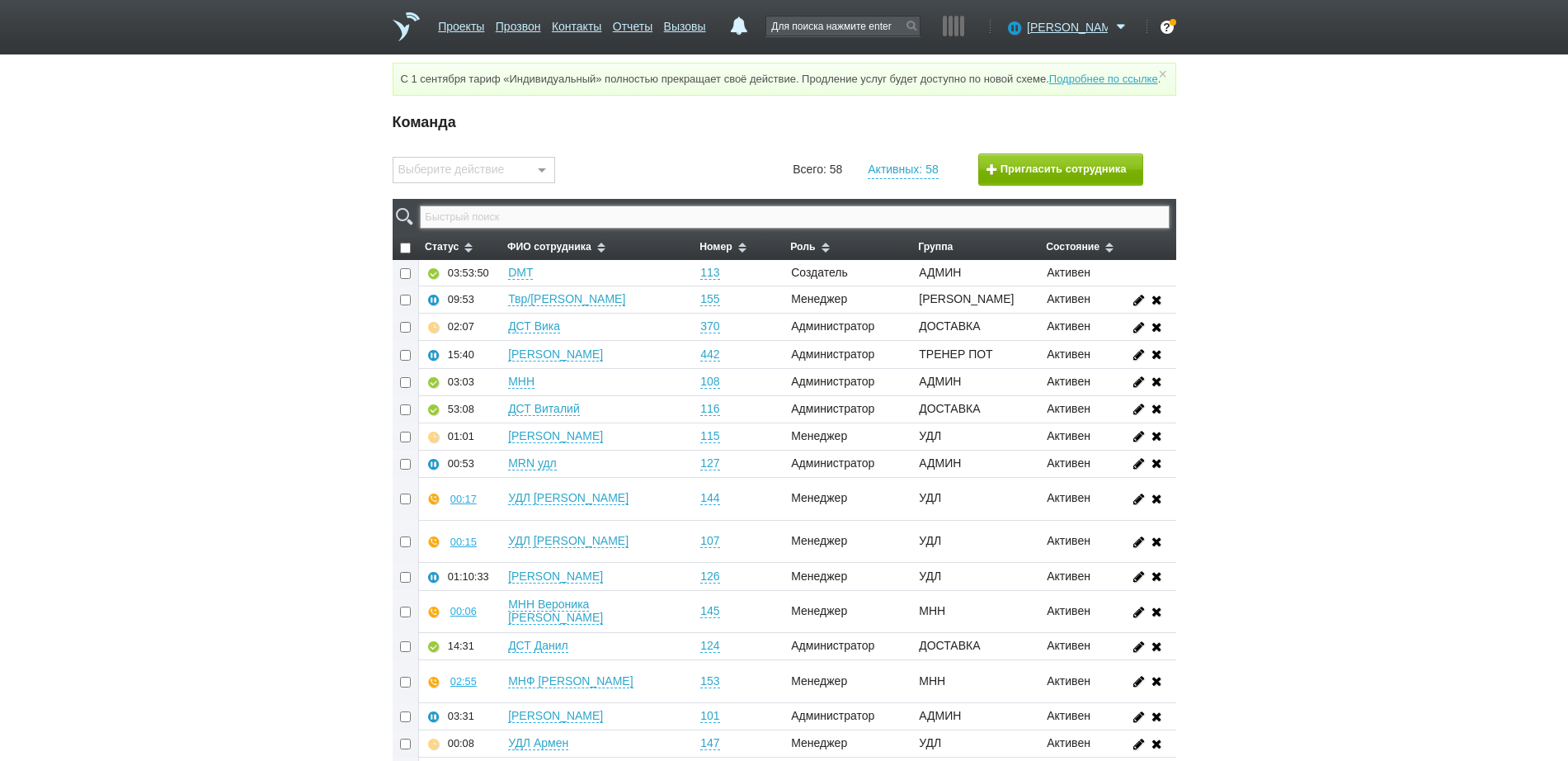
click at [606, 229] on input "text" at bounding box center [794, 217] width 749 height 23
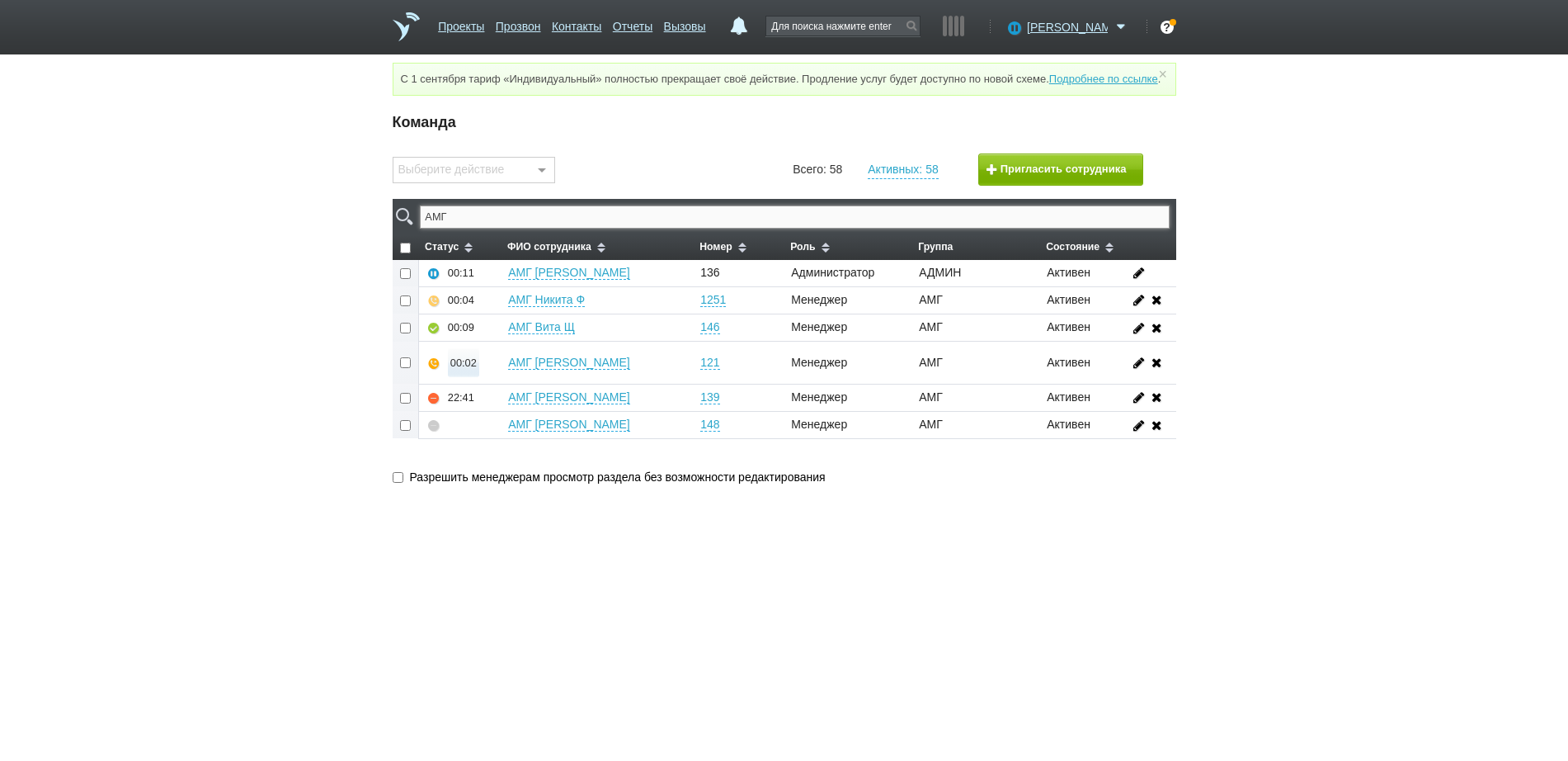
type input "АМГ"
click at [466, 368] on div "00:02" at bounding box center [463, 362] width 27 height 12
click at [497, 318] on button "Прослушать" at bounding box center [512, 304] width 128 height 28
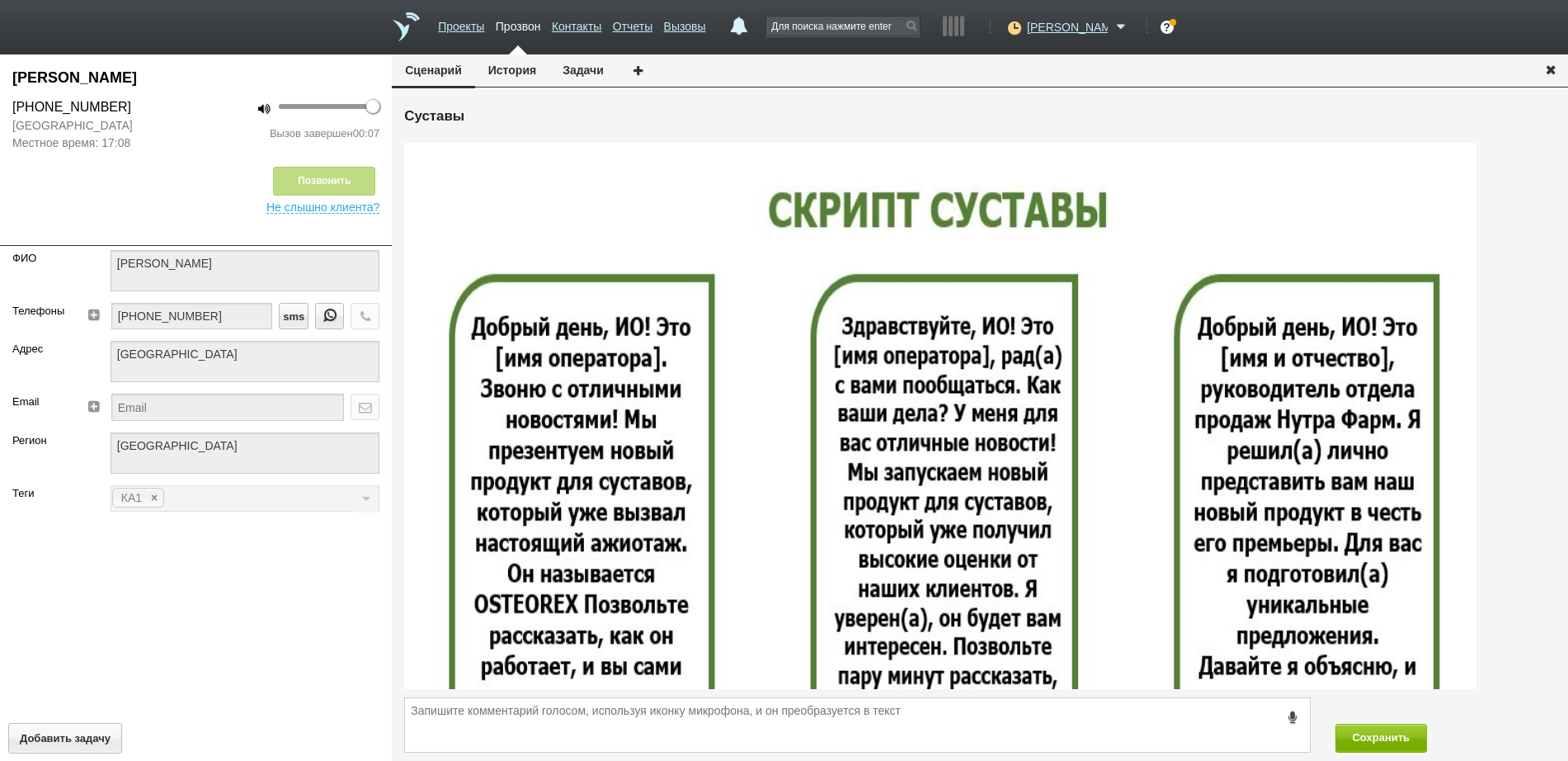
click at [1551, 69] on icon "button" at bounding box center [1550, 69] width 18 height 12
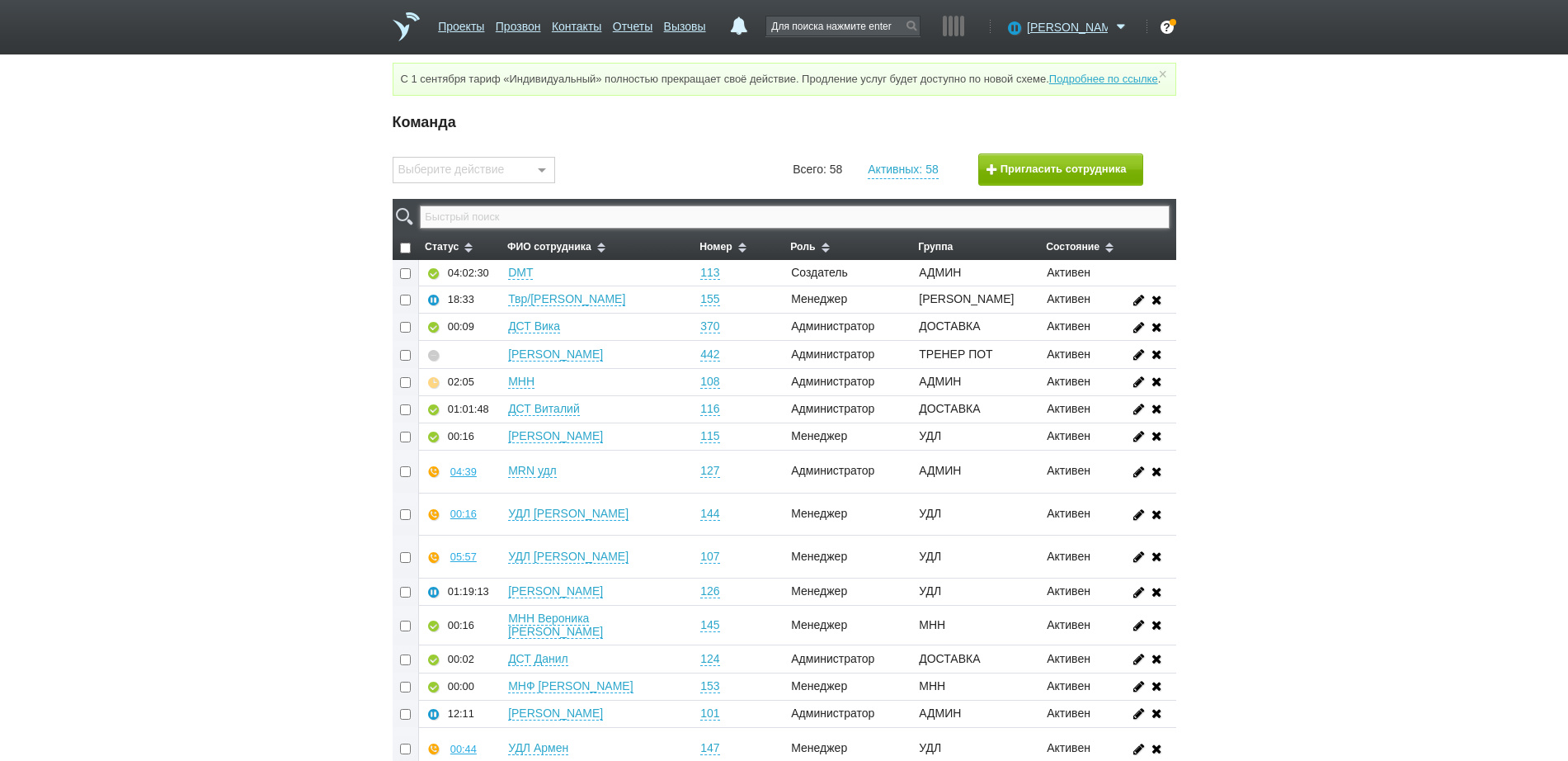
click at [588, 223] on input "text" at bounding box center [794, 217] width 749 height 23
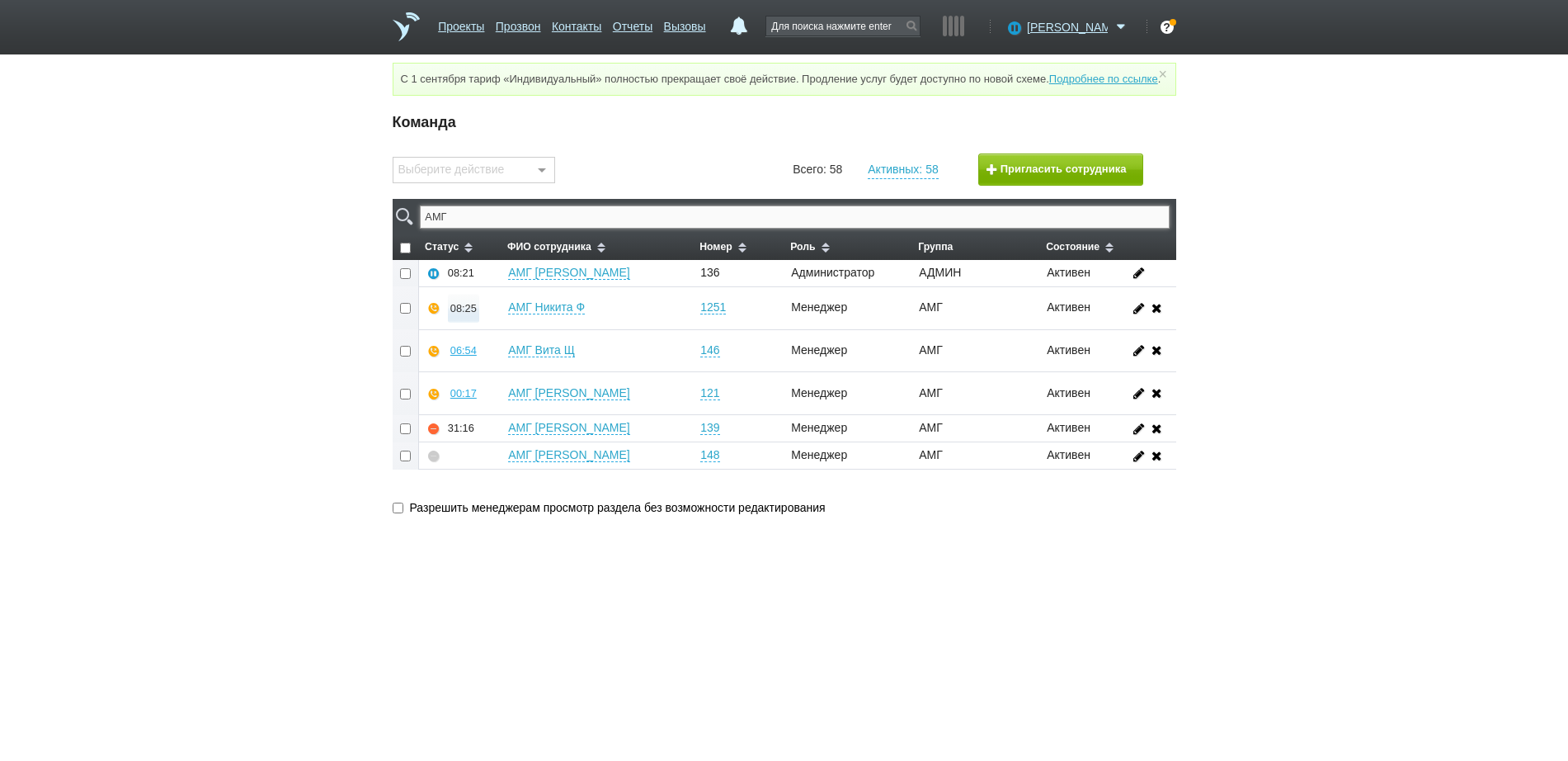
type input "АМГ"
click at [466, 314] on div "08:25" at bounding box center [463, 308] width 27 height 12
click at [514, 262] on button "Прослушать" at bounding box center [512, 249] width 128 height 28
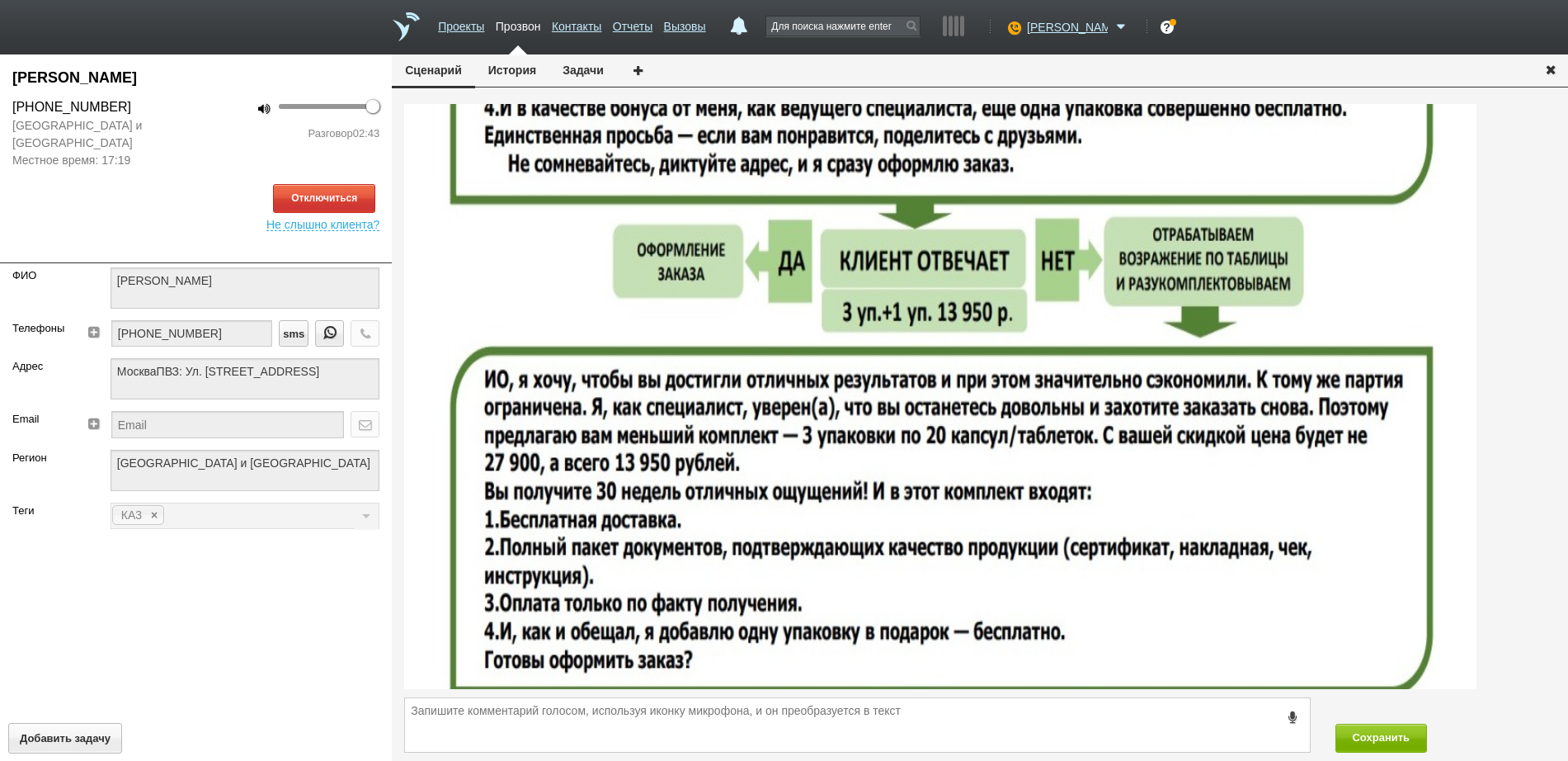
scroll to position [3094, 0]
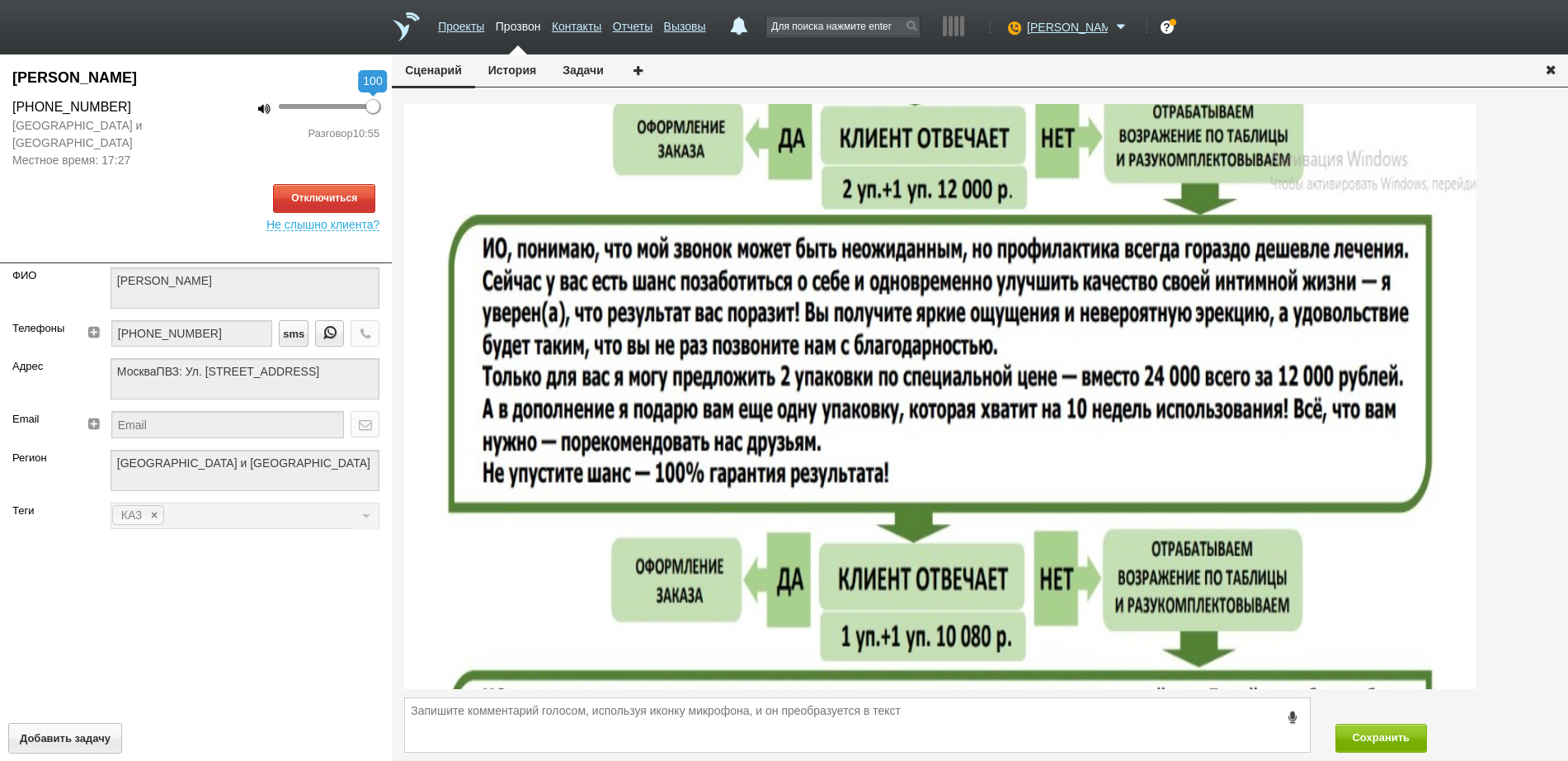
drag, startPoint x: 371, startPoint y: 109, endPoint x: 411, endPoint y: 113, distance: 40.2
click at [411, 113] on div "[PERSON_NAME] [PHONE_NUMBER] [GEOGRAPHIC_DATA] и [GEOGRAPHIC_DATA] Местное врем…" at bounding box center [784, 407] width 1568 height 707
drag, startPoint x: 373, startPoint y: 105, endPoint x: 293, endPoint y: 103, distance: 80.0
click at [293, 103] on div at bounding box center [292, 106] width 13 height 13
type input "100"
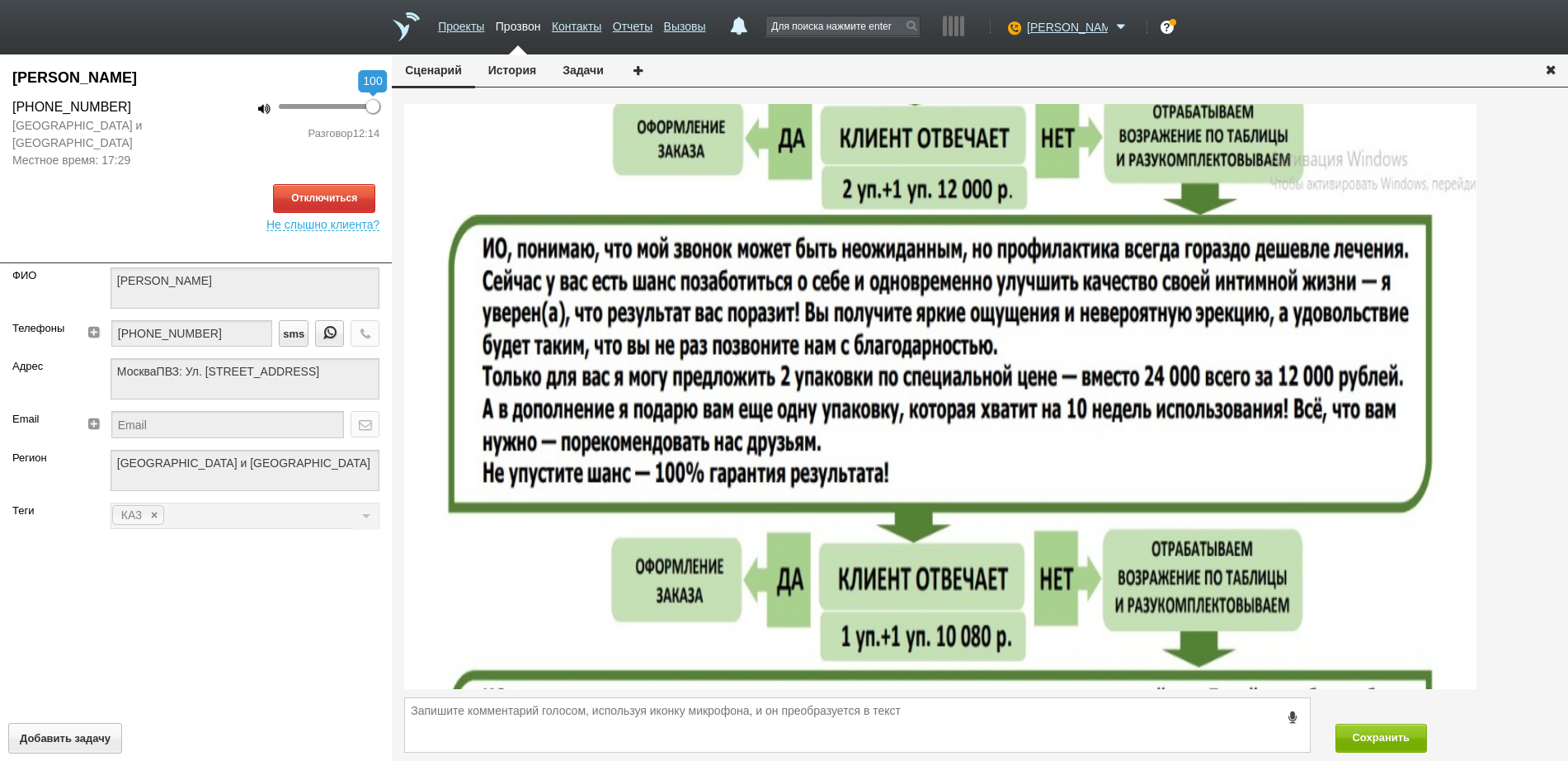
drag, startPoint x: 292, startPoint y: 104, endPoint x: 411, endPoint y: 118, distance: 119.8
click at [411, 118] on div "[PERSON_NAME] [PHONE_NUMBER] [GEOGRAPHIC_DATA] и [GEOGRAPHIC_DATA] [GEOGRAPHIC_…" at bounding box center [784, 407] width 1568 height 707
click at [1554, 69] on icon "button" at bounding box center [1550, 69] width 18 height 12
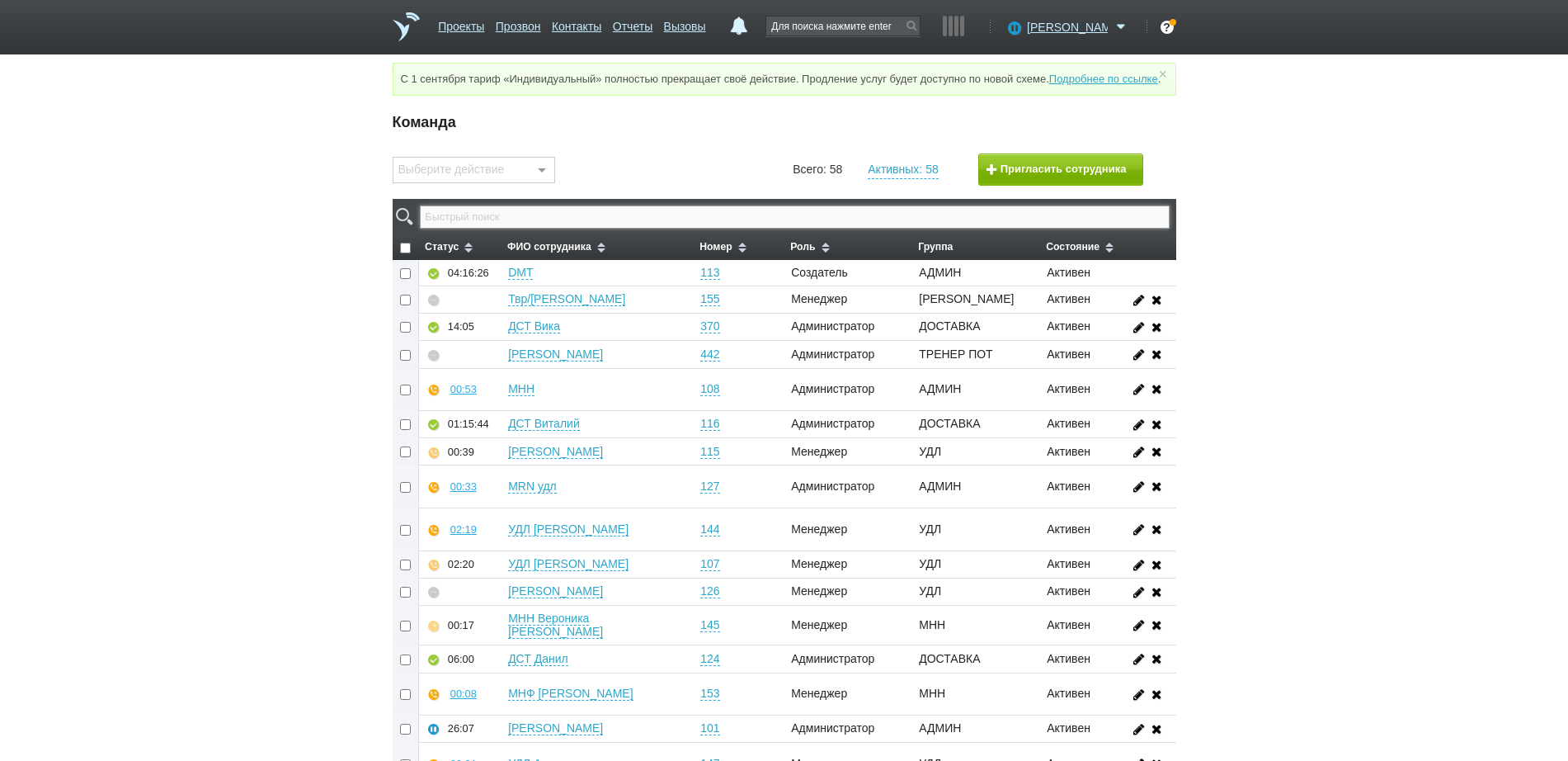
click at [881, 229] on input "text" at bounding box center [794, 217] width 749 height 23
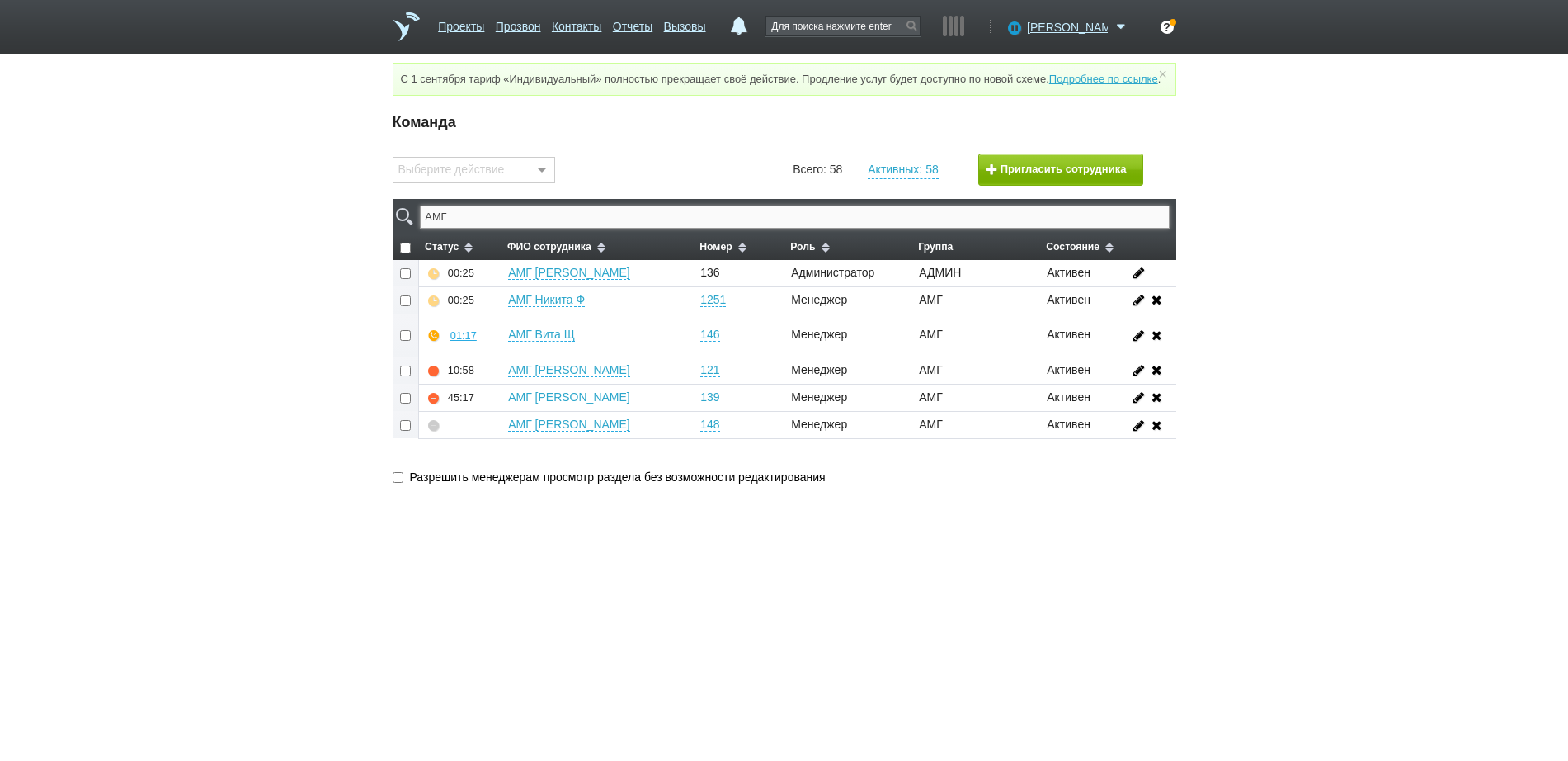
type input "АМГ"
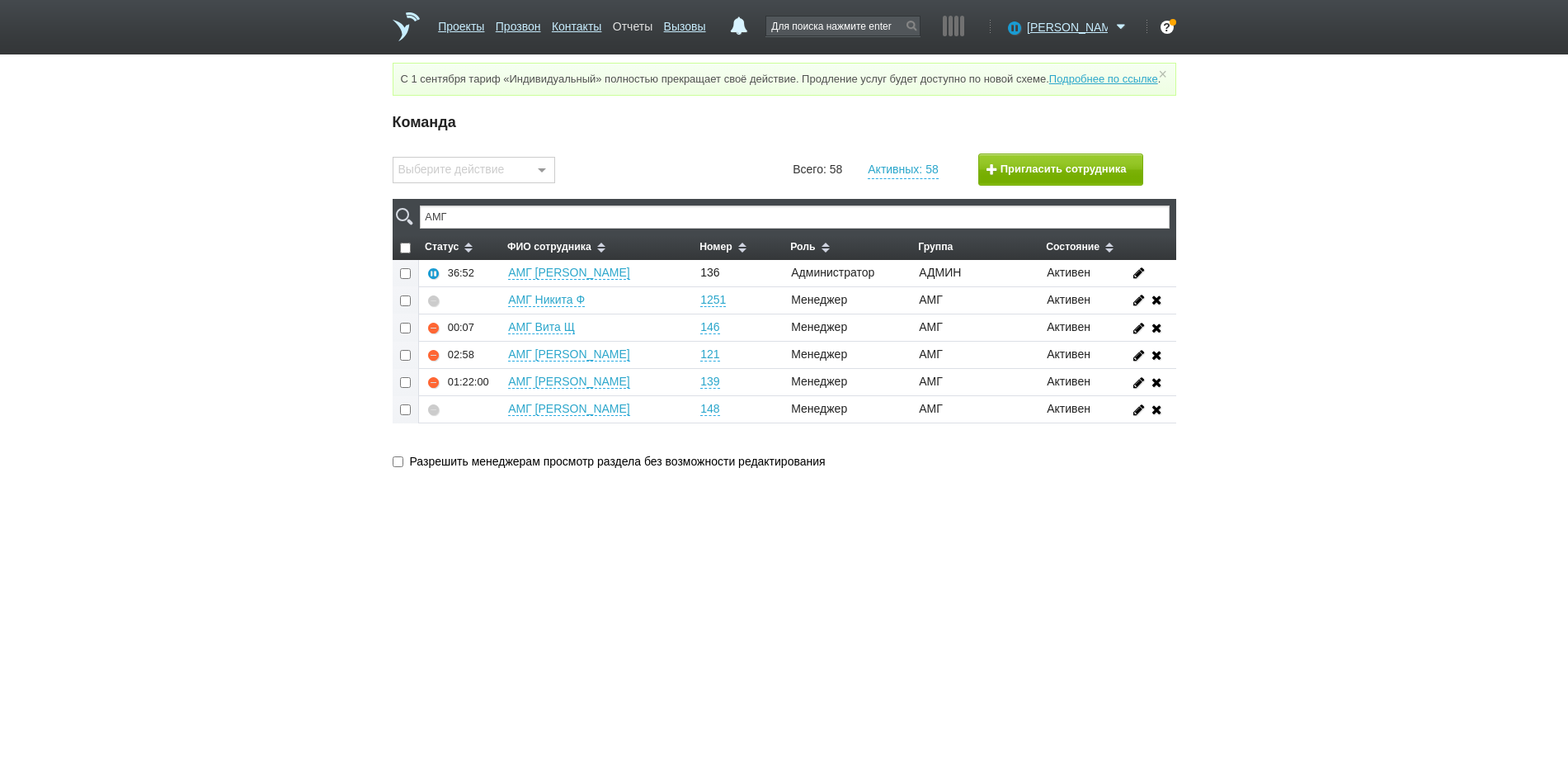
click at [638, 28] on link "Отчеты" at bounding box center [633, 23] width 40 height 24
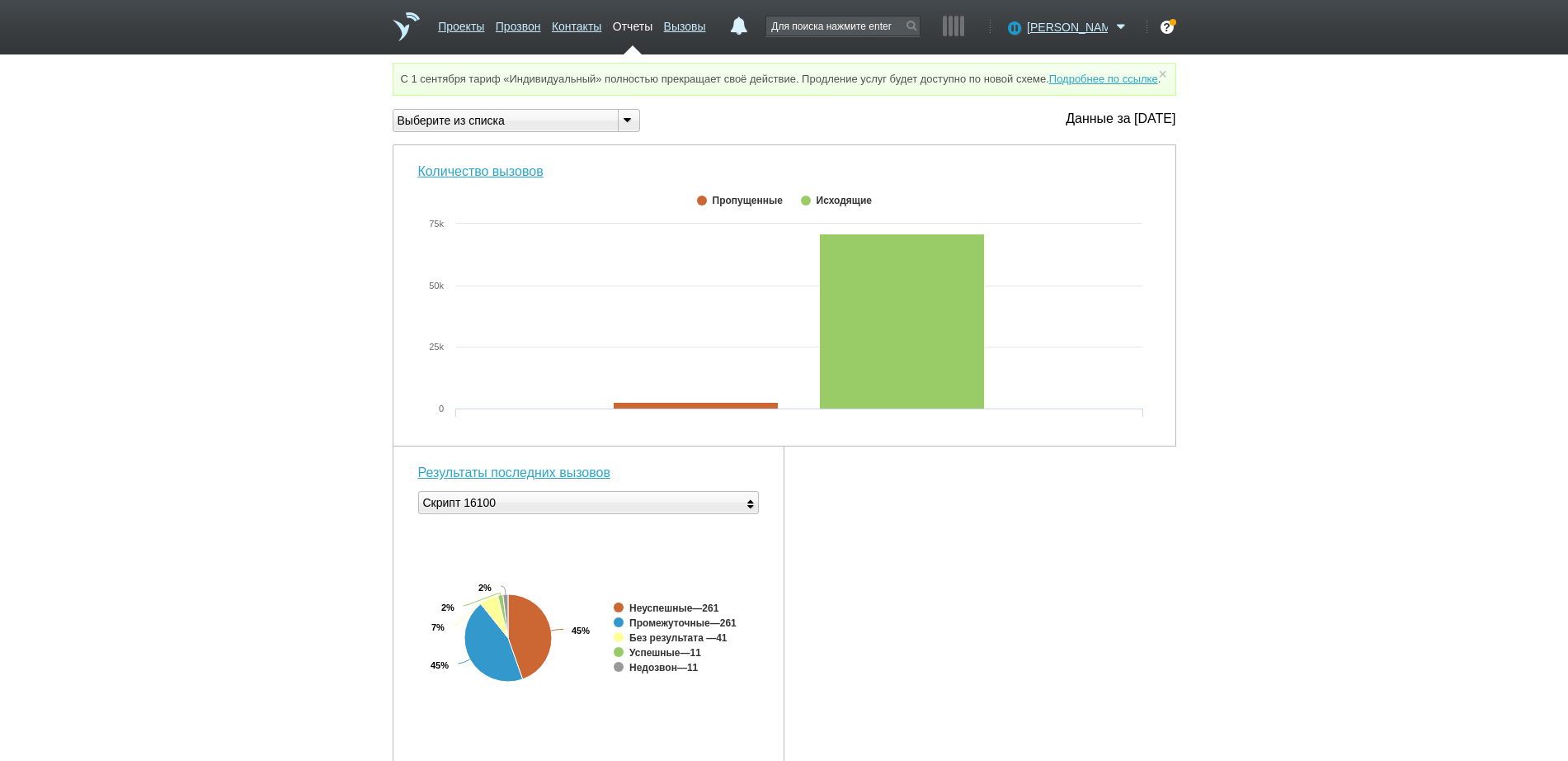
click at [535, 126] on div "Выберите из списка" at bounding box center [516, 120] width 248 height 23
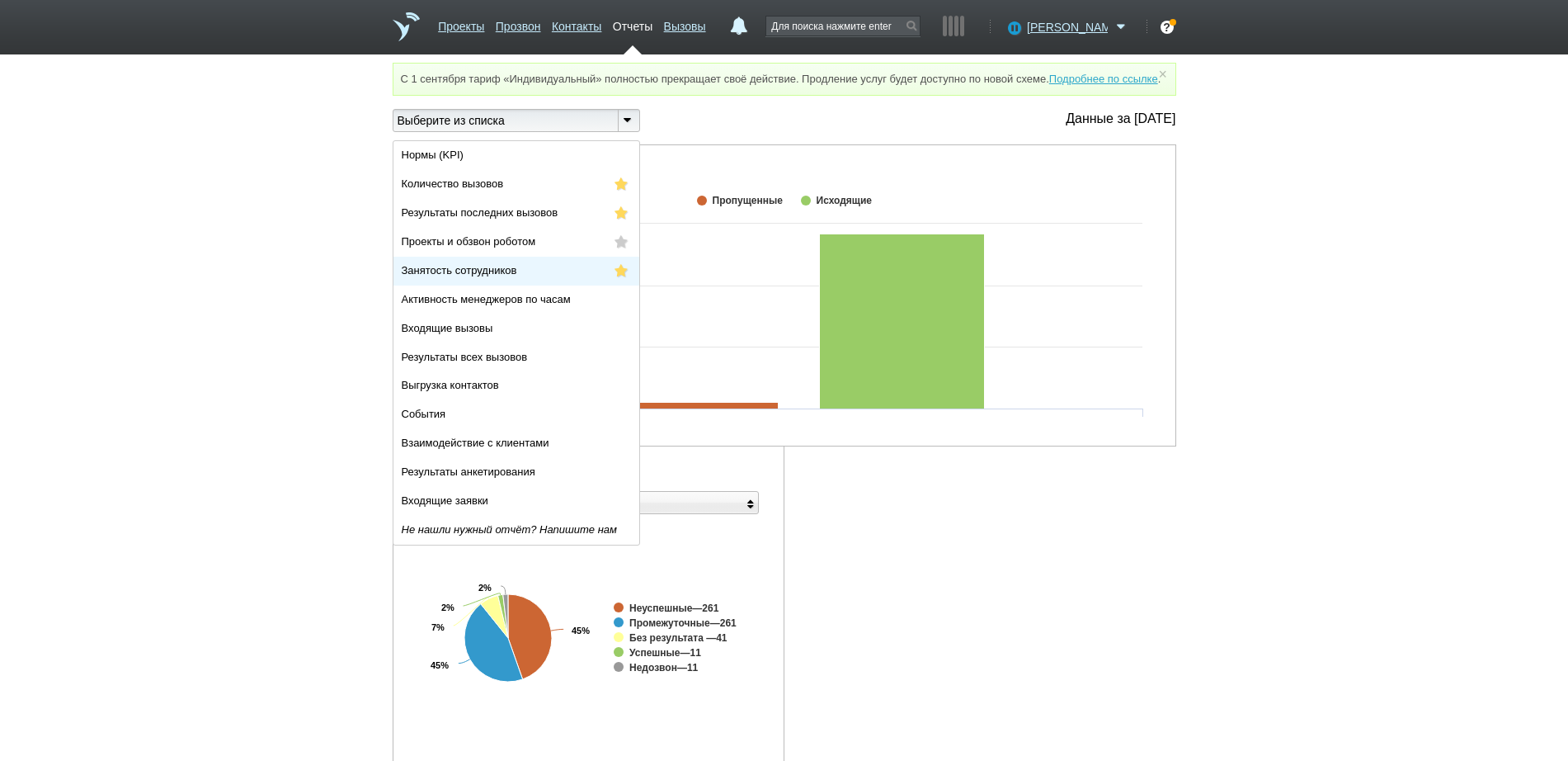
click at [503, 277] on li "Занятость сотрудников" at bounding box center [516, 270] width 246 height 28
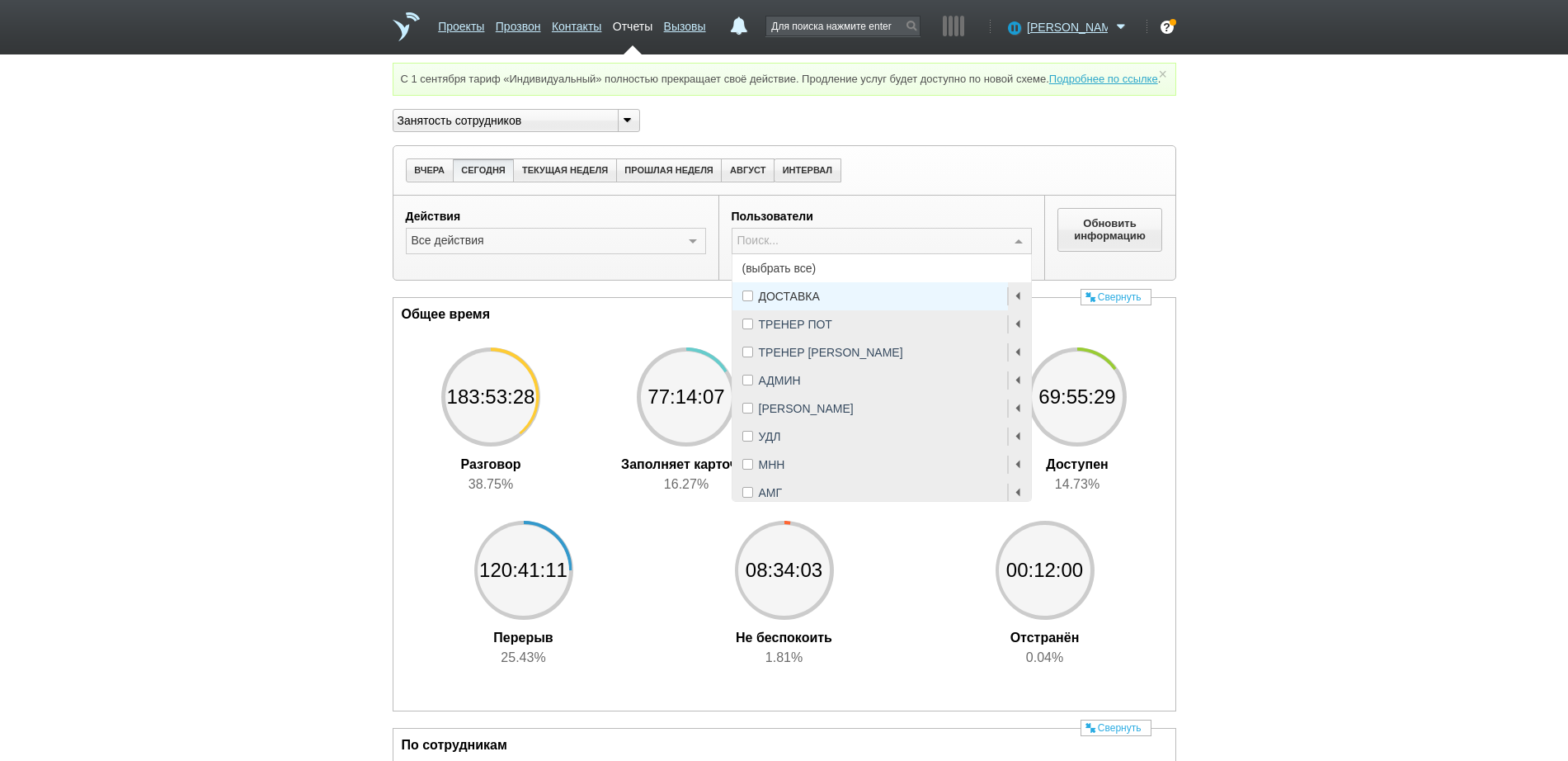
click at [807, 282] on span "(выбрать все)" at bounding box center [881, 268] width 298 height 28
click at [772, 499] on span "АМГ" at bounding box center [771, 492] width 24 height 11
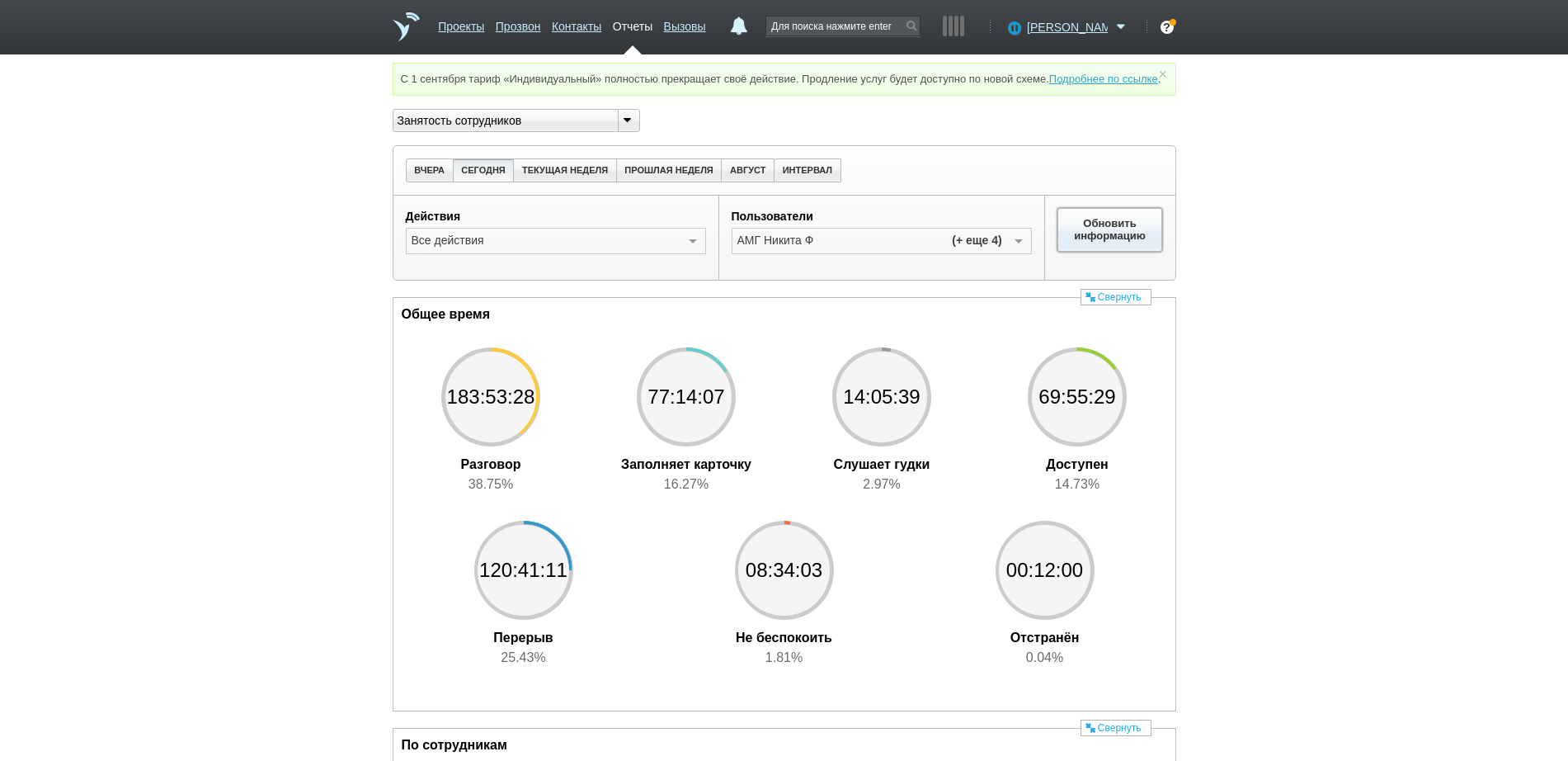
click at [1098, 251] on button "Обновить информацию" at bounding box center [1110, 230] width 105 height 43
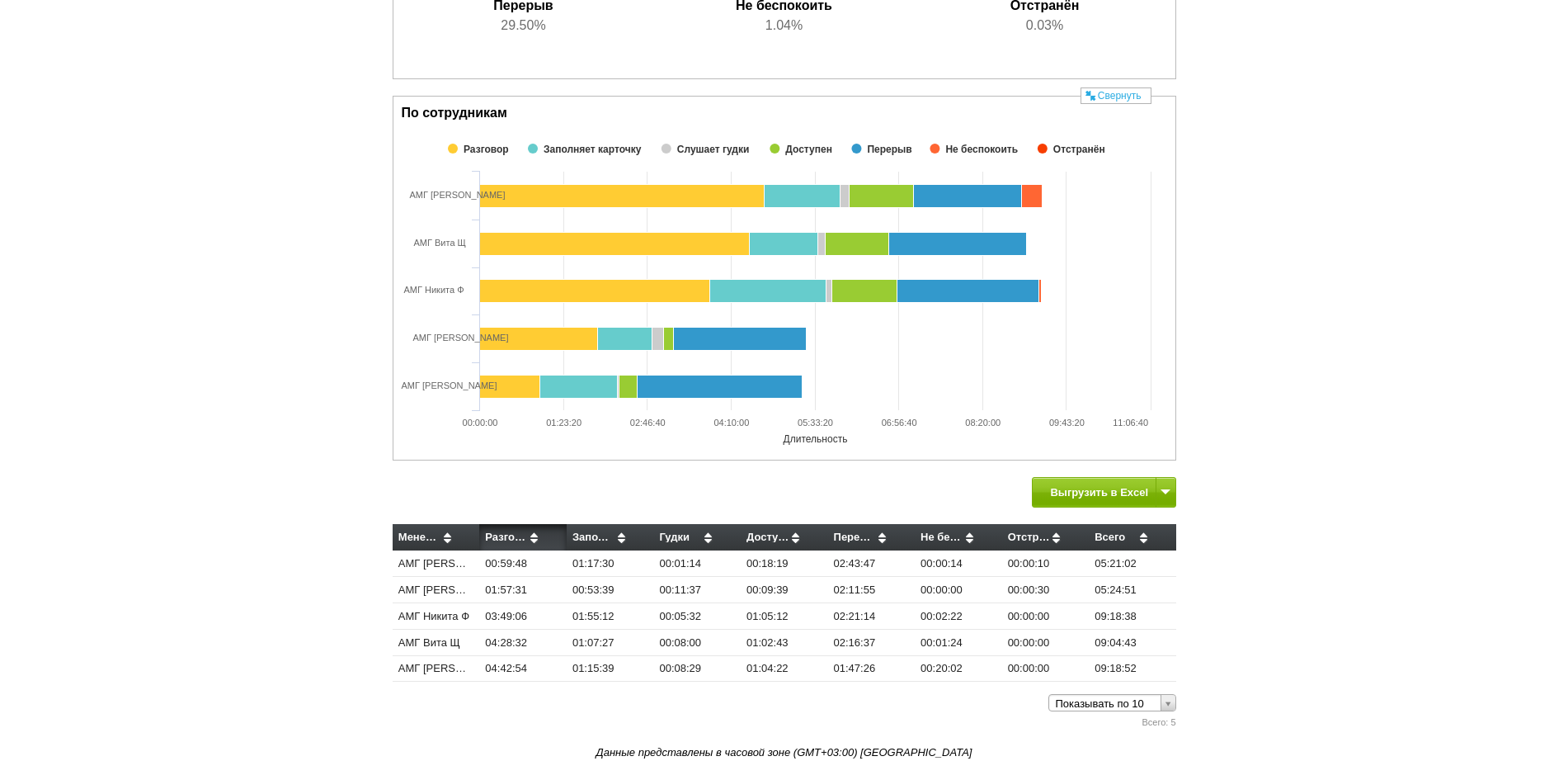
scroll to position [648, 0]
